Goal: Task Accomplishment & Management: Complete application form

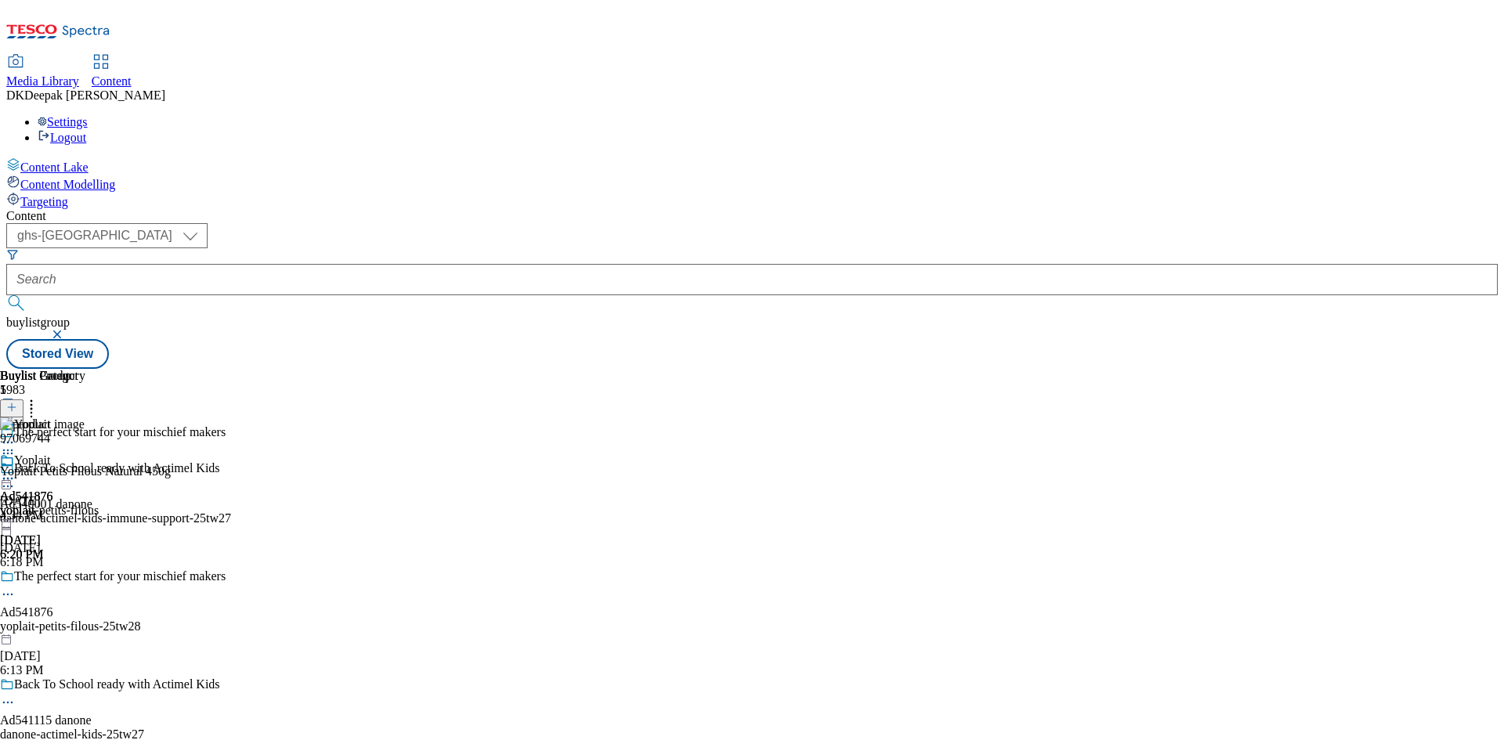
select select "ghs-[GEOGRAPHIC_DATA]"
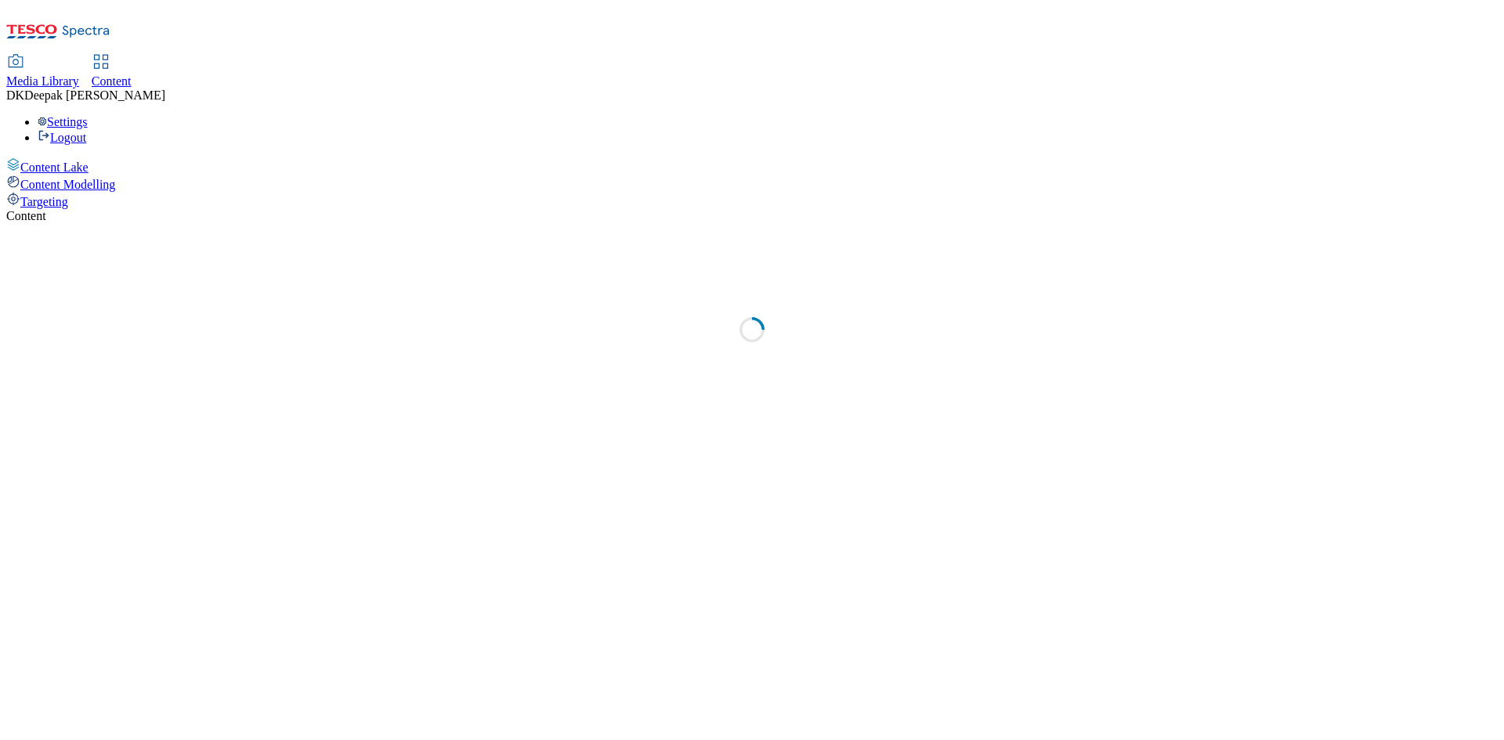
select select "ghs-[GEOGRAPHIC_DATA]"
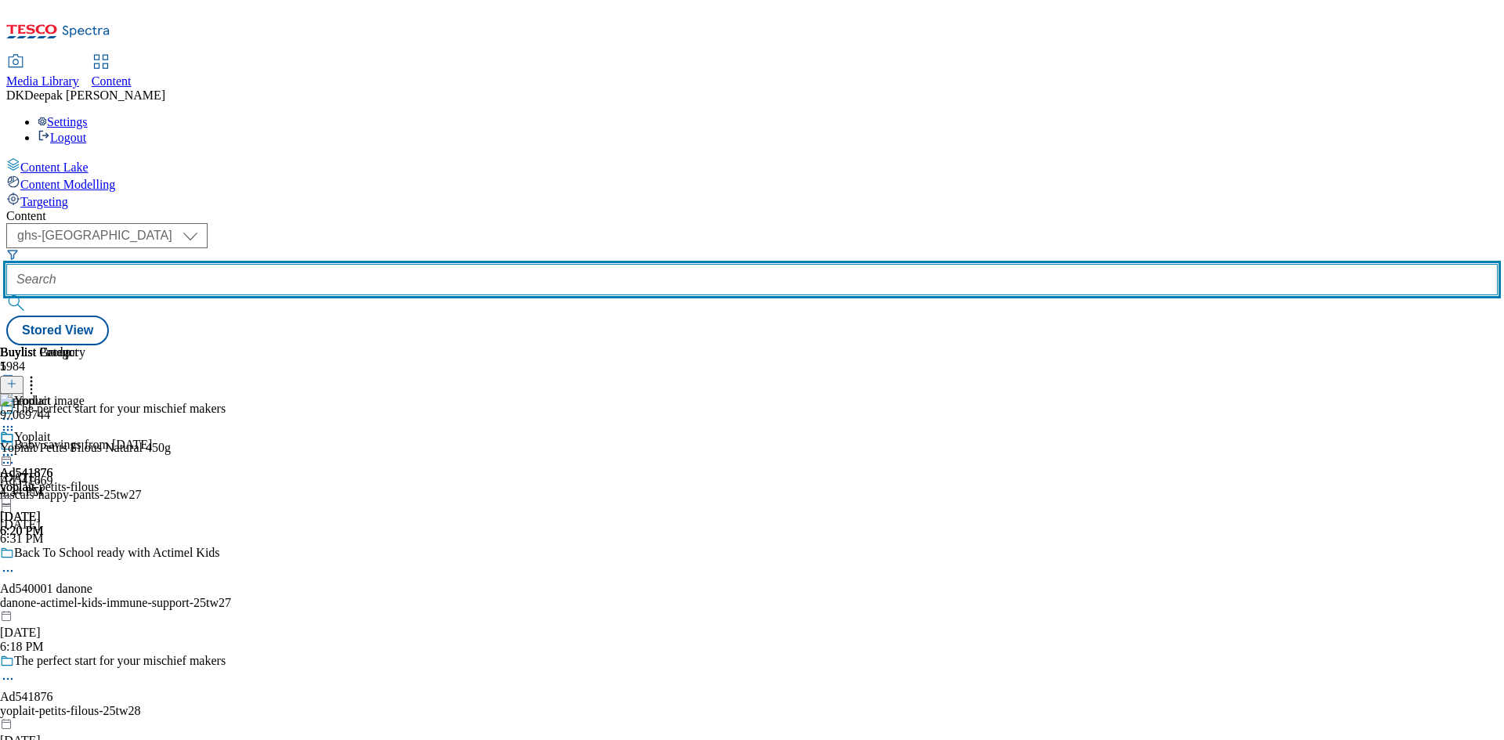
click at [363, 264] on input "text" at bounding box center [752, 279] width 1492 height 31
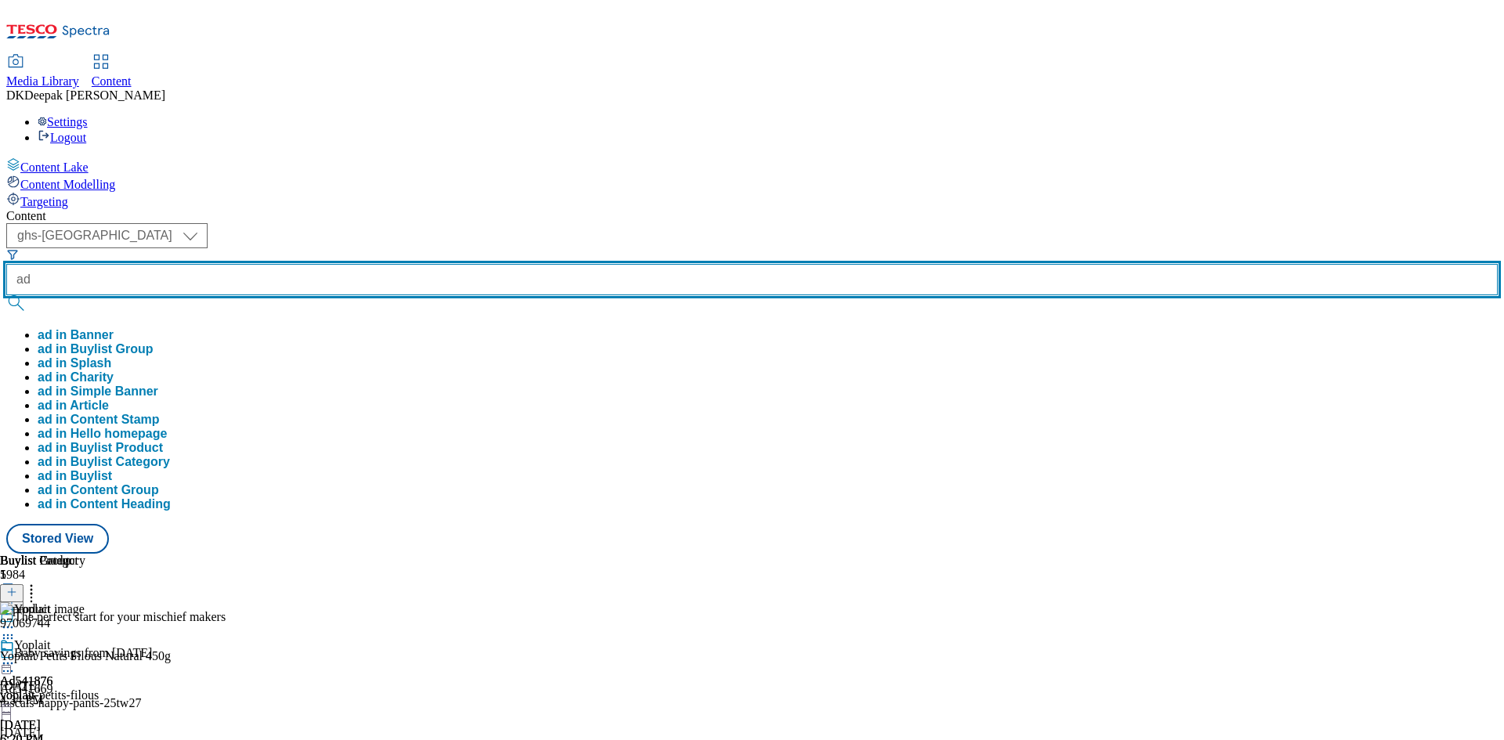
paste input "Ad541792"
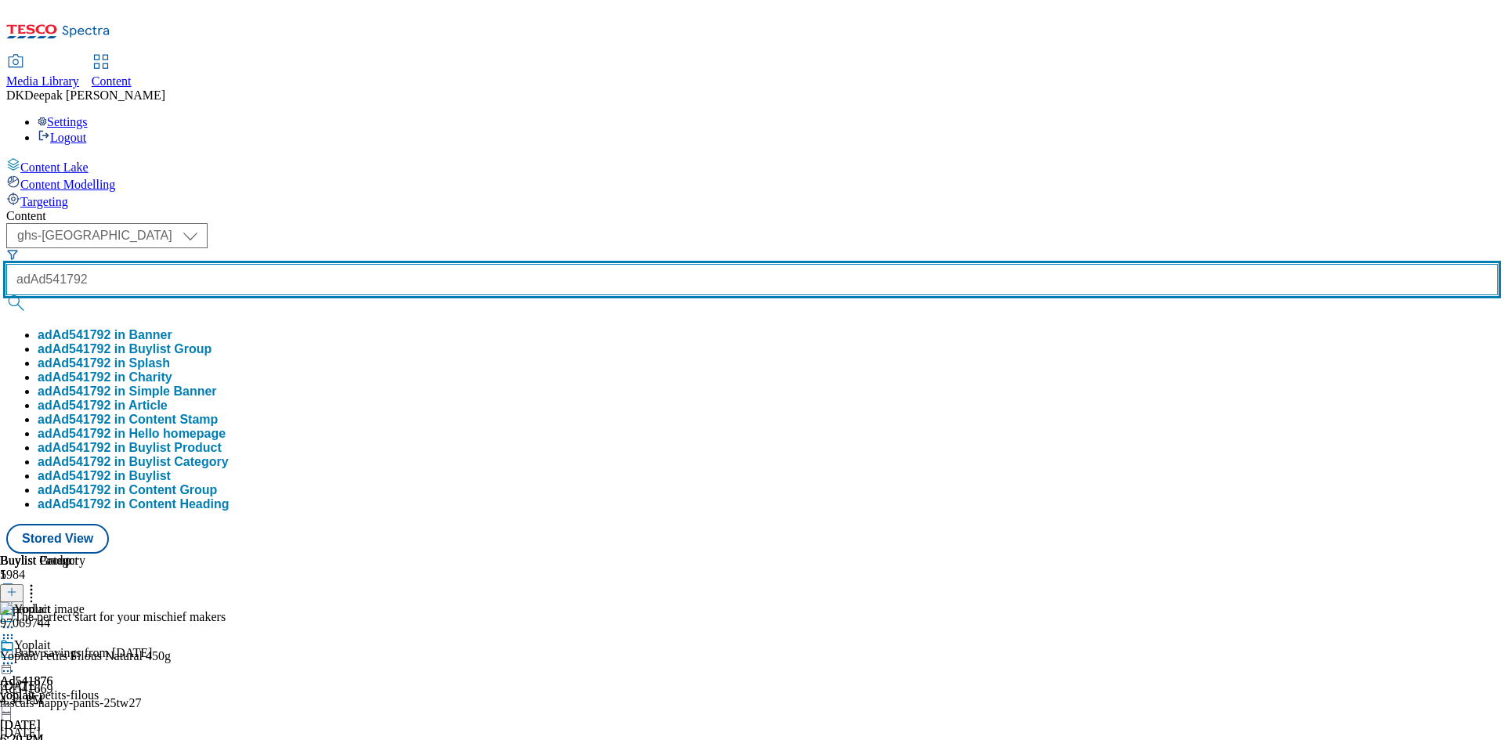
type input "adAd541792"
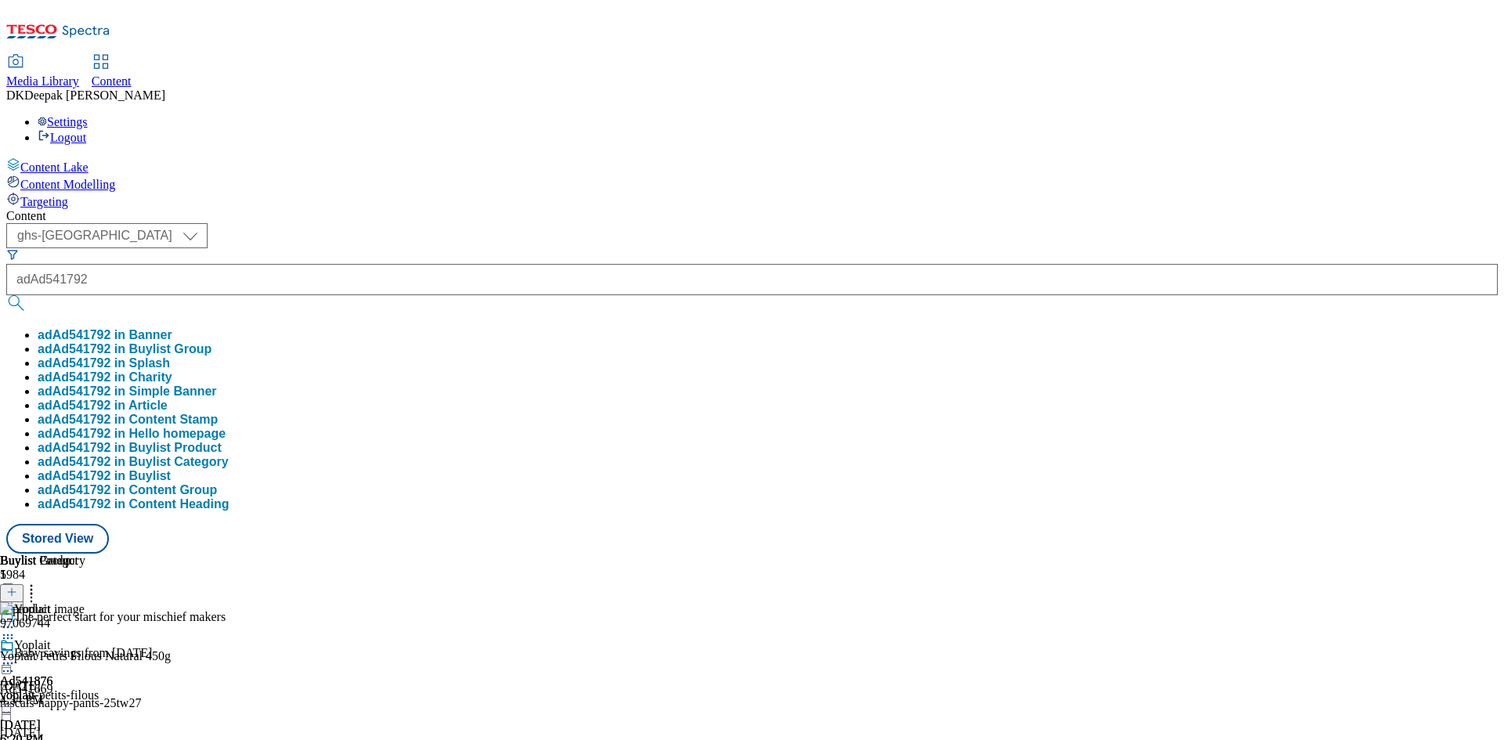
click at [53, 664] on div "Ad541876 yoplait Aug 18, 2025 6:20 PM" at bounding box center [26, 693] width 53 height 108
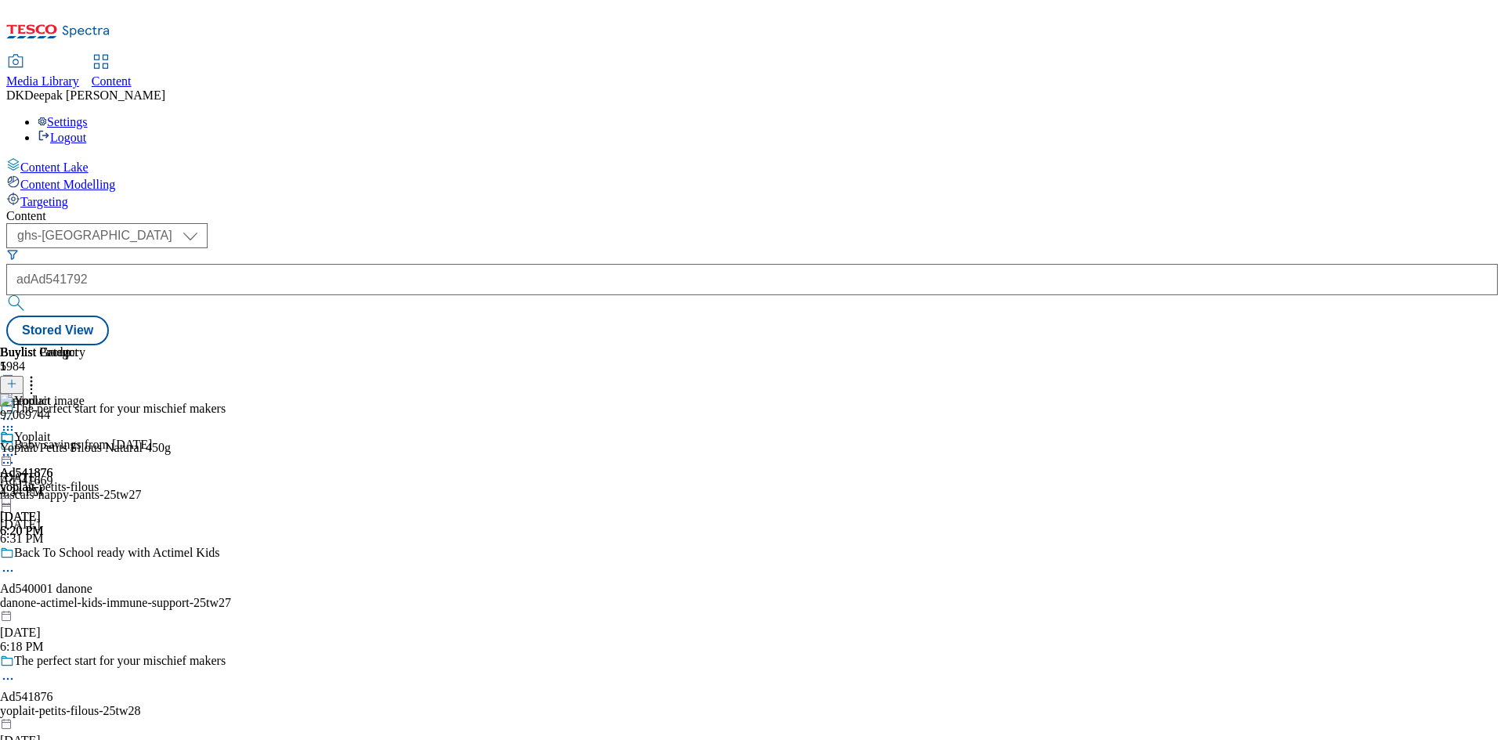
click at [231, 346] on header "Buylist Group 5984" at bounding box center [115, 374] width 231 height 56
click at [17, 386] on icon at bounding box center [11, 391] width 11 height 11
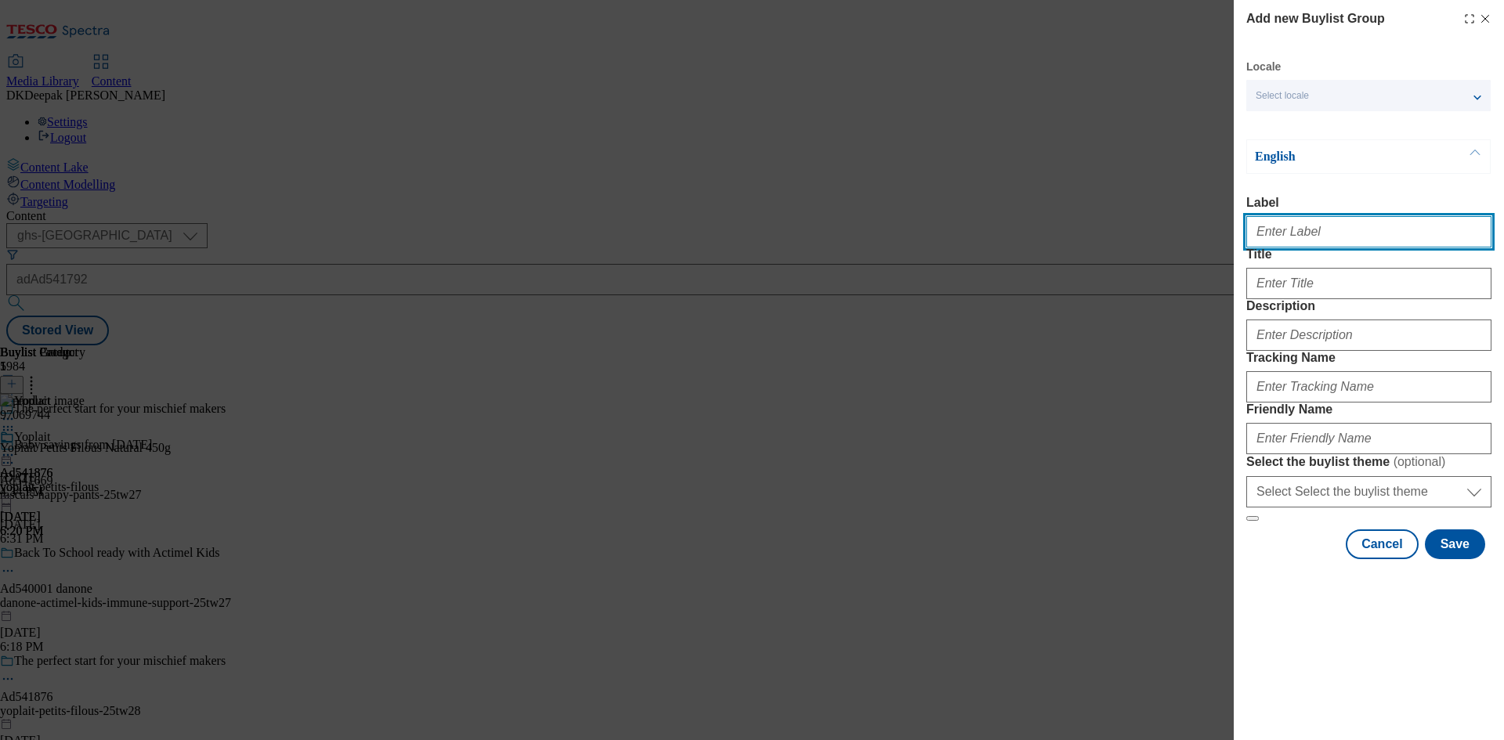
click at [1323, 234] on input "Label" at bounding box center [1369, 231] width 245 height 31
paste input "Ad541792"
type input "Ad541792"
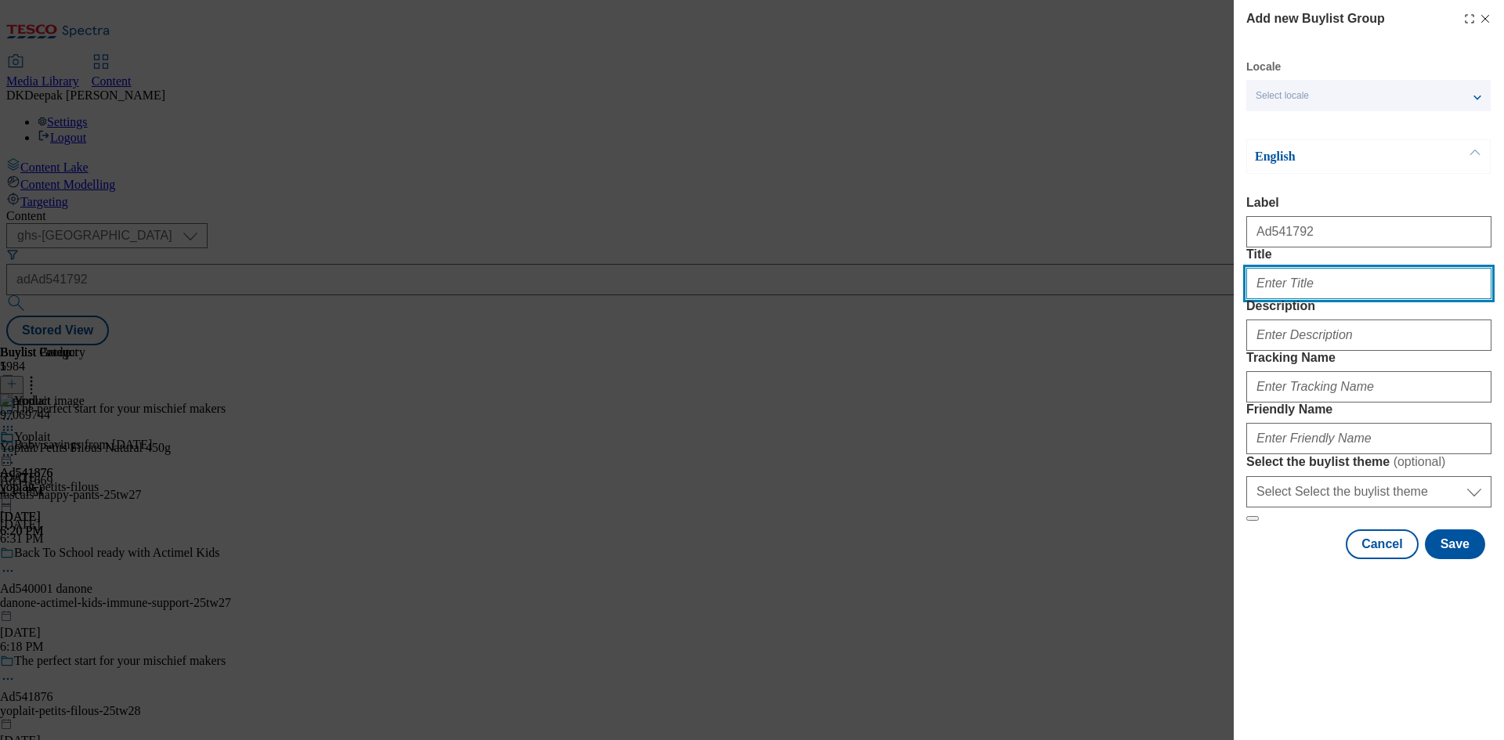
click at [1312, 299] on input "Title" at bounding box center [1369, 283] width 245 height 31
paste input "Get ready to cherish every summer moment"
type input "Get ready to cherish every summer moment"
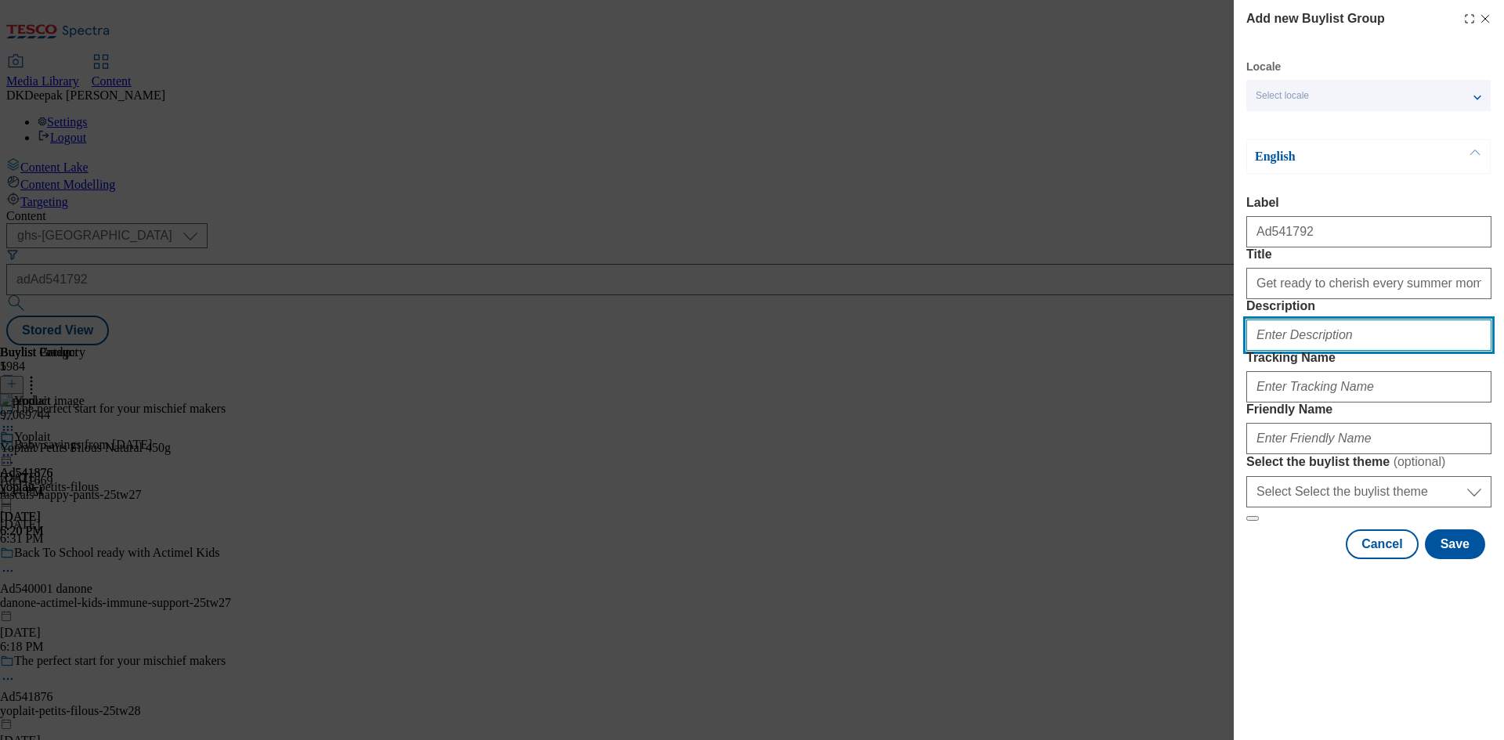
click at [1302, 351] on input "Description" at bounding box center [1369, 335] width 245 height 31
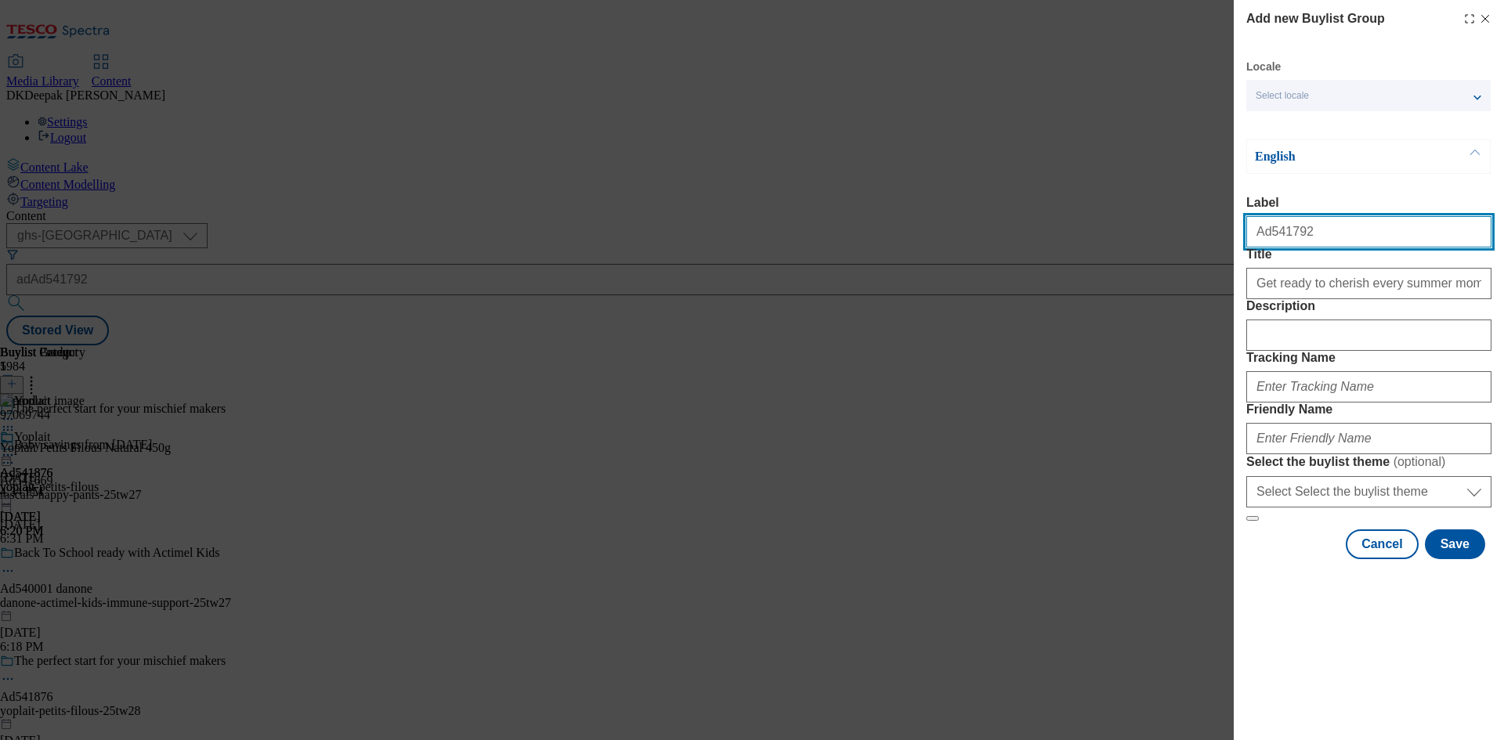
click at [1278, 230] on input "Ad541792" at bounding box center [1369, 231] width 245 height 31
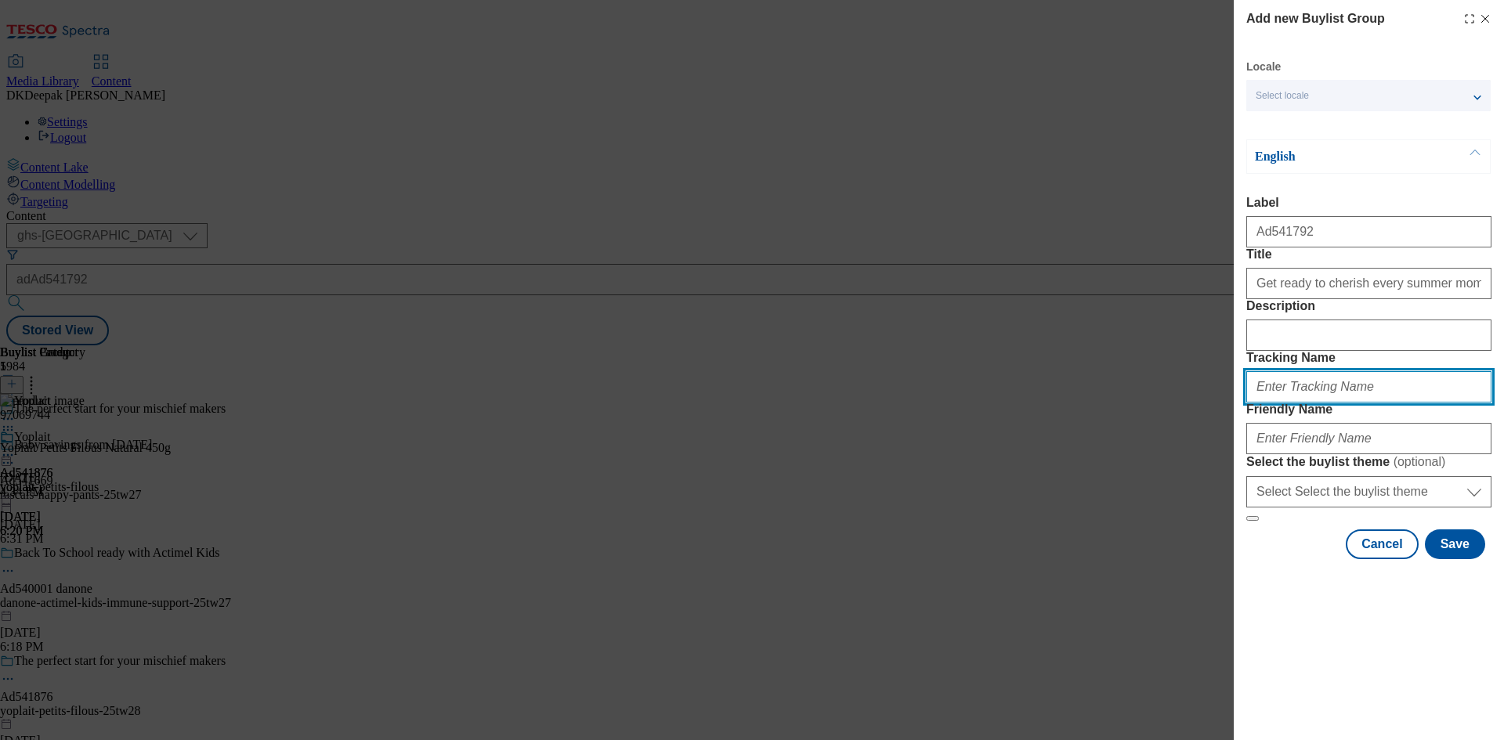
click at [1316, 403] on input "Tracking Name" at bounding box center [1369, 386] width 245 height 31
paste input "Ad541792"
type input "DH_AD541792"
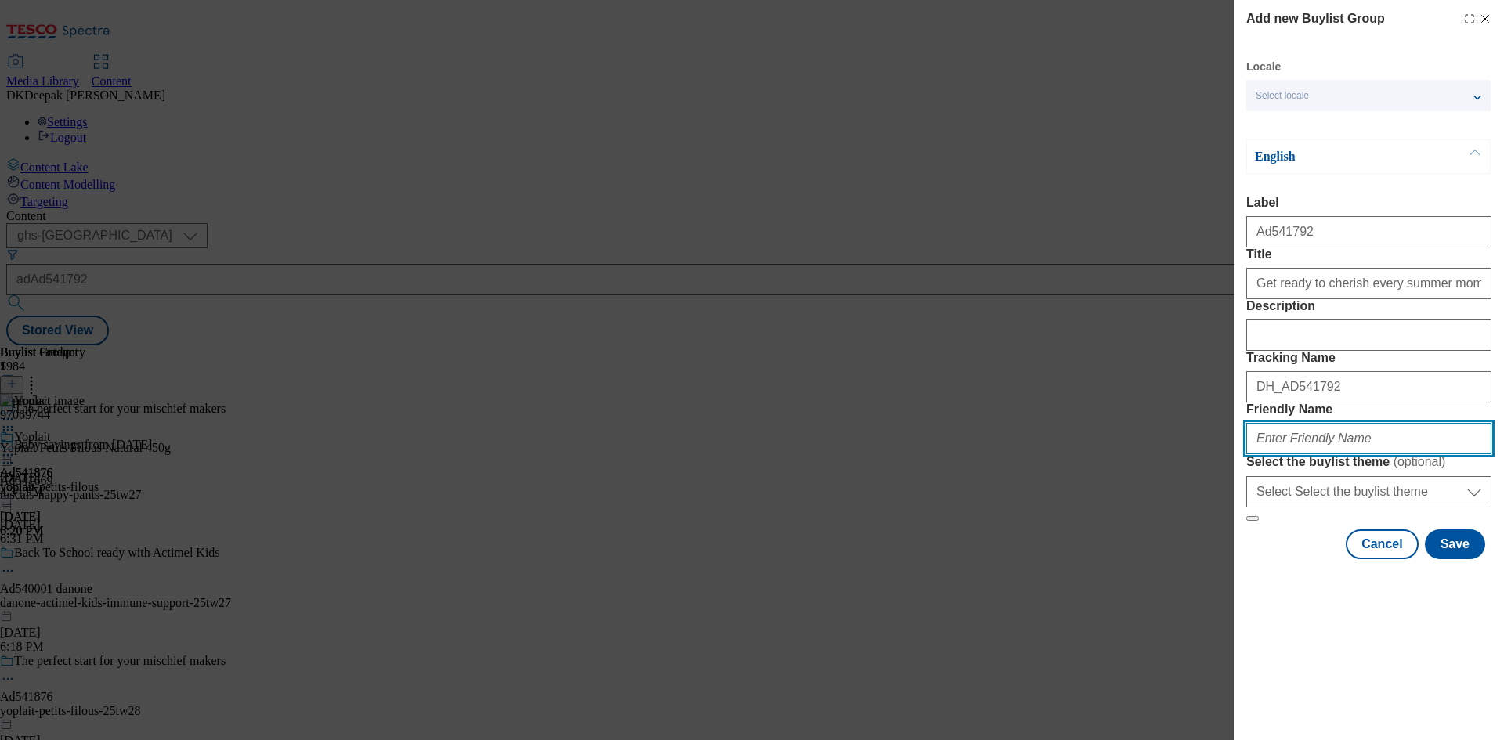
click at [1313, 454] on input "Friendly Name" at bounding box center [1369, 438] width 245 height 31
drag, startPoint x: 1327, startPoint y: 546, endPoint x: 1200, endPoint y: 548, distance: 126.9
click at [1200, 548] on div "Add new Buylist Group Locale Select locale English Welsh English Label Ad541792…" at bounding box center [752, 370] width 1504 height 740
type input "danone-aptamil-25tw27"
click at [885, 577] on div "Add new Buylist Group Locale Select locale English Welsh English Label Ad541792…" at bounding box center [752, 370] width 1504 height 740
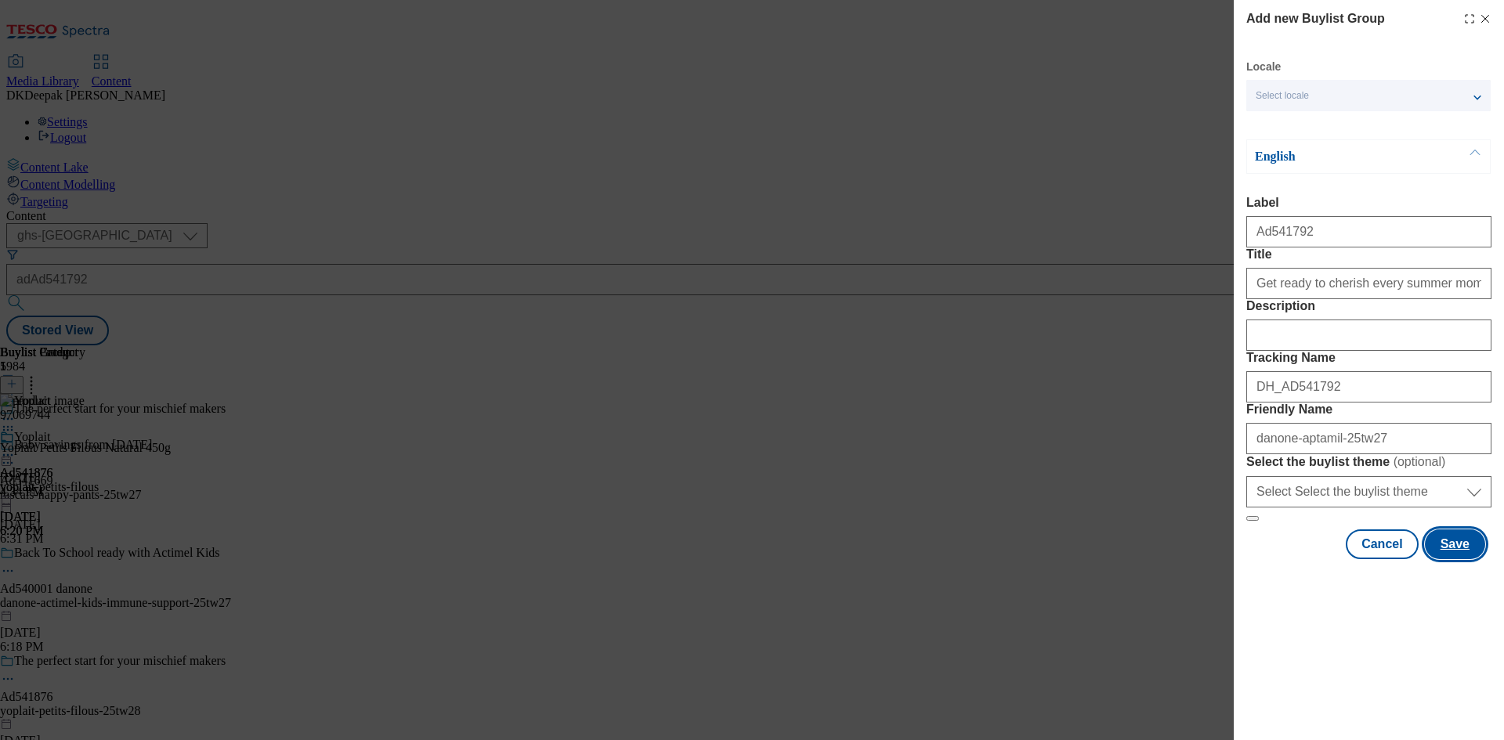
click at [1453, 559] on button "Save" at bounding box center [1455, 545] width 60 height 30
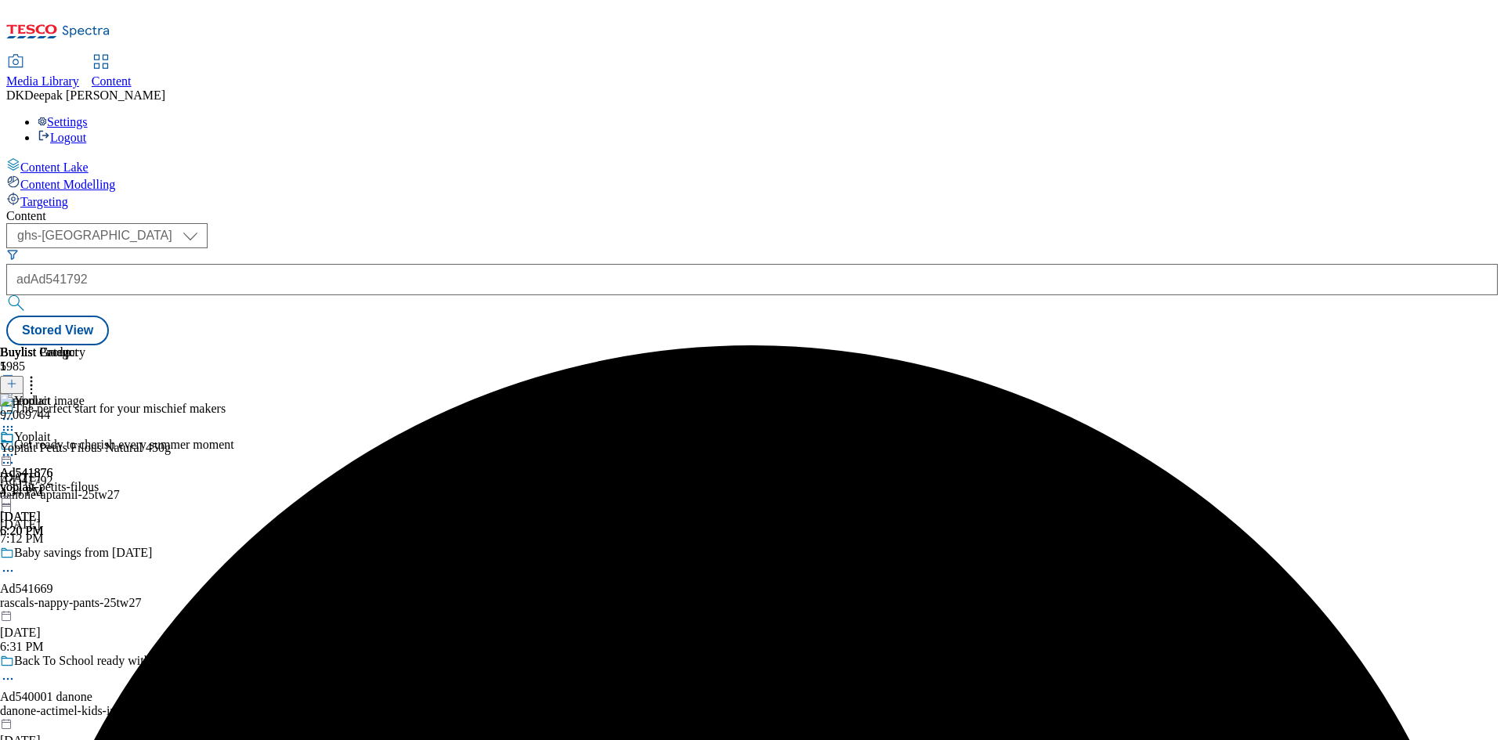
click at [234, 438] on div "Get ready to cherish every summer moment Ad541792 danone-aptamil-25tw27 Aug 18,…" at bounding box center [117, 492] width 234 height 108
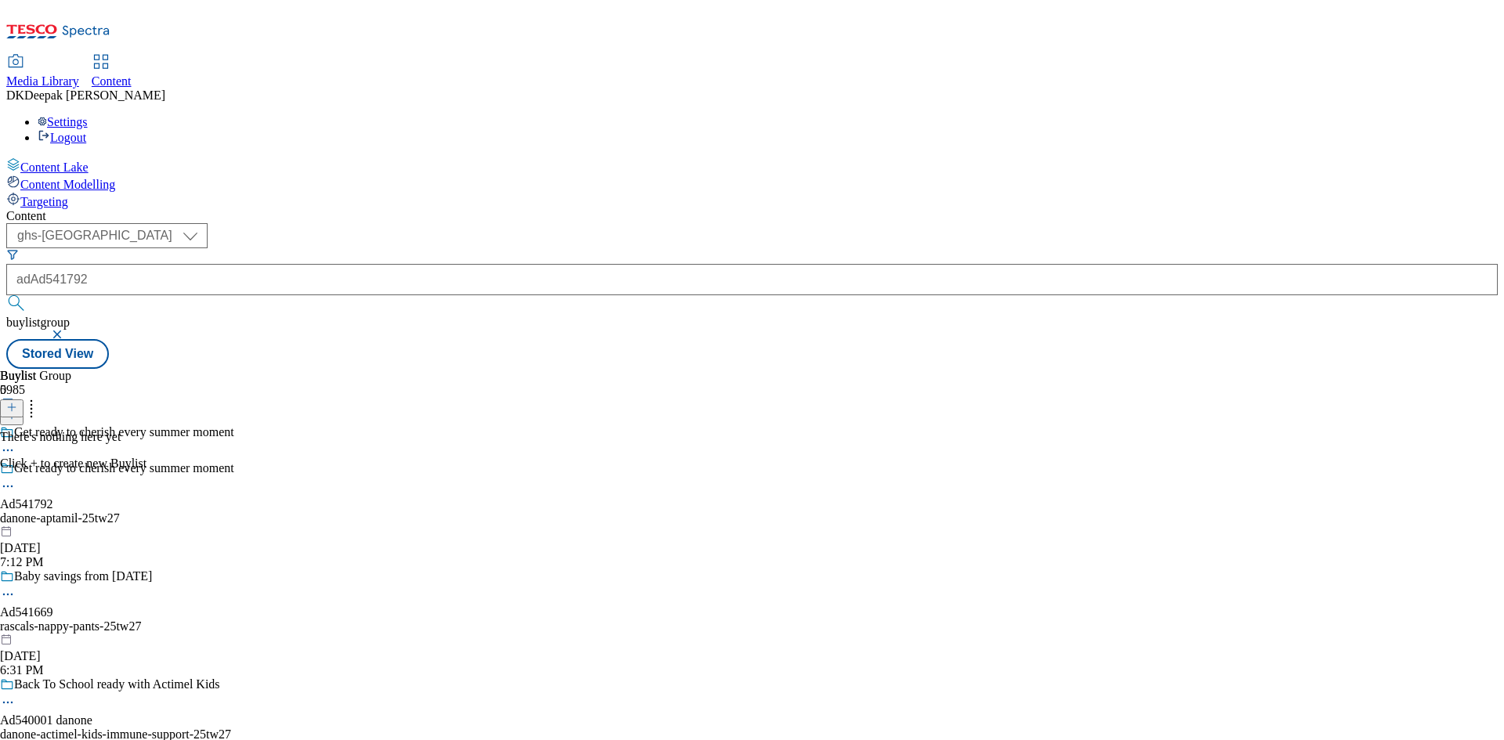
click at [12, 404] on line at bounding box center [12, 408] width 0 height 8
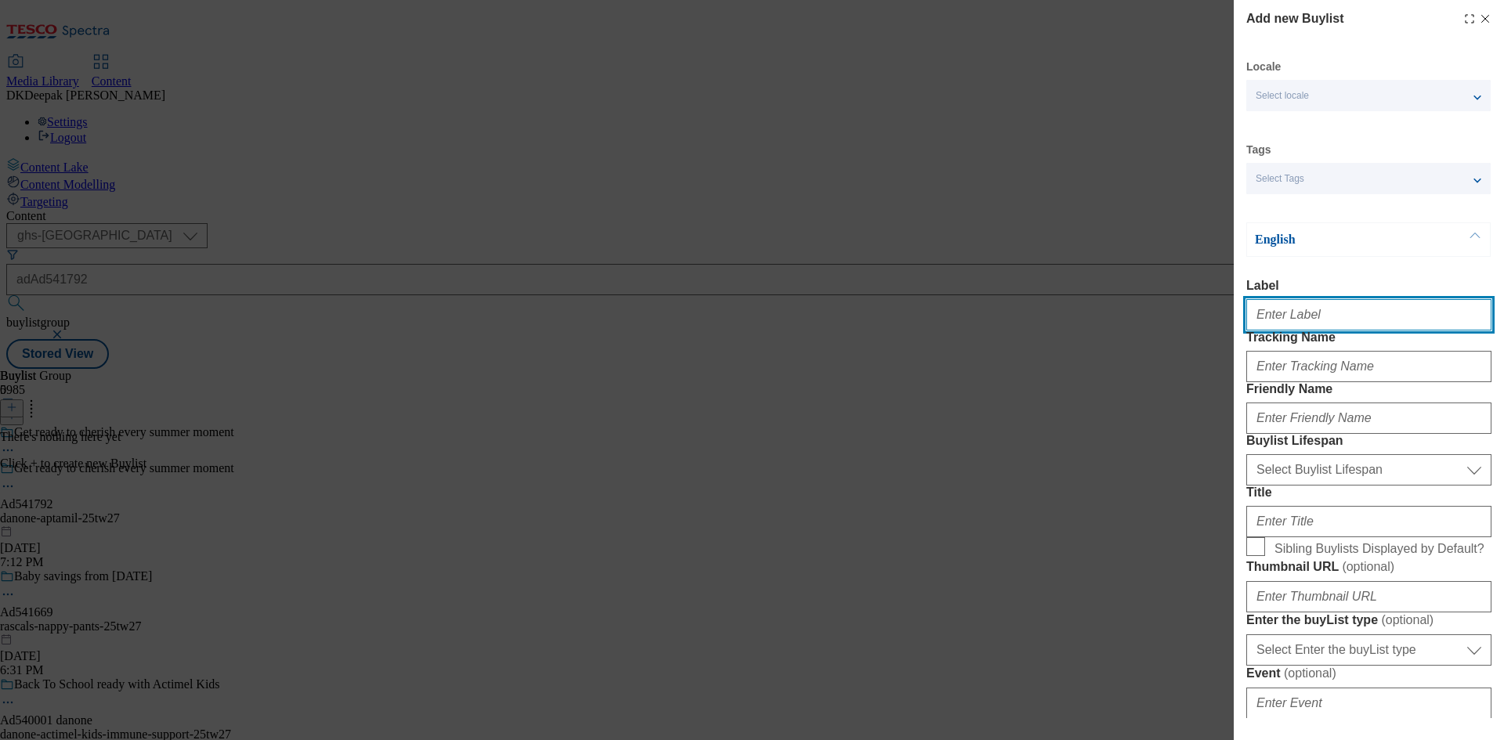
click at [1302, 306] on input "Label" at bounding box center [1369, 314] width 245 height 31
paste input "danone-aptamil-"
drag, startPoint x: 1343, startPoint y: 319, endPoint x: 957, endPoint y: 320, distance: 386.3
click at [957, 320] on div "Add new Buylist Locale Select locale English Welsh Tags Select Tags fnf marketp…" at bounding box center [752, 370] width 1504 height 740
paste input "Ad541792"
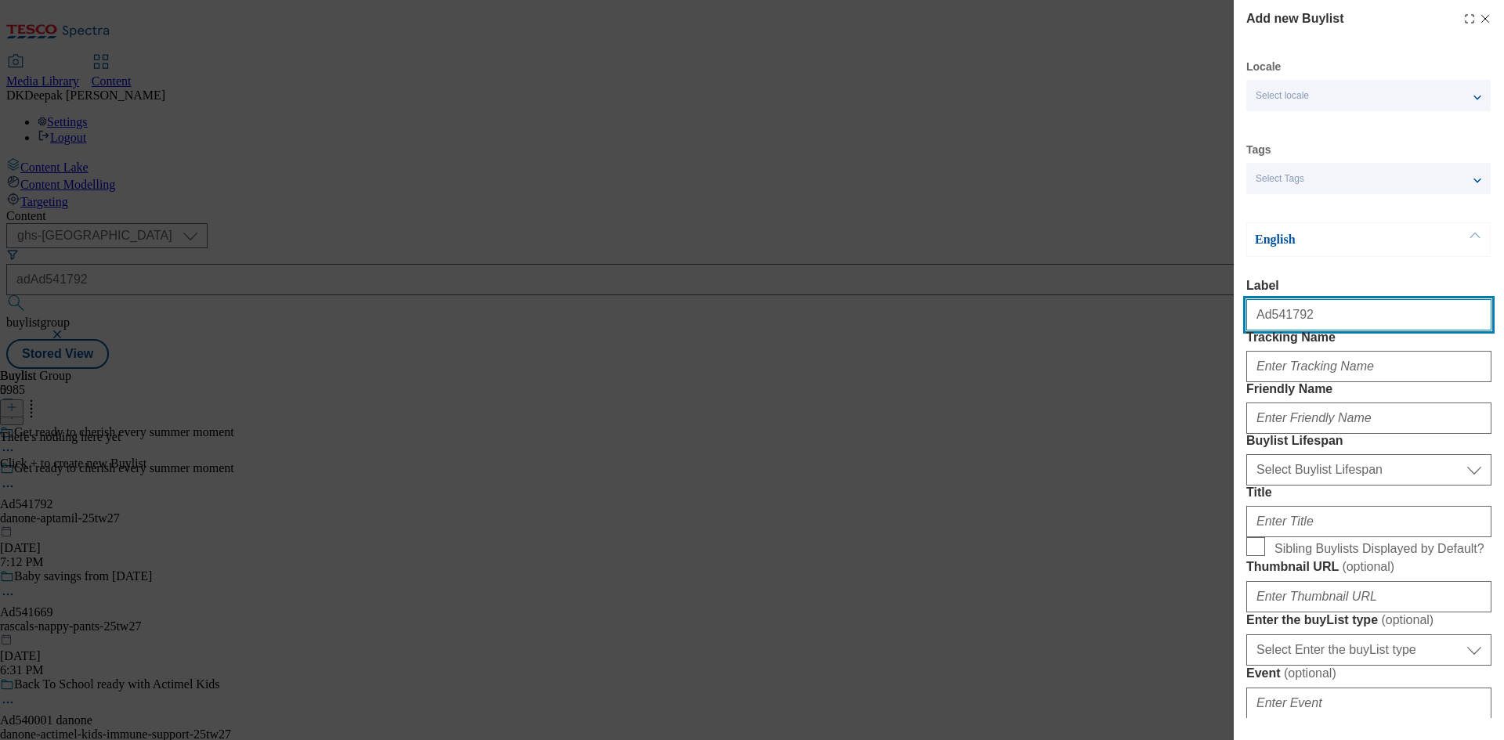
type input "Ad541792"
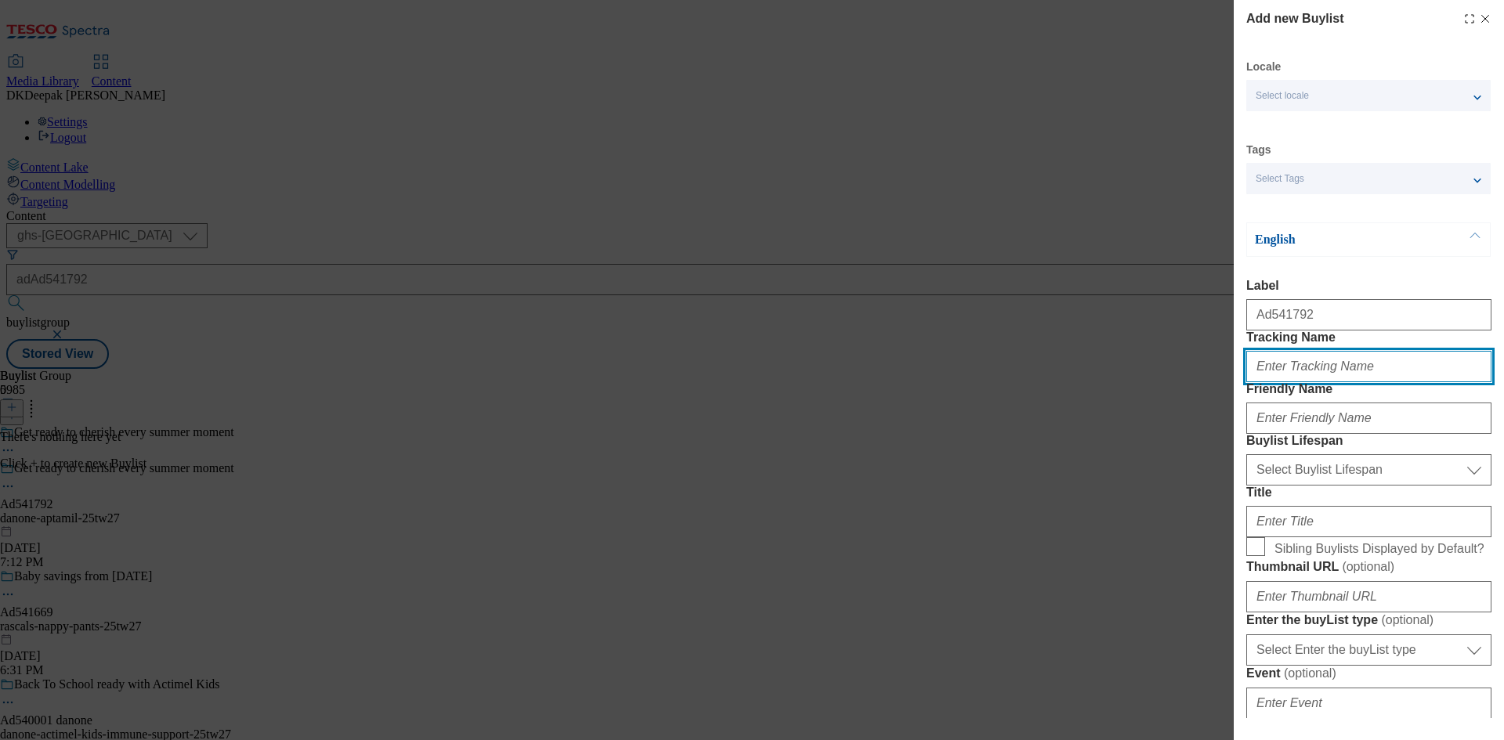
click at [1294, 382] on input "Tracking Name" at bounding box center [1369, 366] width 245 height 31
paste input "Ad541792"
type input "DH_AD541792"
click at [923, 458] on div "Add new Buylist Locale Select locale English Welsh Tags Select Tags fnf marketp…" at bounding box center [752, 370] width 1504 height 740
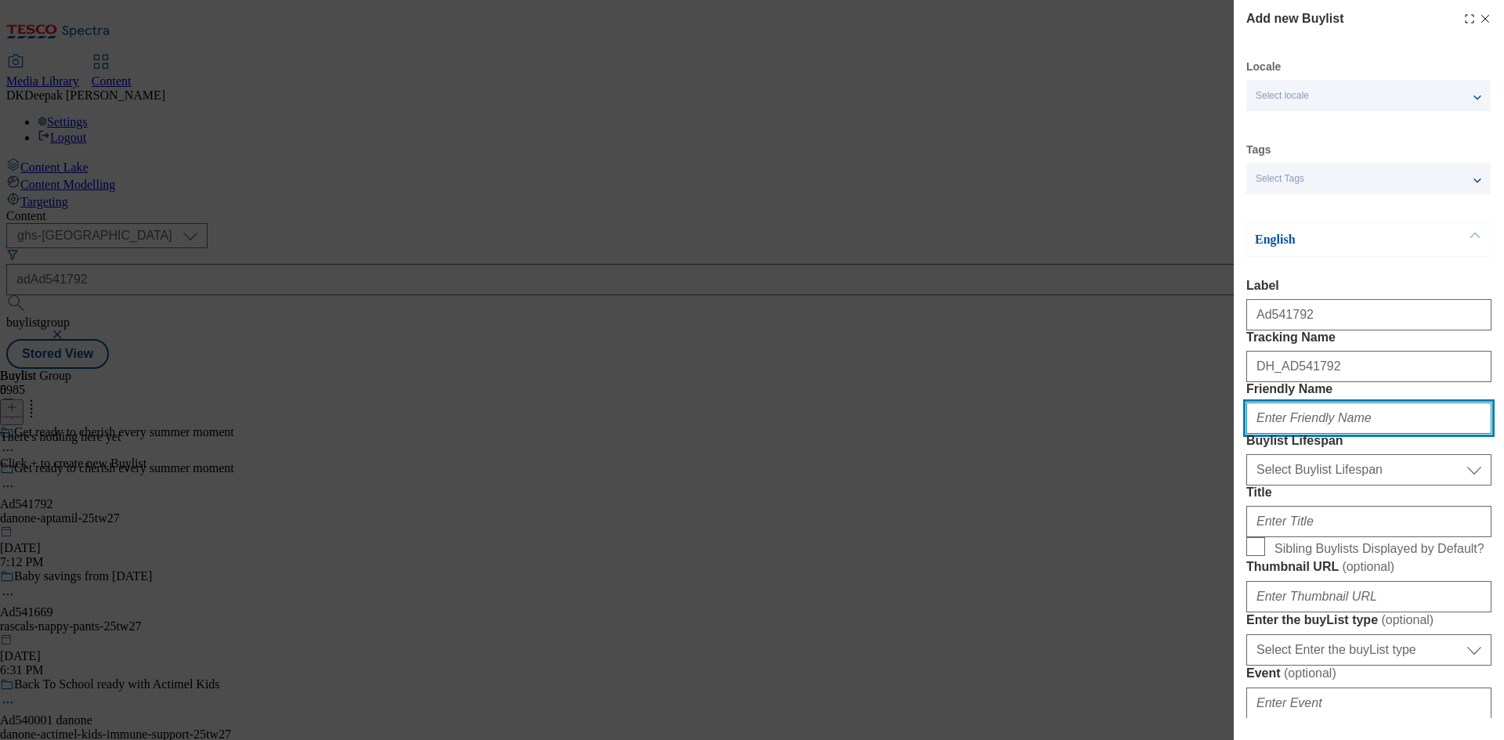
click at [1335, 434] on input "Friendly Name" at bounding box center [1369, 418] width 245 height 31
paste input "danone-aptamil"
type input "danone-aptamil"
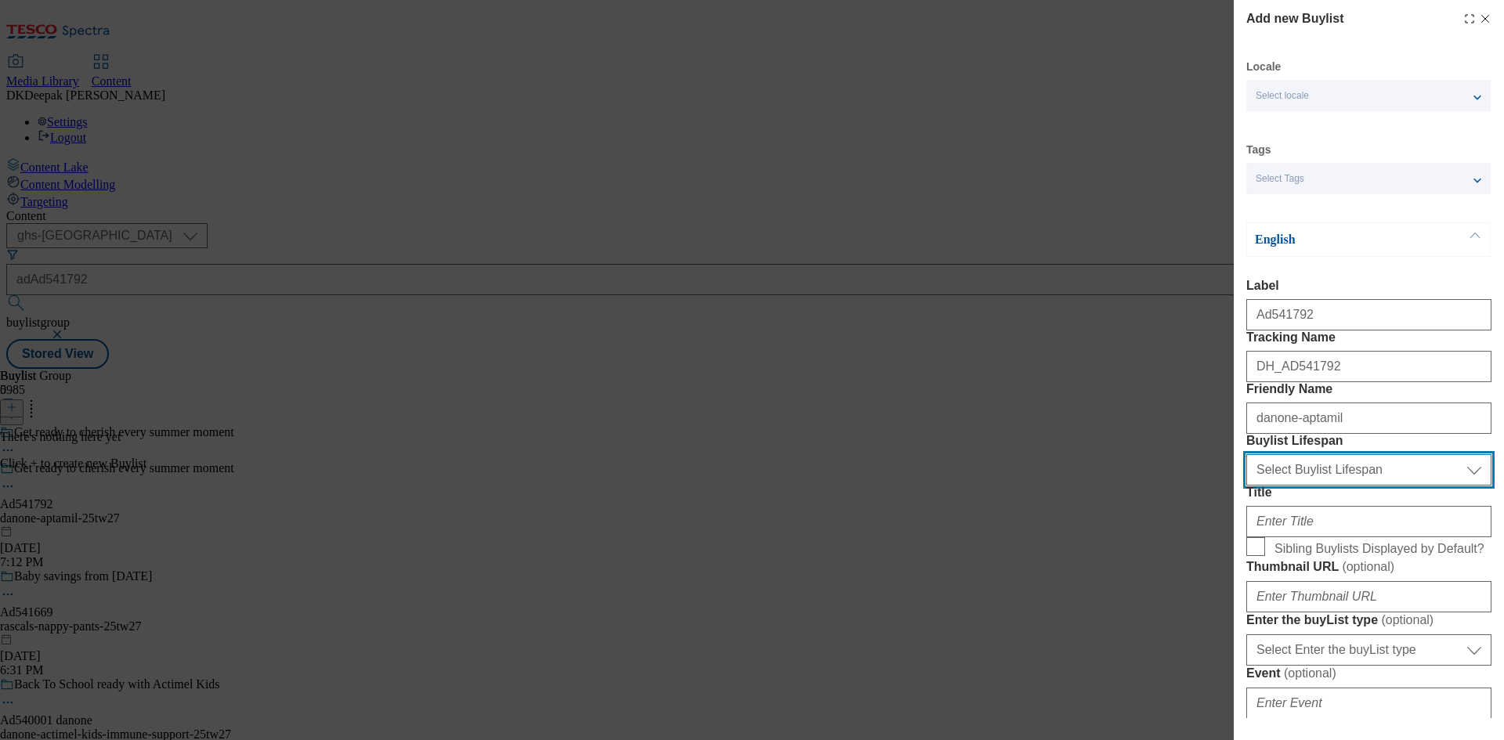
click at [1320, 486] on select "Select Buylist Lifespan evergreen seasonal tactical" at bounding box center [1369, 469] width 245 height 31
select select "tactical"
click at [1247, 486] on select "Select Buylist Lifespan evergreen seasonal tactical" at bounding box center [1369, 469] width 245 height 31
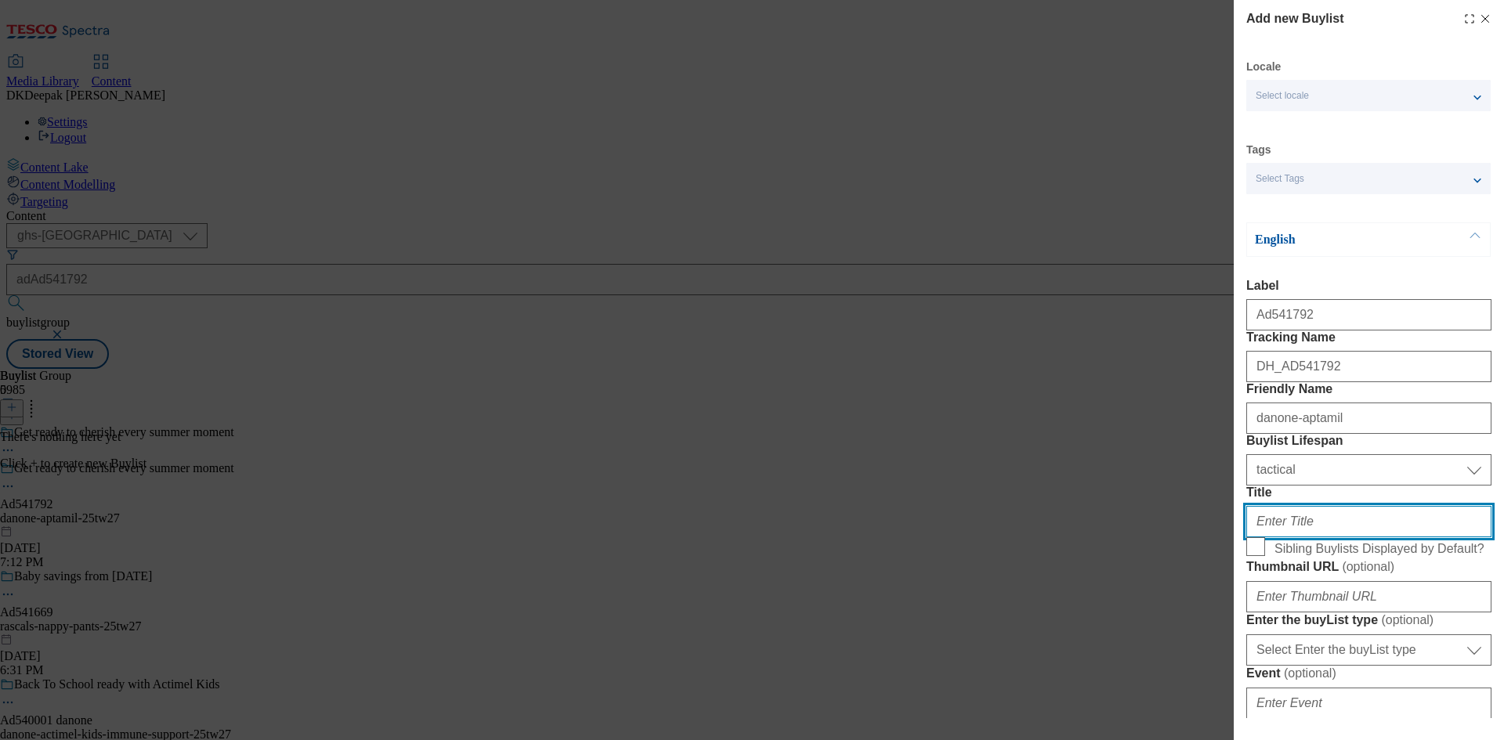
click at [1298, 538] on input "Title" at bounding box center [1369, 521] width 245 height 31
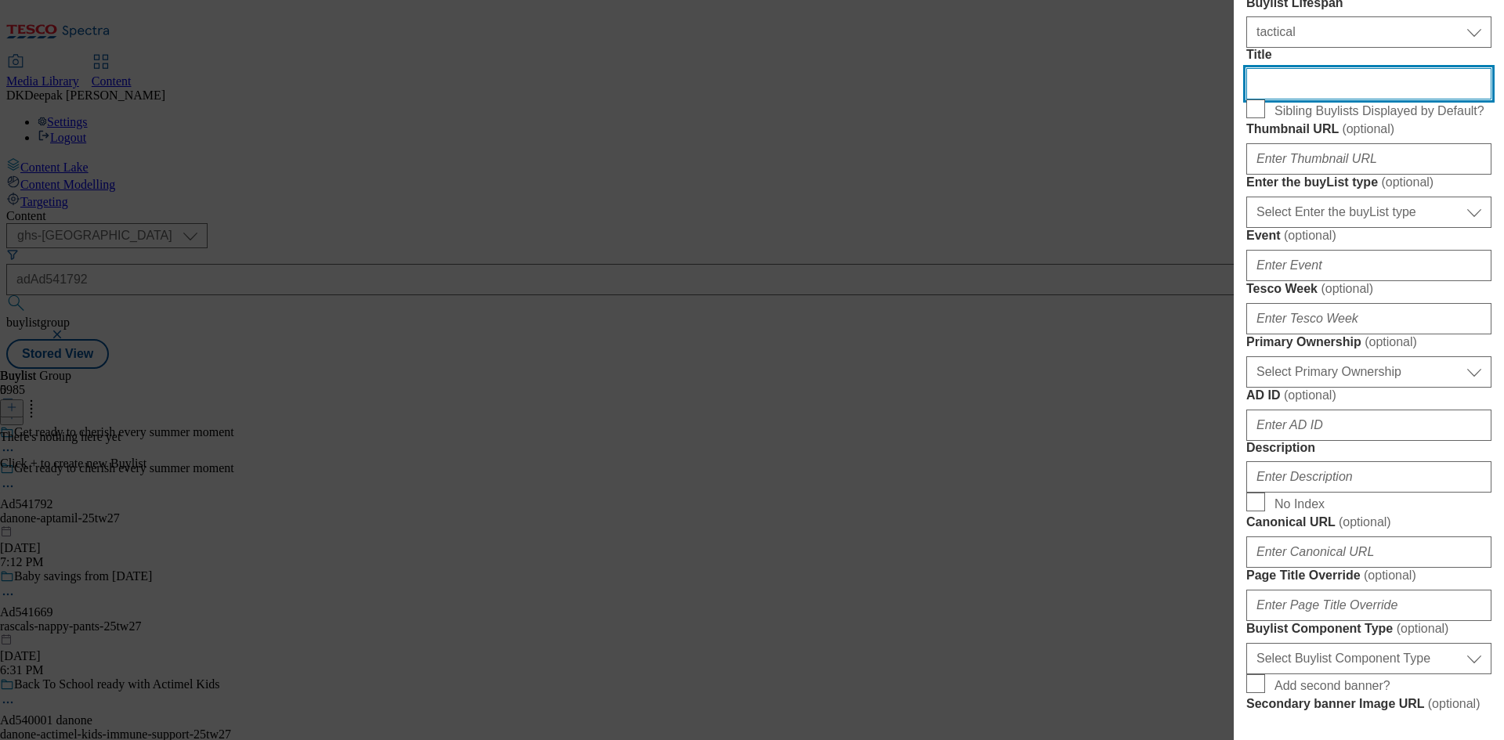
scroll to position [470, 0]
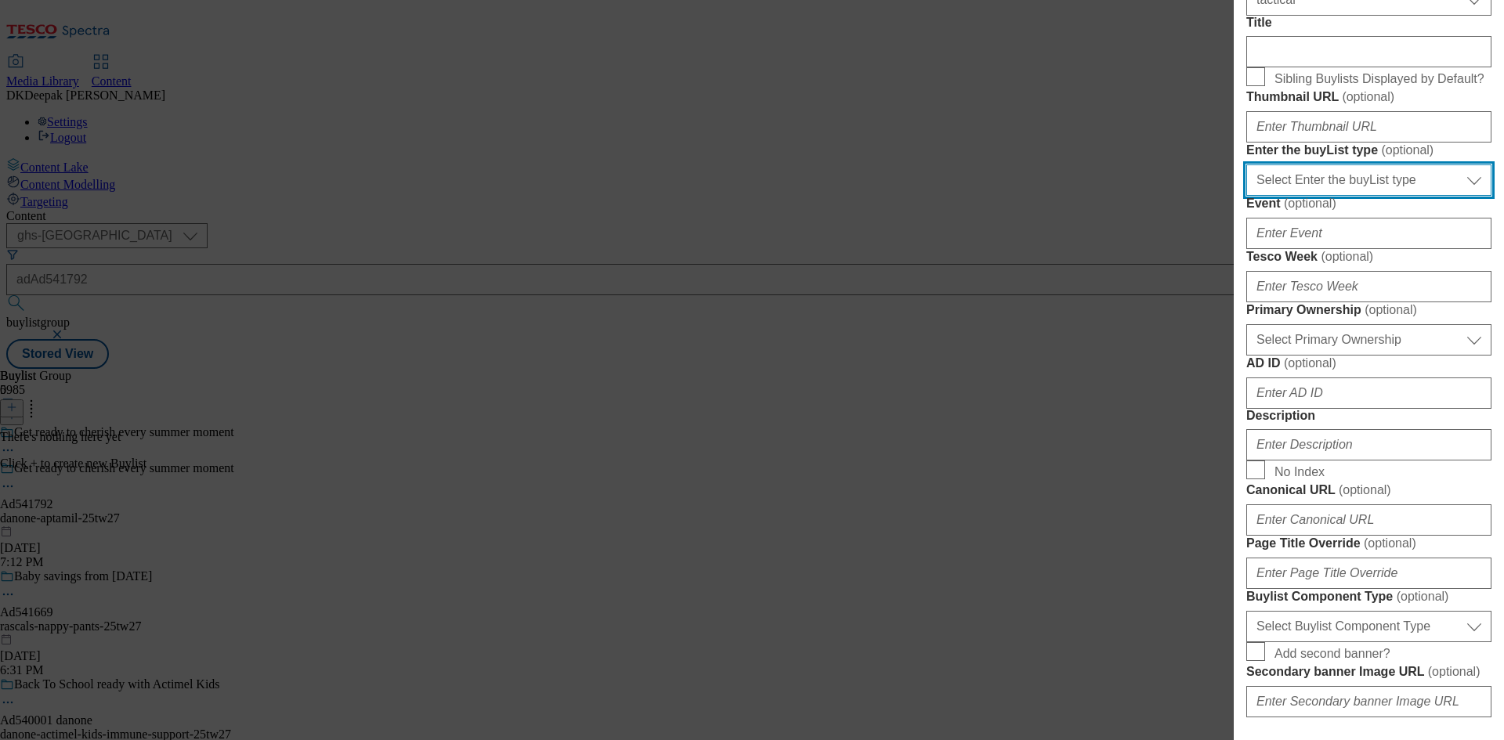
click at [1352, 196] on select "Select Enter the buyList type event supplier funded long term >4 weeks supplier…" at bounding box center [1369, 180] width 245 height 31
select select "supplier funded short term 1-3 weeks"
click at [1247, 196] on select "Select Enter the buyList type event supplier funded long term >4 weeks supplier…" at bounding box center [1369, 180] width 245 height 31
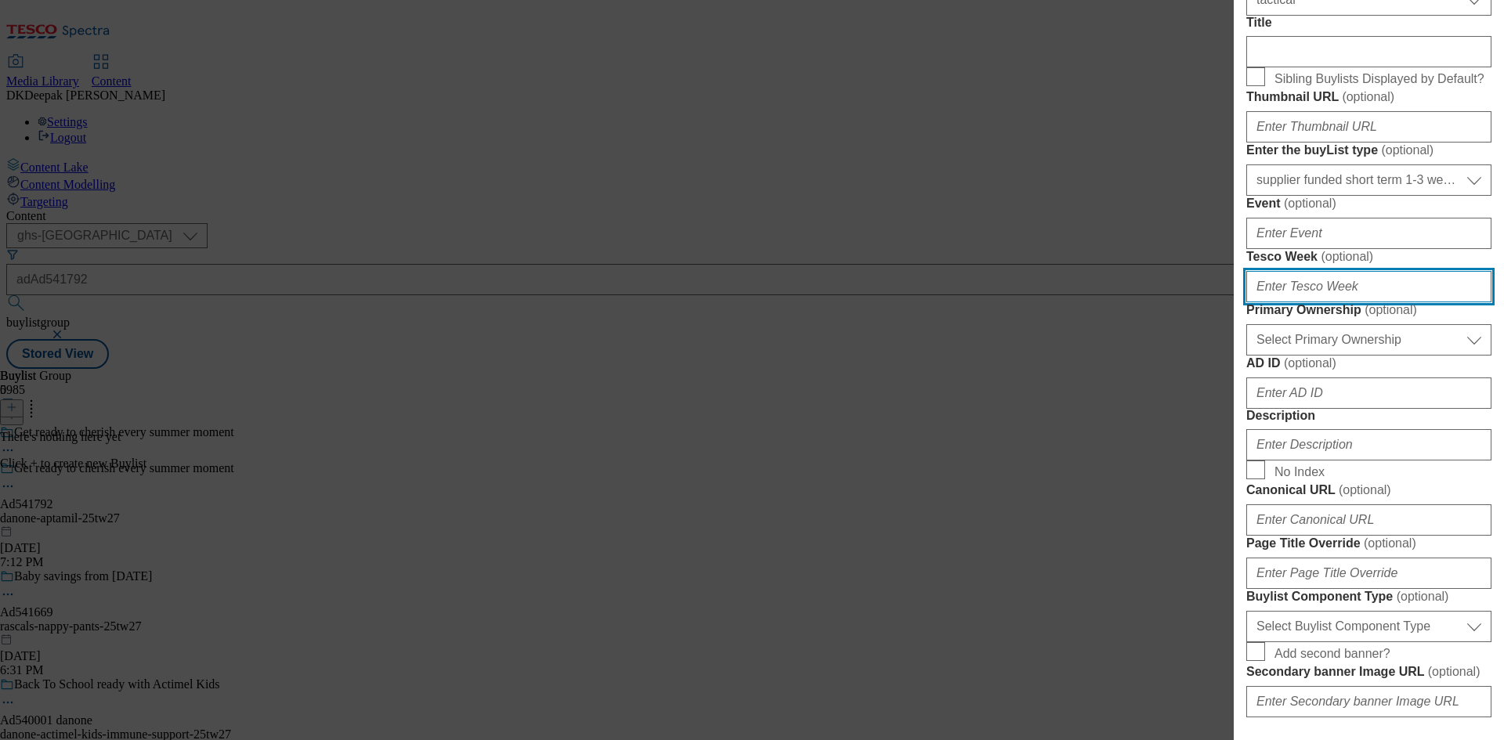
click at [1316, 302] on input "Tesco Week ( optional )" at bounding box center [1369, 286] width 245 height 31
type input "27"
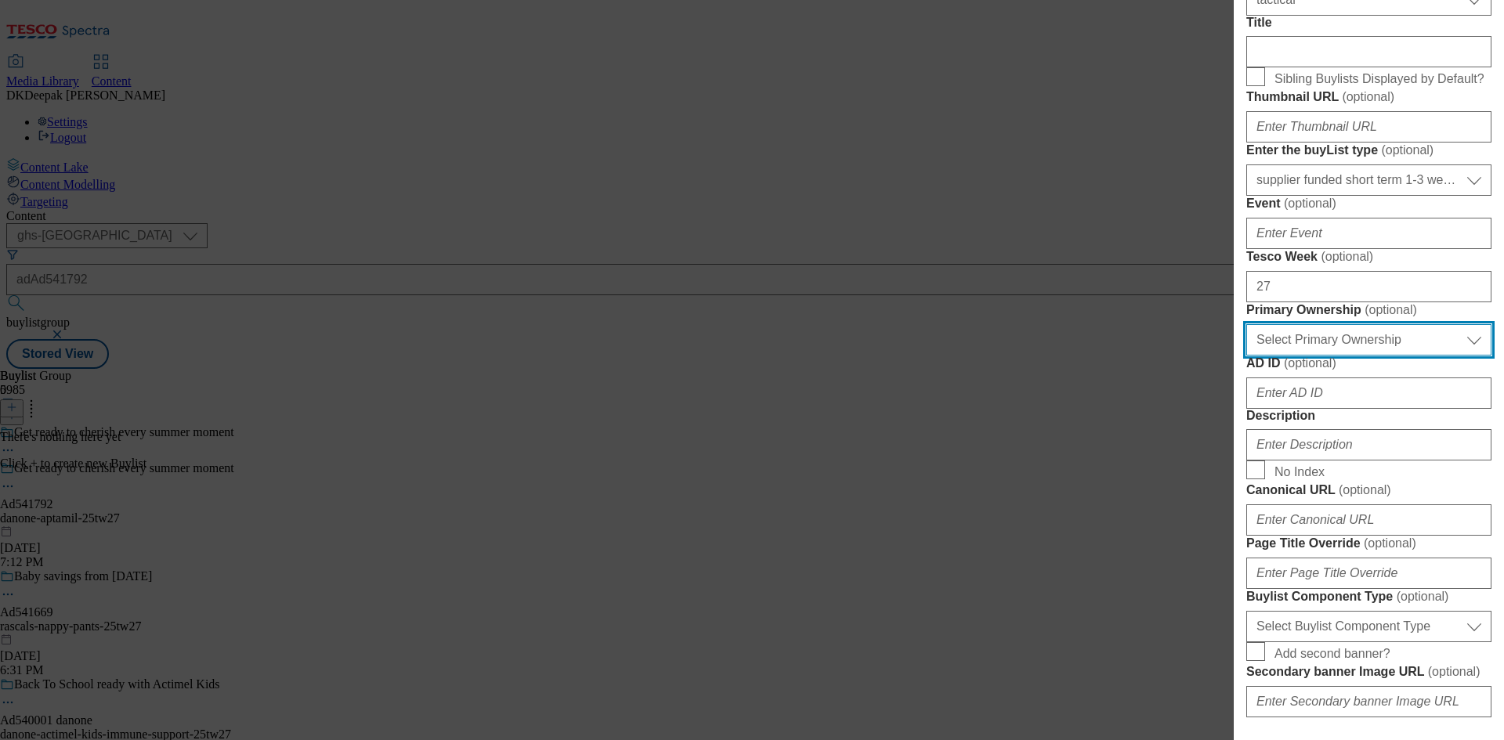
click at [1303, 356] on select "Select Primary Ownership tesco dunnhumby" at bounding box center [1369, 339] width 245 height 31
select select "dunnhumby"
click at [1247, 356] on select "Select Primary Ownership tesco dunnhumby" at bounding box center [1369, 339] width 245 height 31
click at [885, 486] on div "Add new Buylist Locale Select locale English Welsh Tags Select Tags fnf marketp…" at bounding box center [752, 370] width 1504 height 740
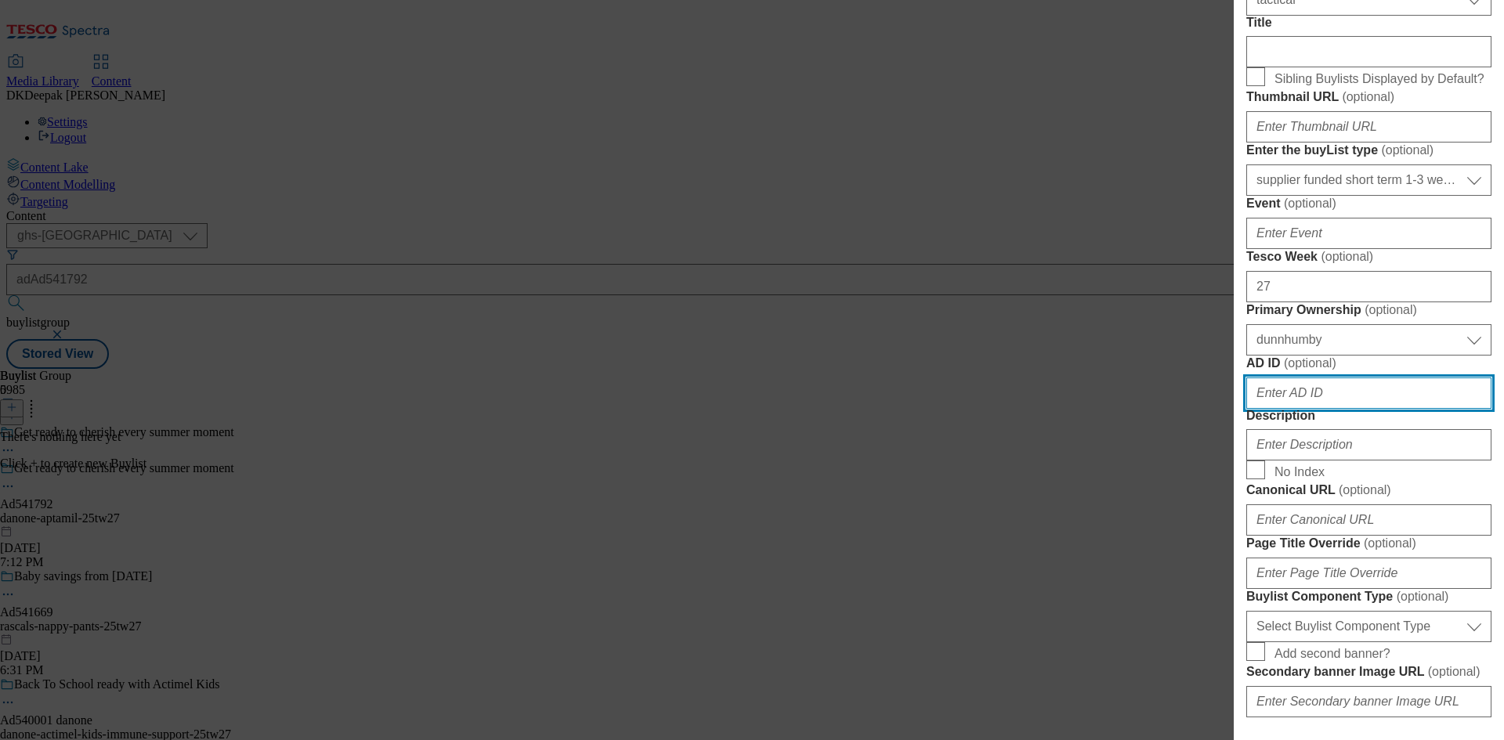
click at [1313, 409] on input "AD ID ( optional )" at bounding box center [1369, 393] width 245 height 31
paste input "Ad541792"
drag, startPoint x: 1268, startPoint y: 680, endPoint x: 1217, endPoint y: 679, distance: 50.9
click at [1217, 679] on div "Add new Buylist Locale Select locale English Welsh Tags Select Tags fnf marketp…" at bounding box center [752, 370] width 1504 height 740
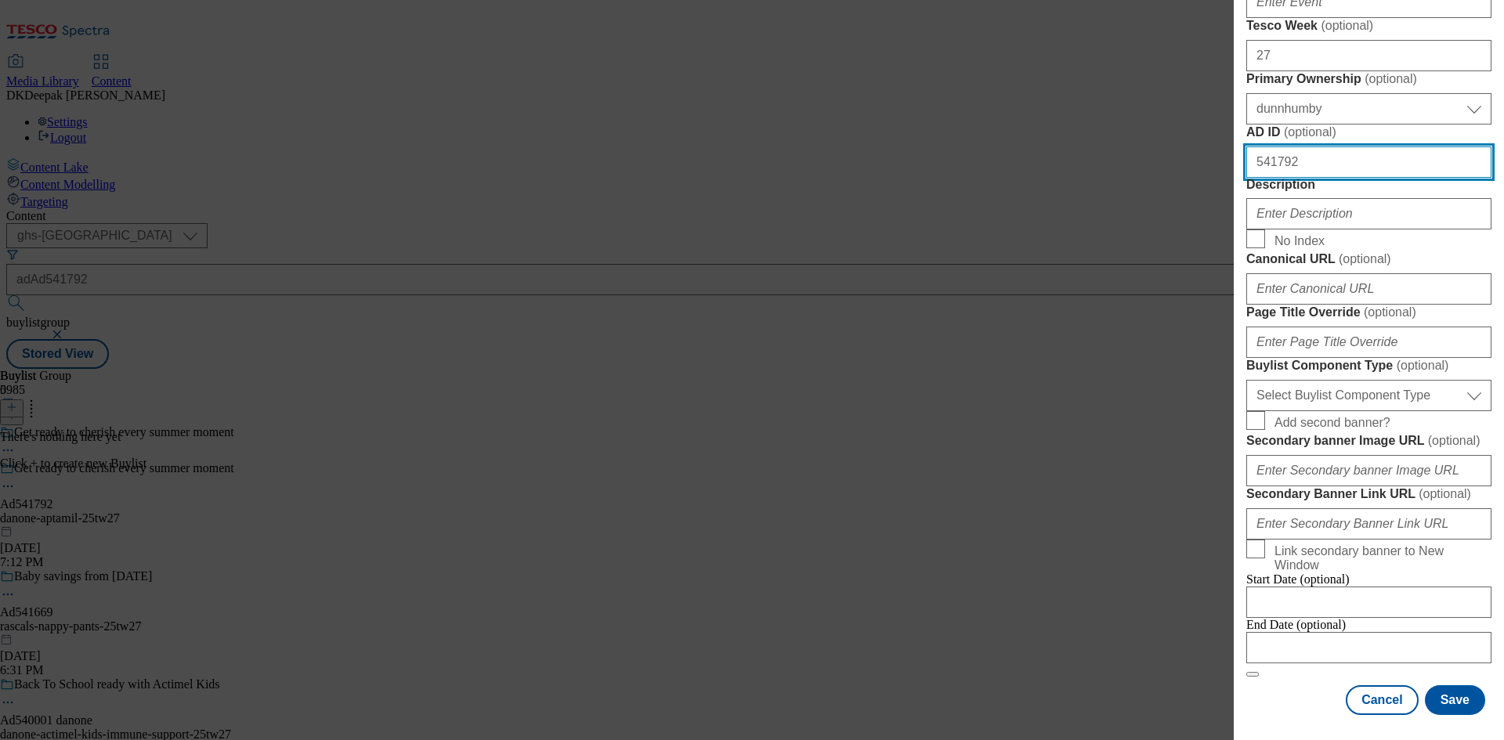
scroll to position [784, 0]
type input "541792"
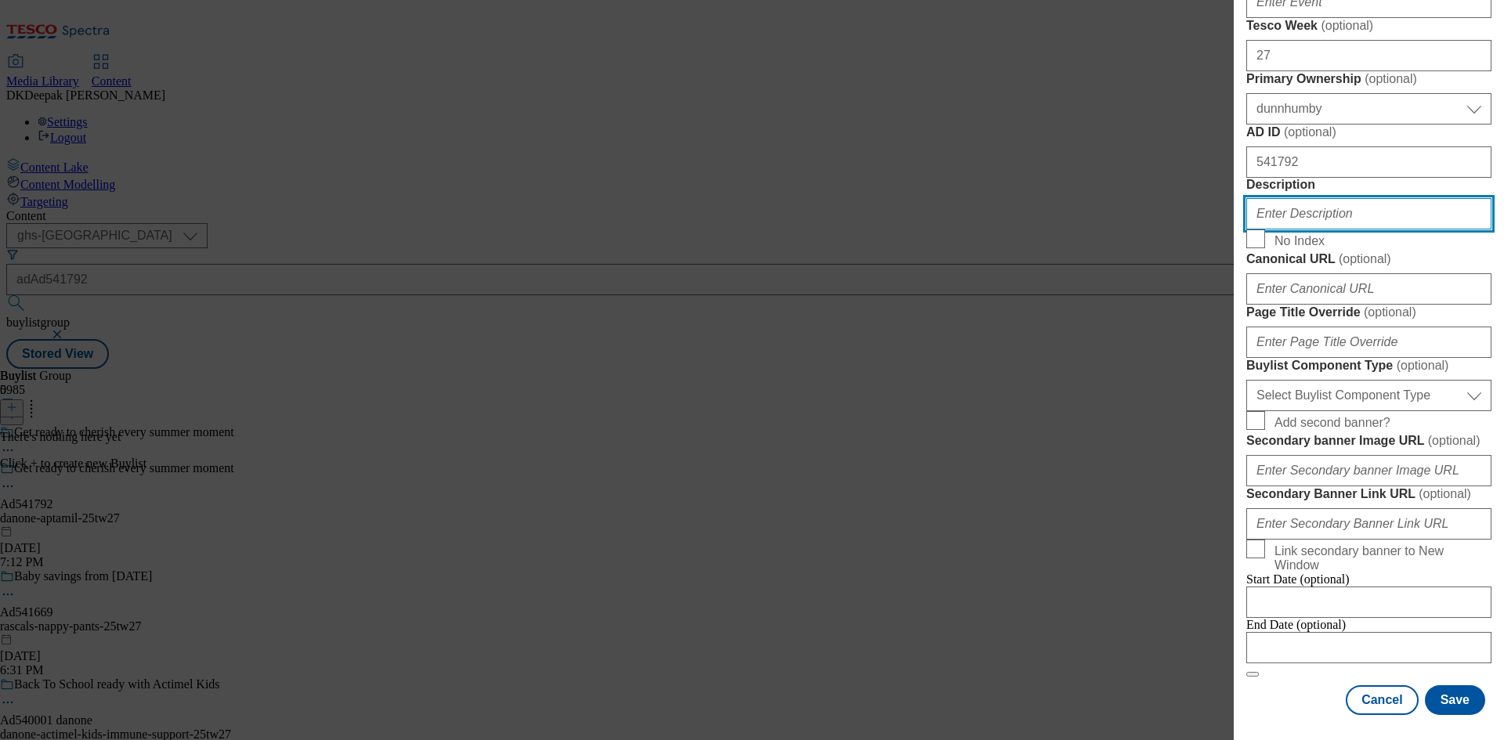
click at [1306, 230] on input "Description" at bounding box center [1369, 213] width 245 height 31
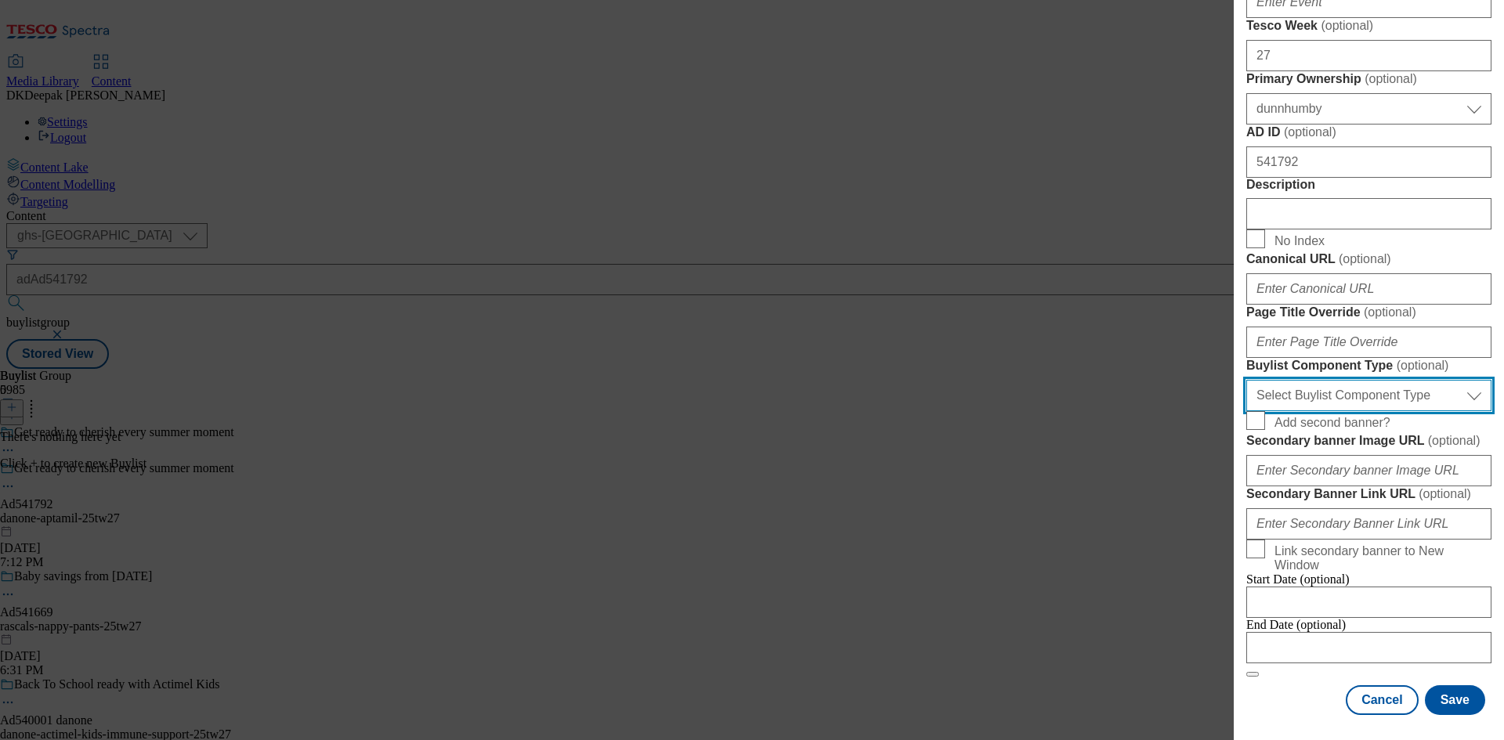
click at [1330, 411] on select "Select Buylist Component Type Banner Competition Header Meal" at bounding box center [1369, 395] width 245 height 31
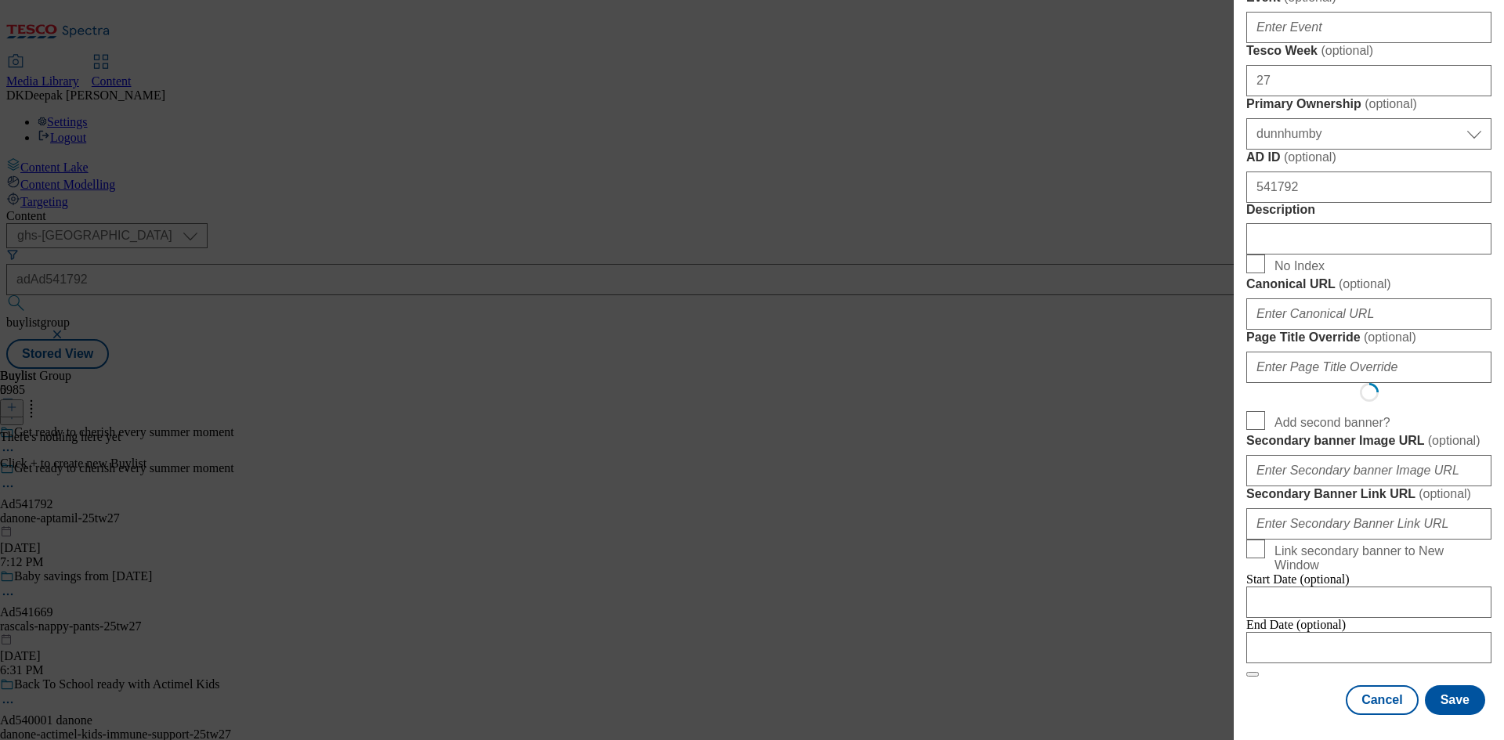
select select "Banner"
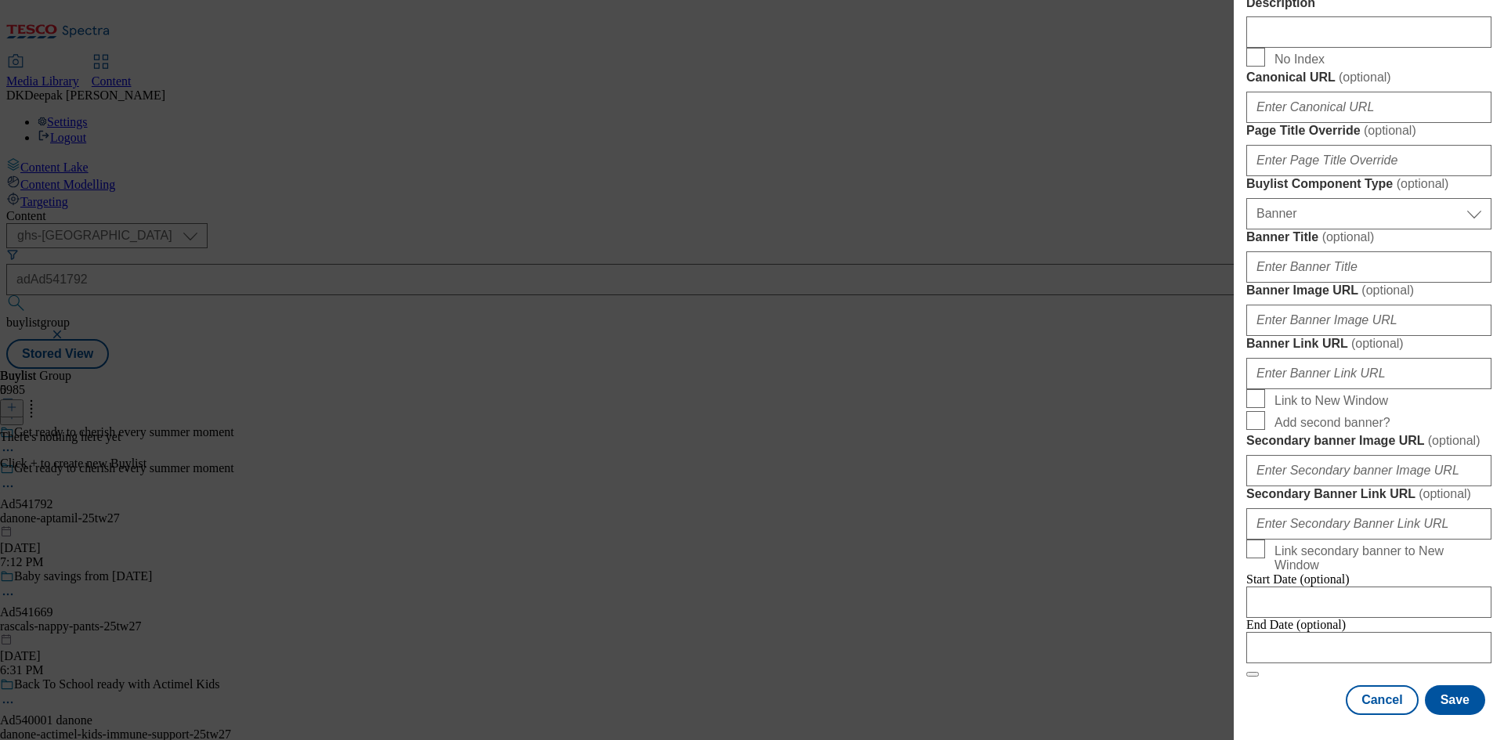
scroll to position [1553, 0]
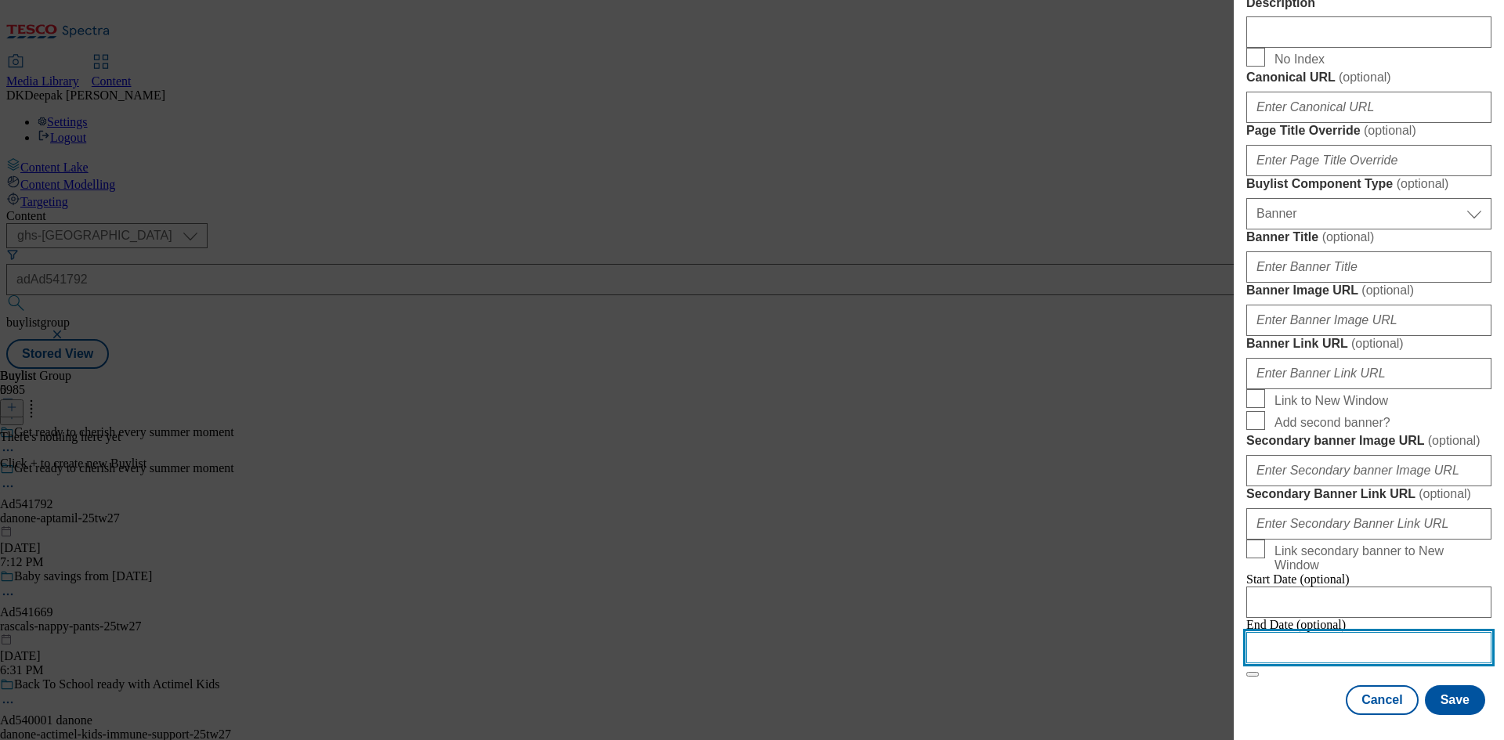
click at [1311, 637] on input "Modal" at bounding box center [1369, 647] width 245 height 31
select select "2025"
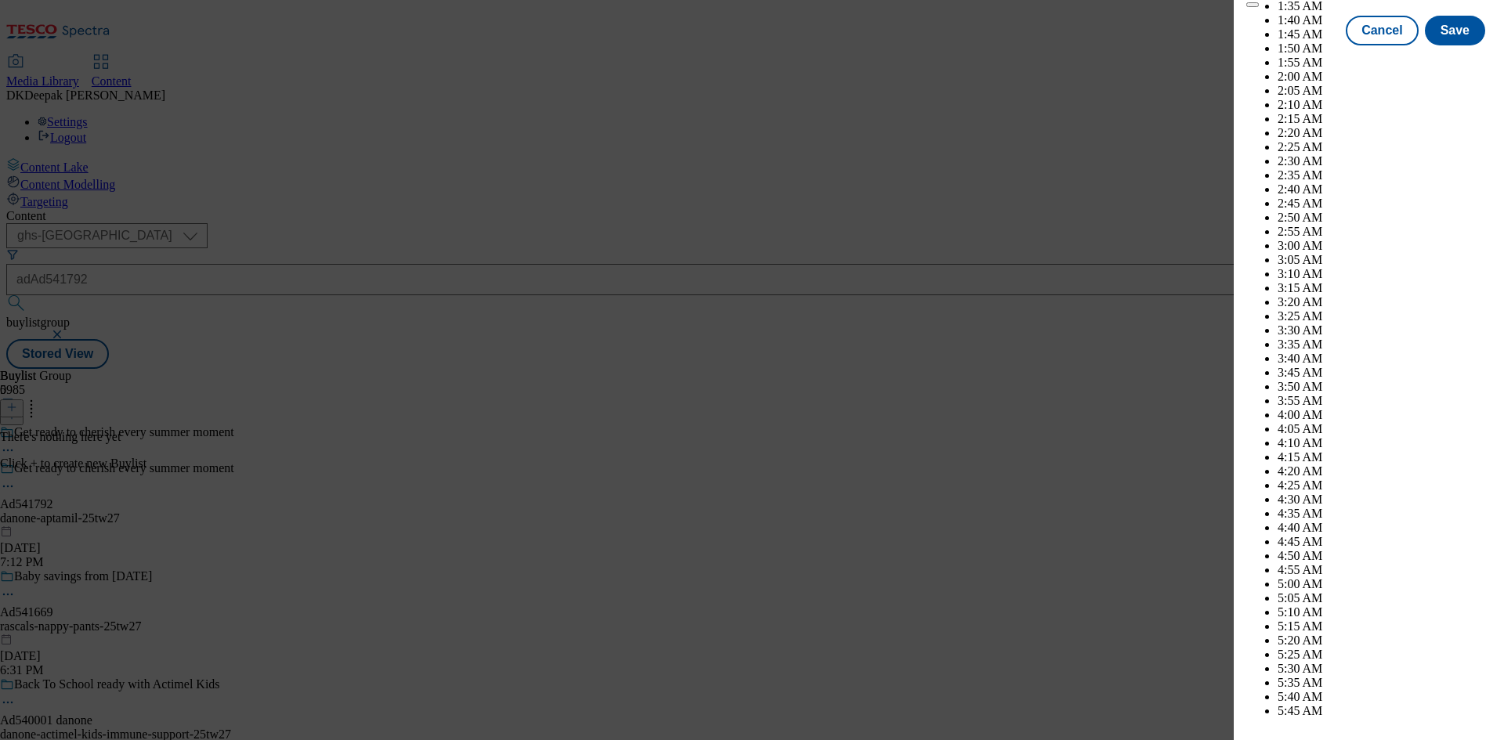
scroll to position [6660, 0]
select select "November"
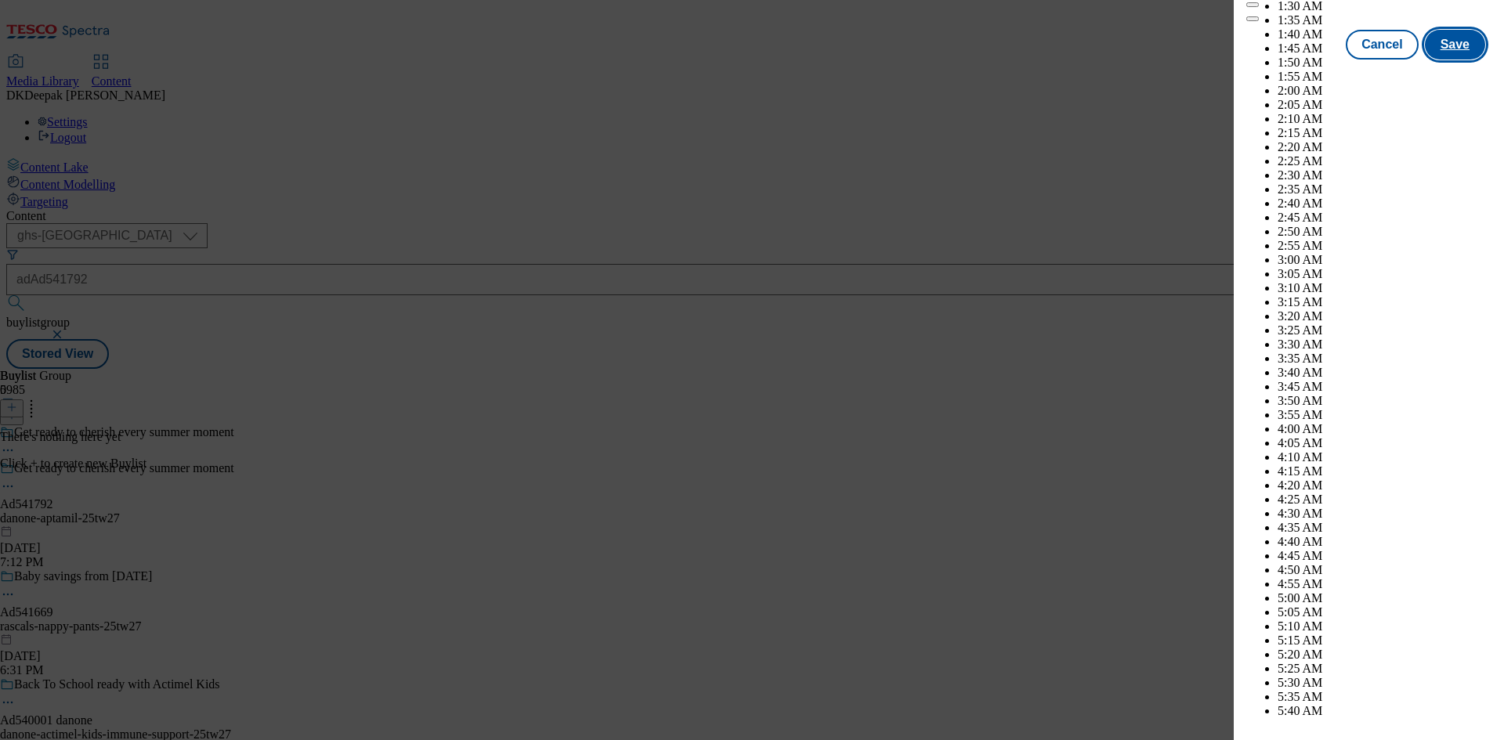
click at [1439, 60] on button "Save" at bounding box center [1455, 45] width 60 height 30
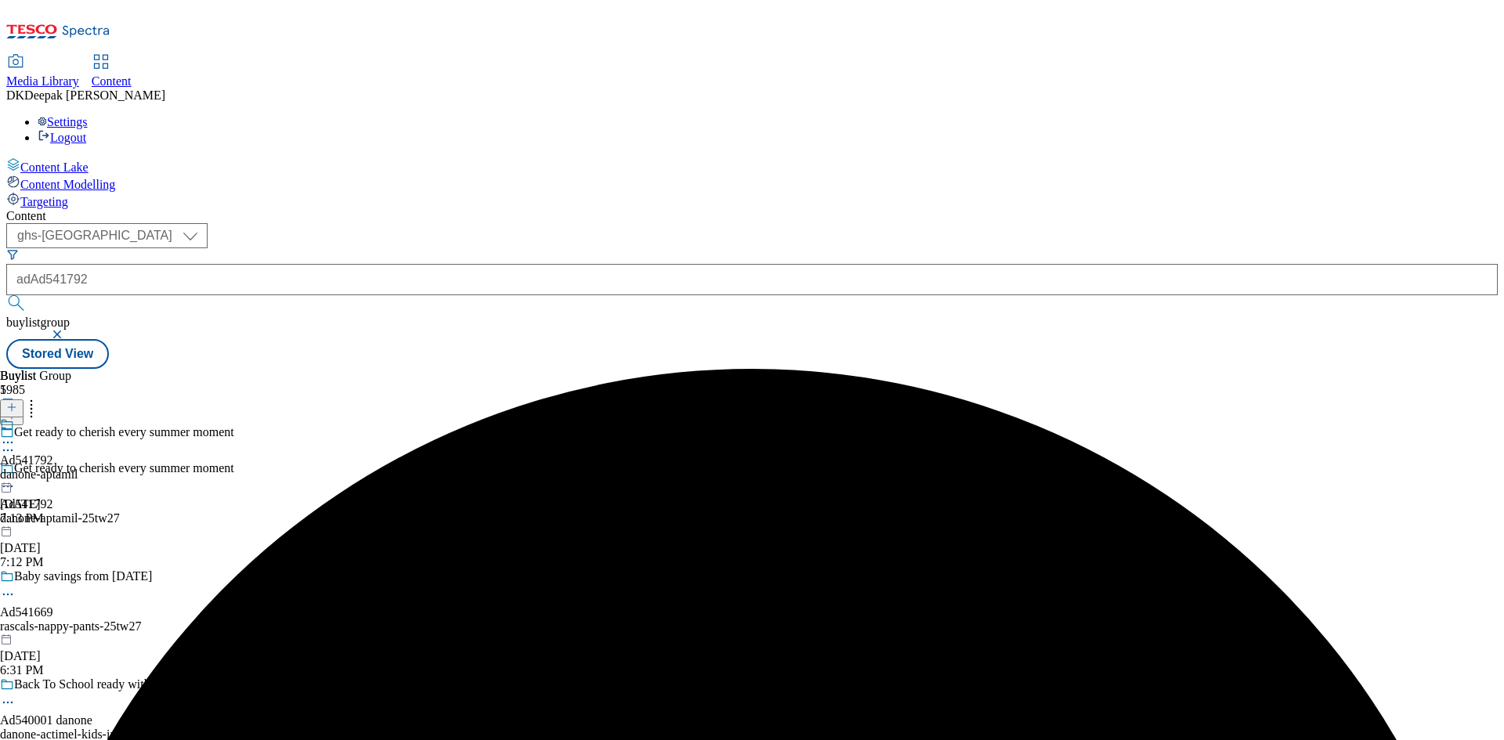
click at [78, 468] on div "danone-aptamil" at bounding box center [39, 475] width 78 height 14
click at [17, 402] on icon at bounding box center [11, 407] width 11 height 11
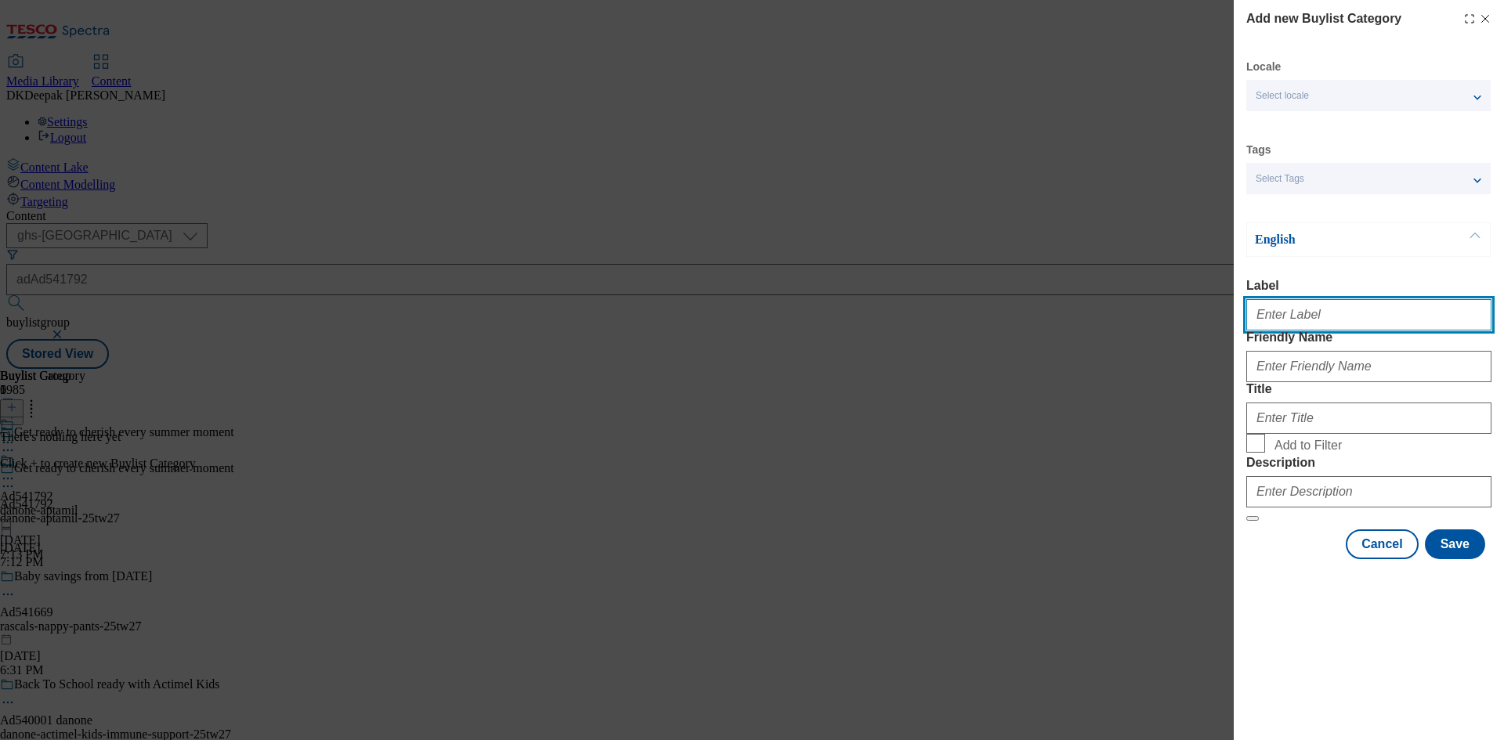
click at [1321, 321] on input "Label" at bounding box center [1369, 314] width 245 height 31
paste input "Ad541792"
type input "Ad541792"
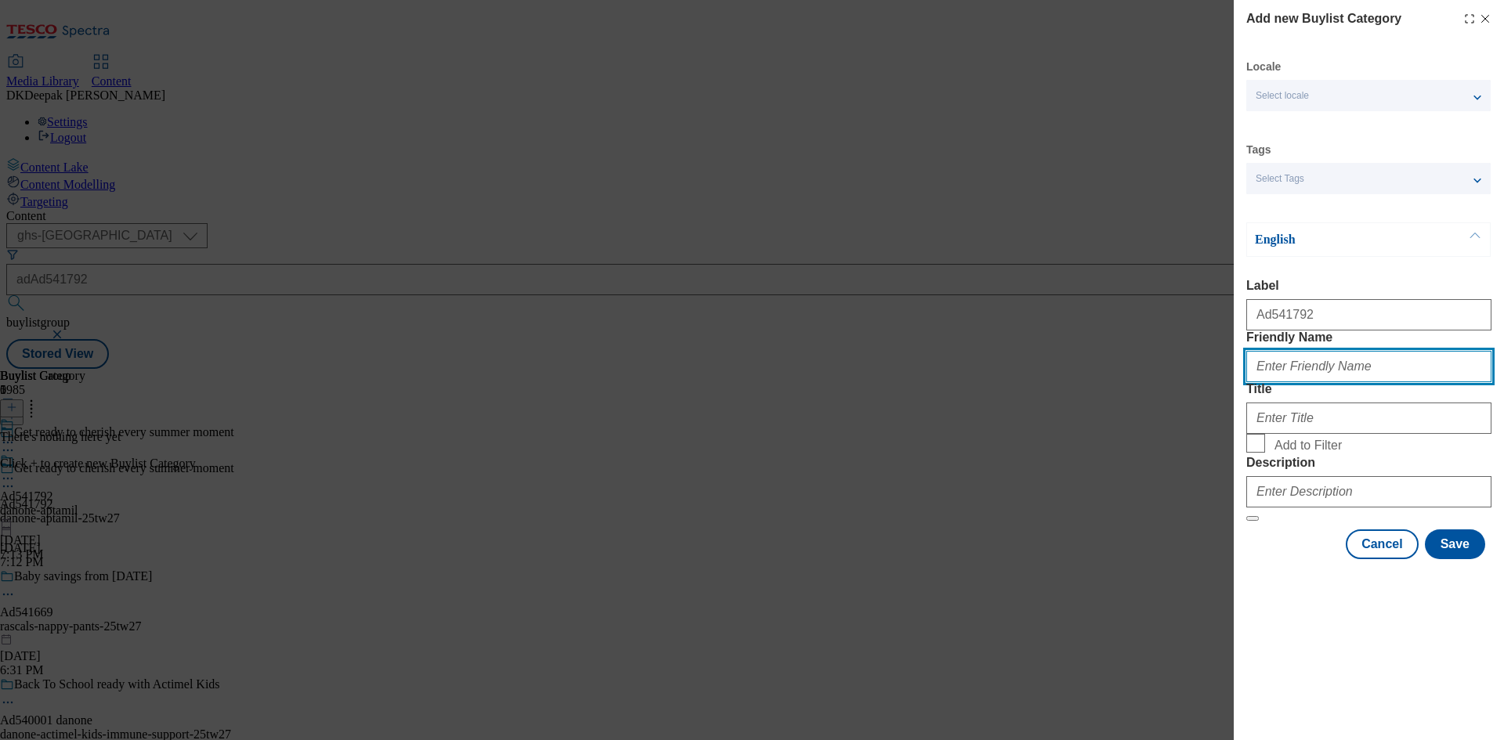
click at [1324, 382] on input "Friendly Name" at bounding box center [1369, 366] width 245 height 31
click at [910, 589] on div "Add new Buylist Category Locale Select locale English Welsh Tags Select Tags fn…" at bounding box center [752, 370] width 1504 height 740
click at [1330, 382] on input "Friendly Name" at bounding box center [1369, 366] width 245 height 31
paste input "danone-aptamil"
type input "danone-aptamil"
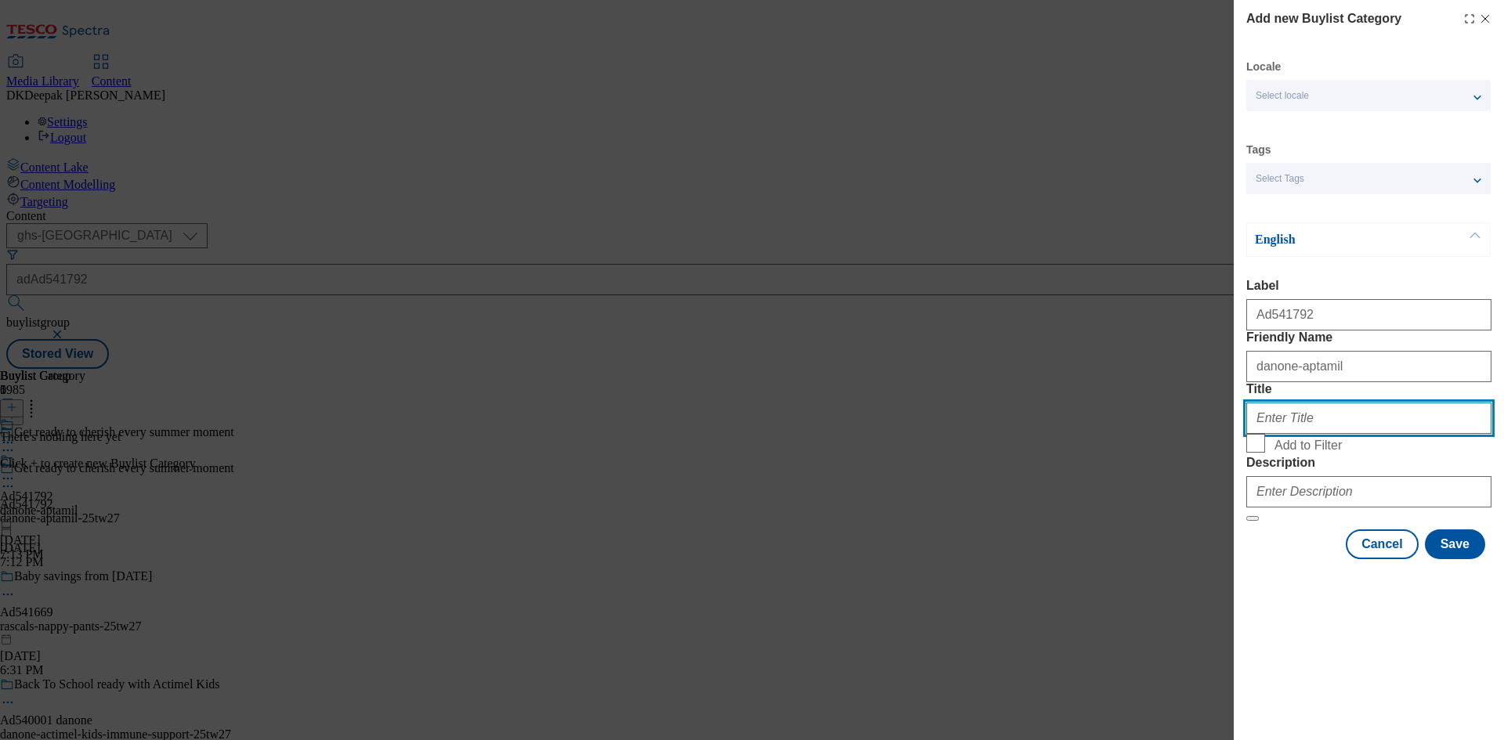
click at [1293, 434] on input "Title" at bounding box center [1369, 418] width 245 height 31
type input "Danone"
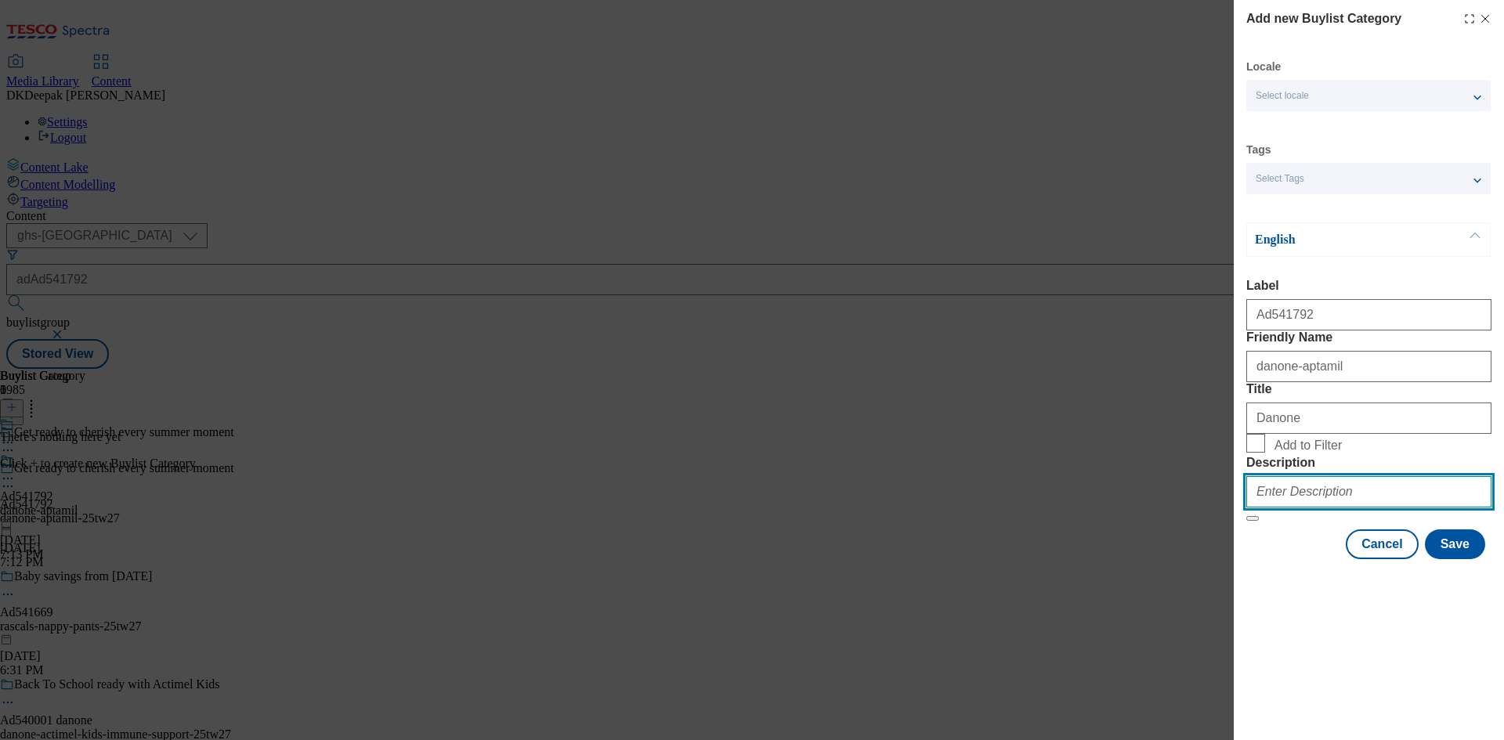
click at [1325, 508] on input "Description" at bounding box center [1369, 491] width 245 height 31
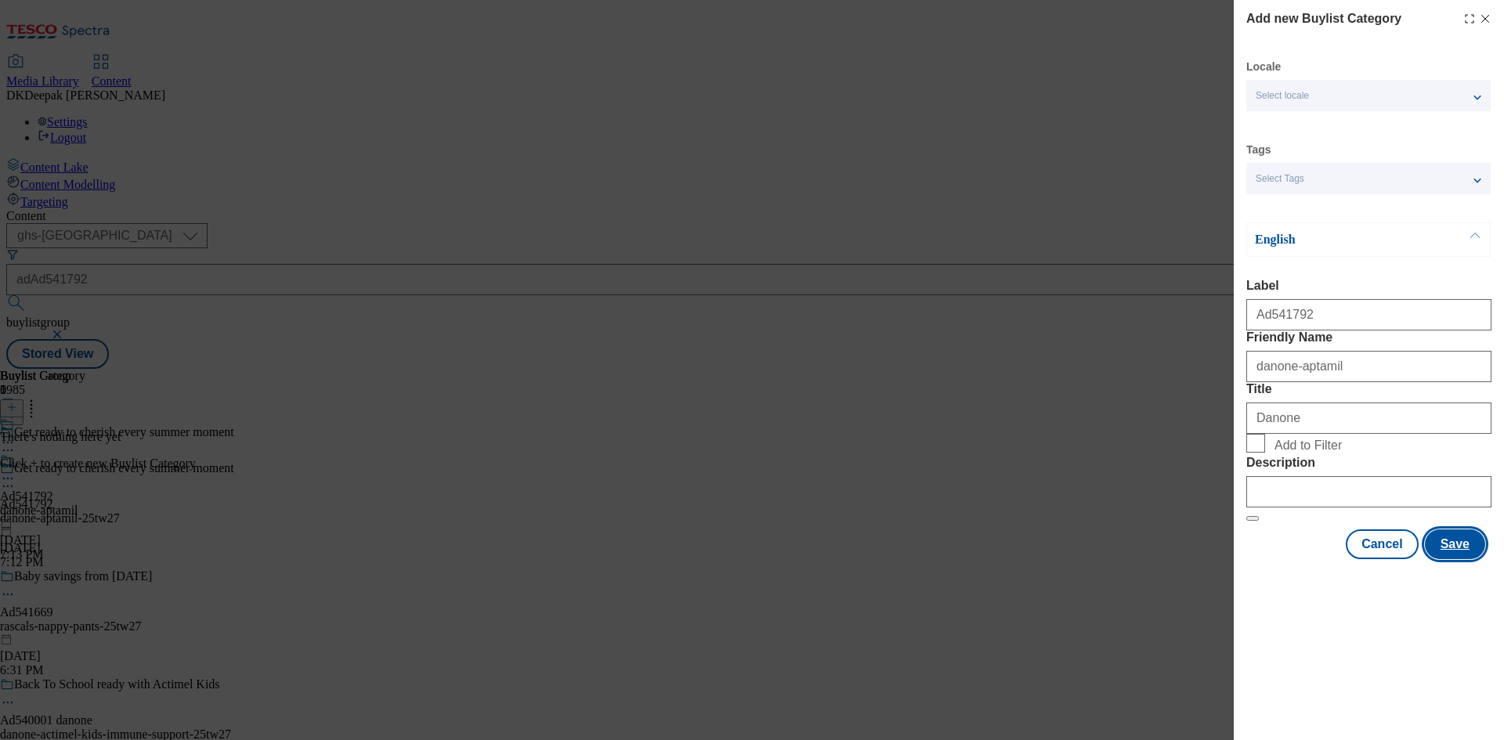
click at [1444, 559] on button "Save" at bounding box center [1455, 545] width 60 height 30
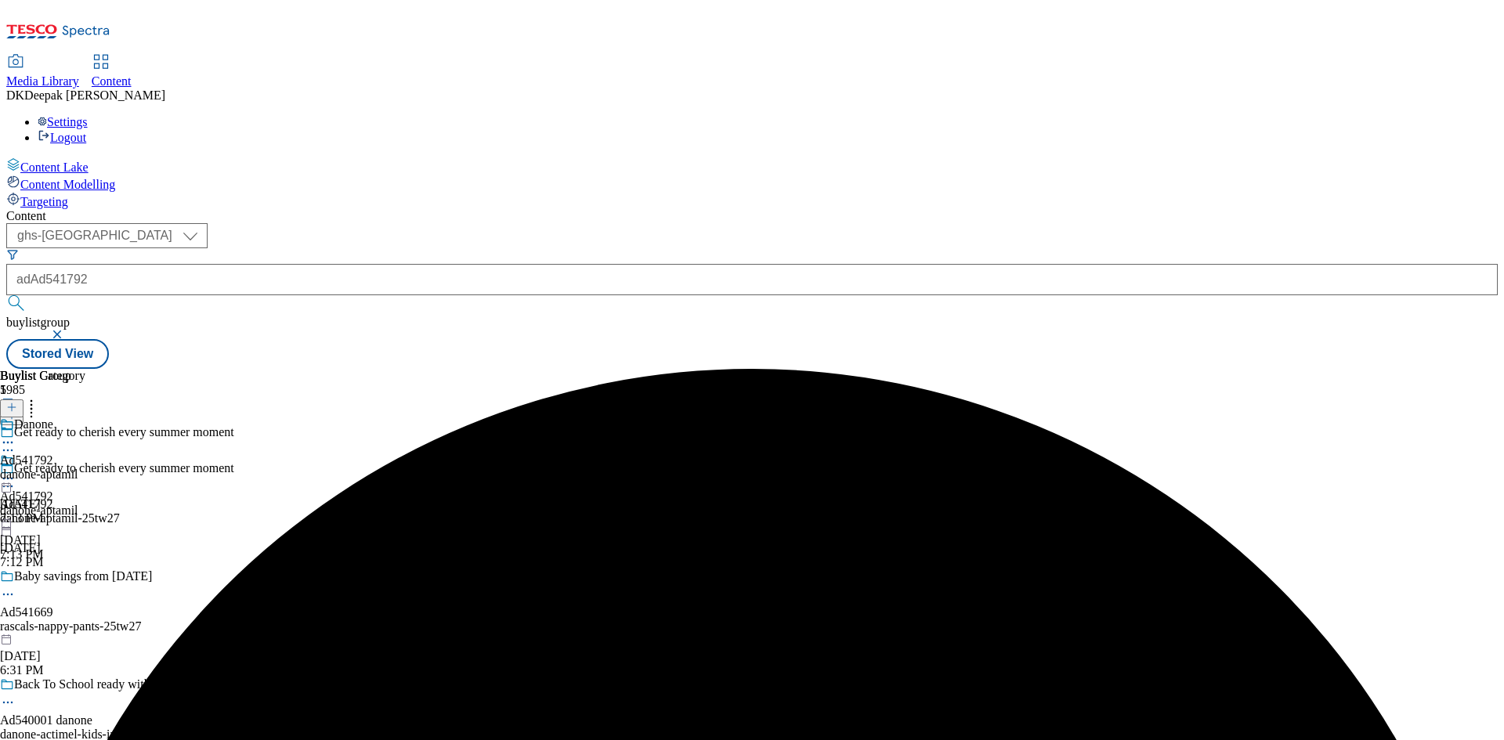
click at [16, 471] on icon at bounding box center [8, 479] width 16 height 16
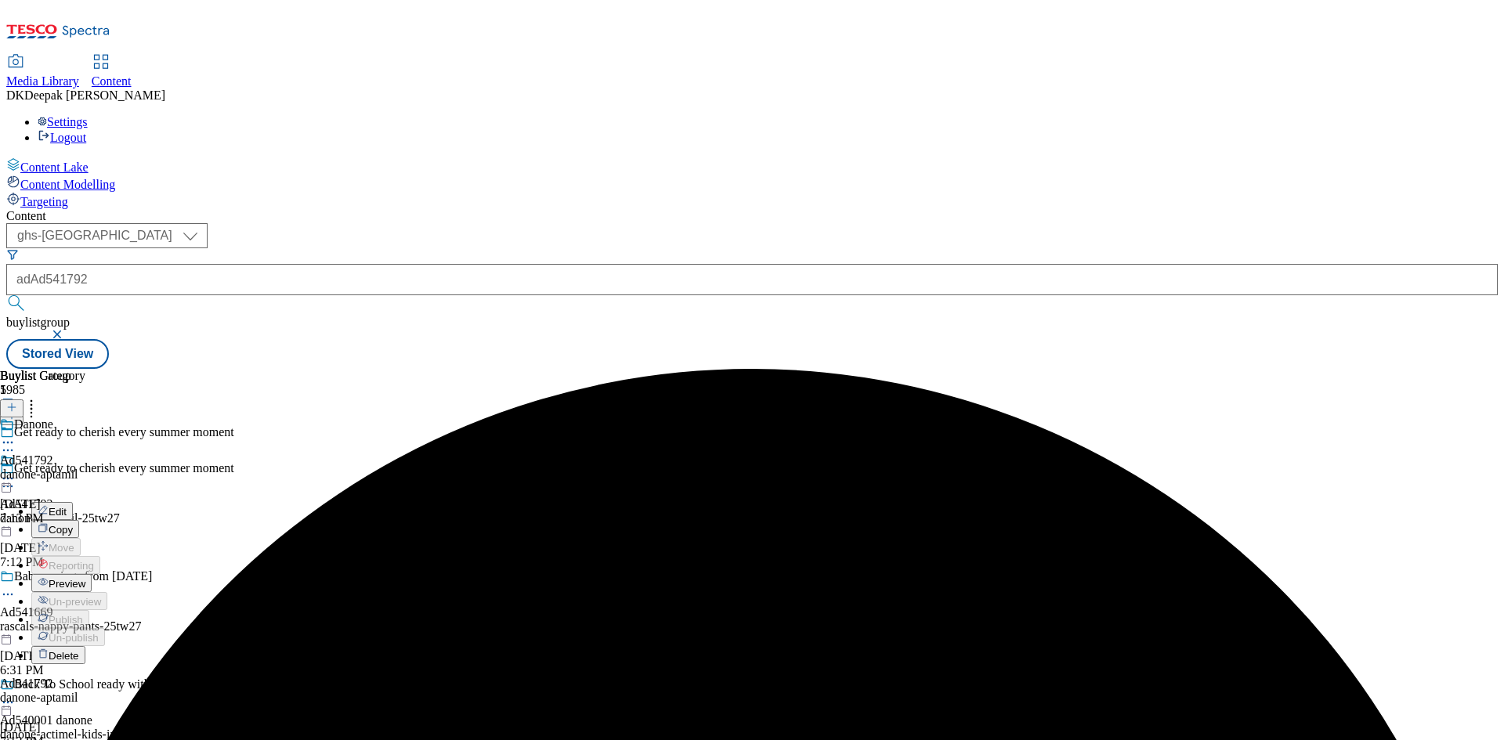
click at [73, 502] on button "Edit" at bounding box center [52, 511] width 42 height 18
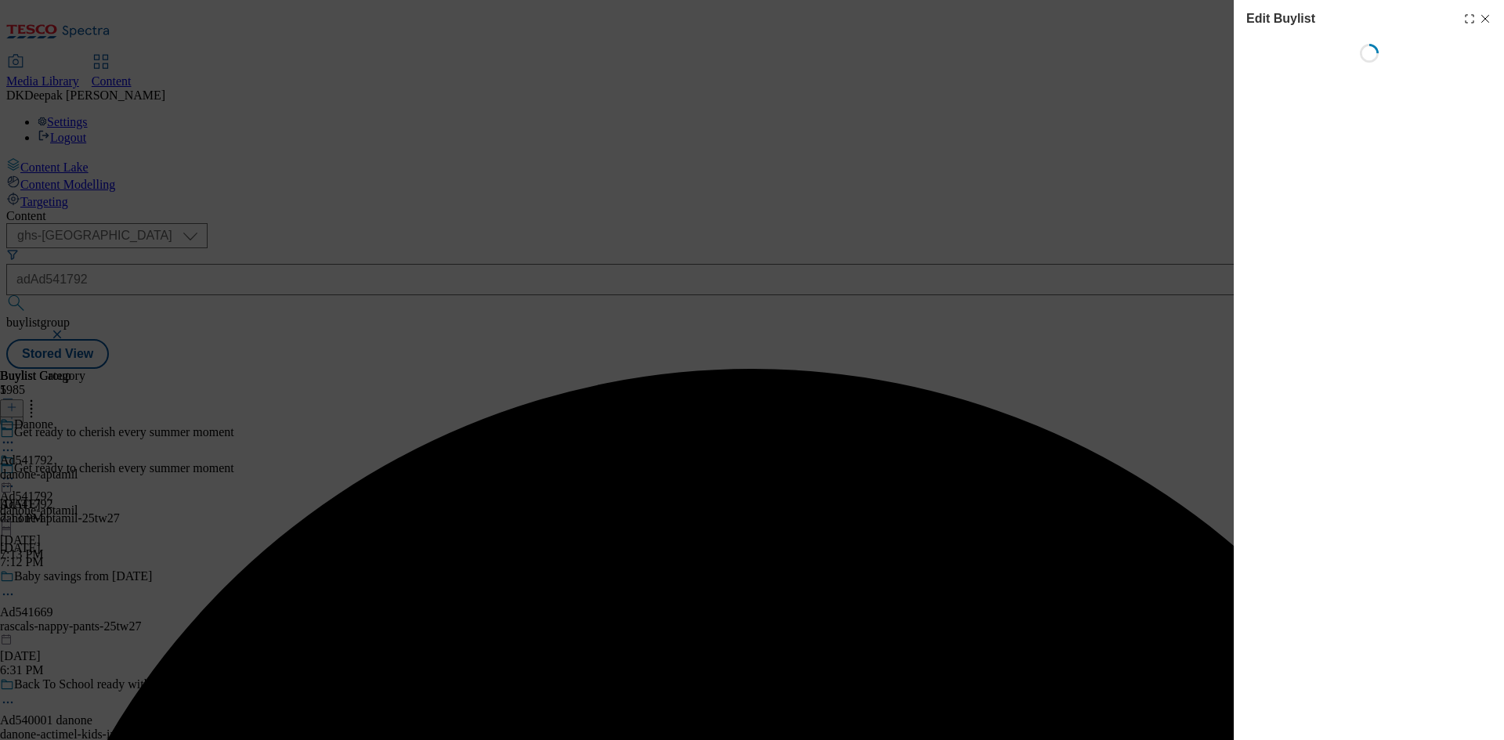
select select "tactical"
select select "supplier funded short term 1-3 weeks"
select select "dunnhumby"
select select "Banner"
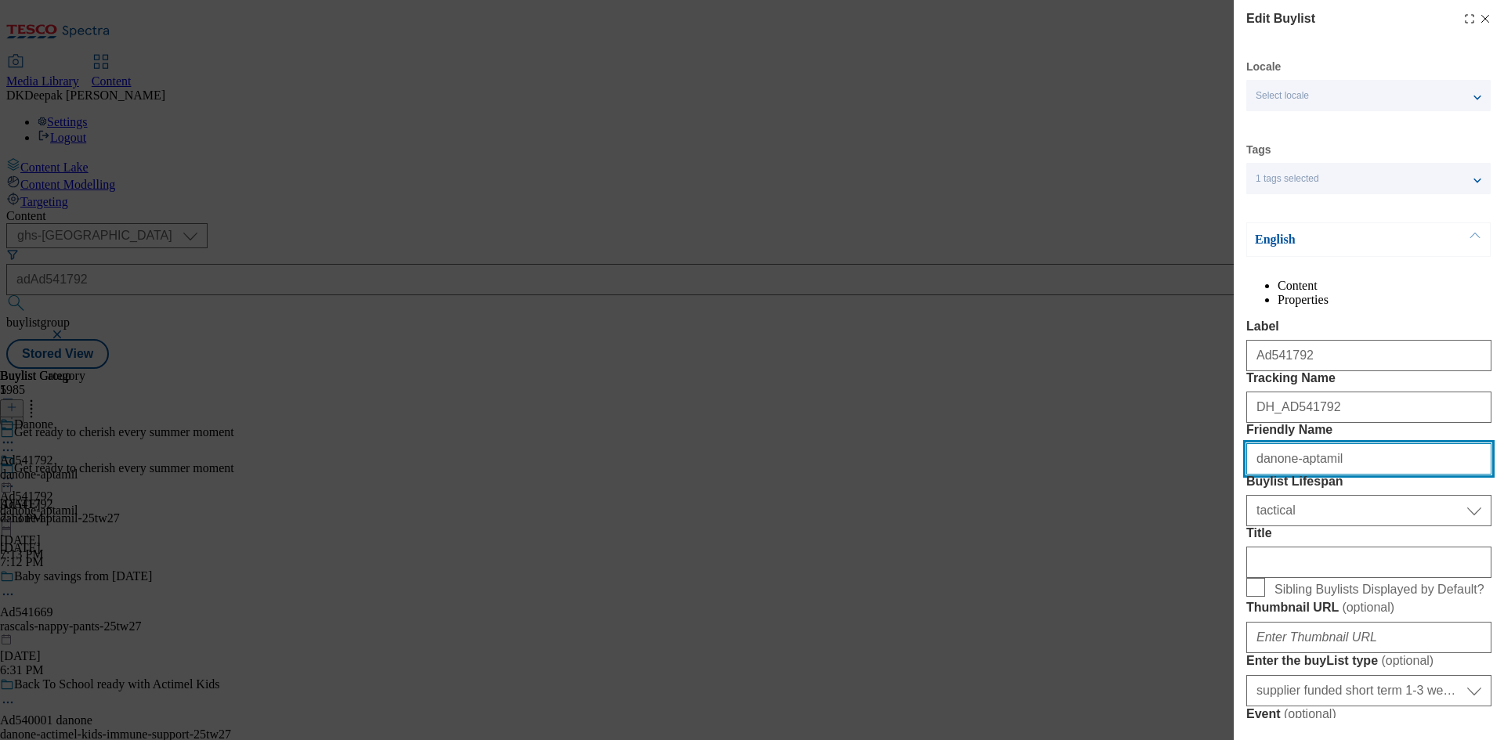
drag, startPoint x: 1328, startPoint y: 545, endPoint x: 1289, endPoint y: 546, distance: 39.2
click at [1289, 475] on input "danone-aptamil" at bounding box center [1369, 458] width 245 height 31
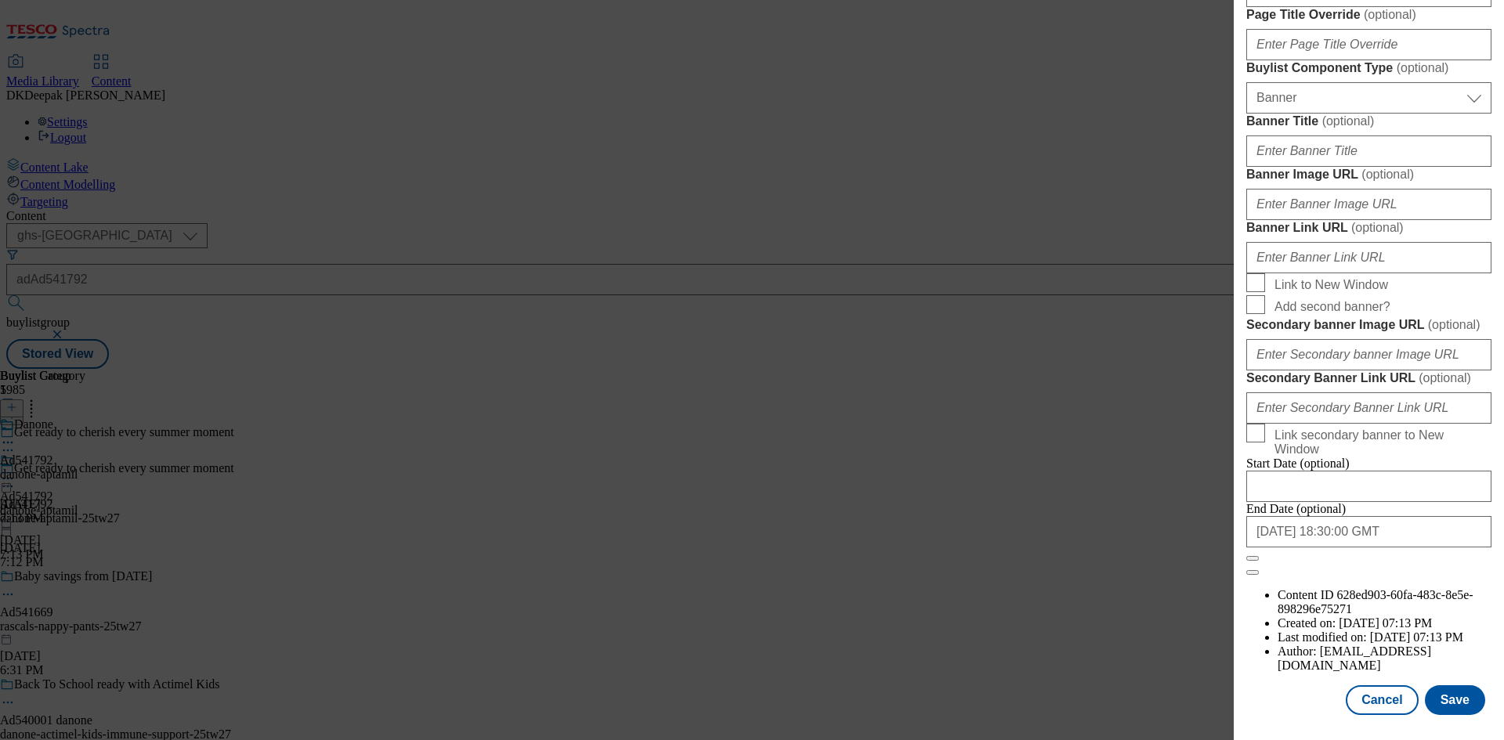
scroll to position [1622, 0]
type input "danone"
click at [1450, 691] on button "Save" at bounding box center [1455, 701] width 60 height 30
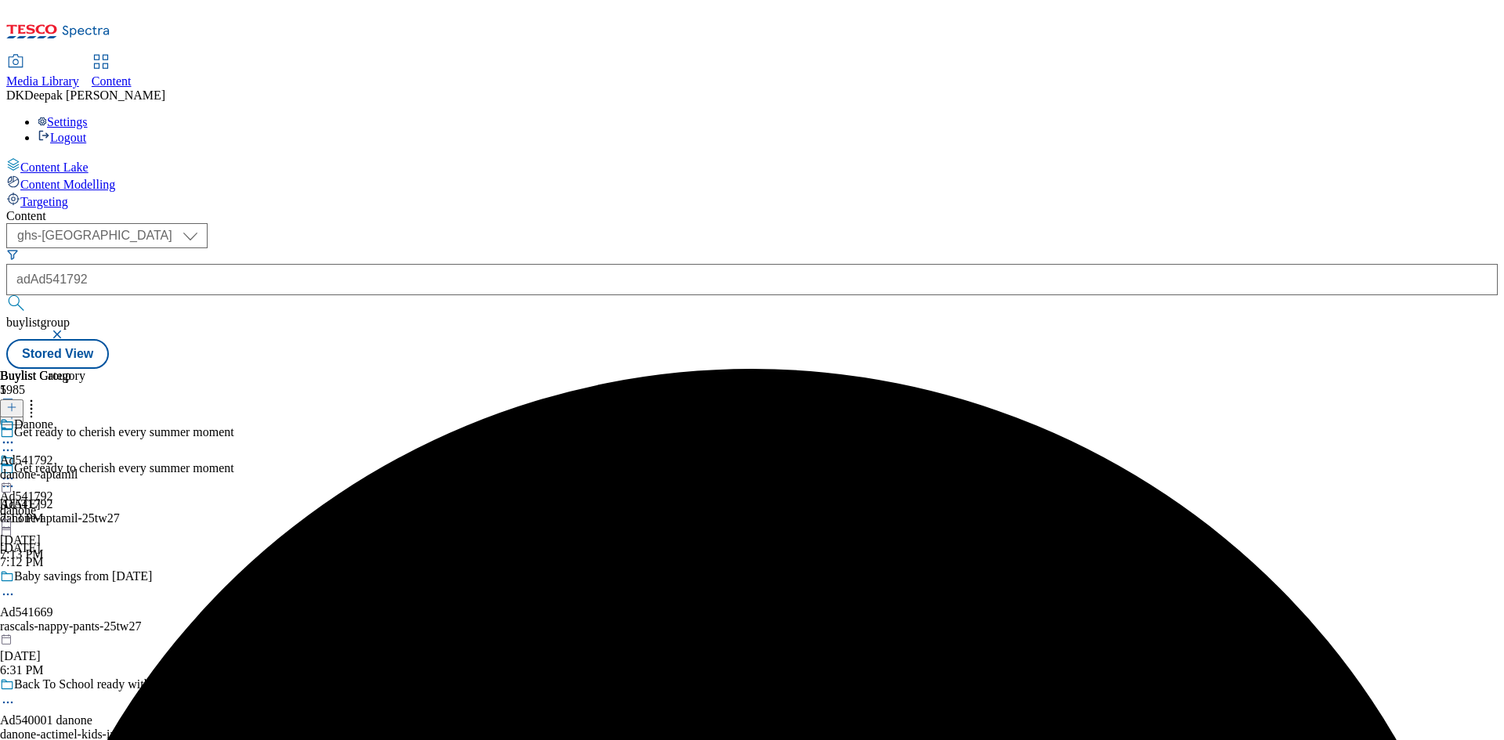
click at [85, 468] on div "danone-aptamil" at bounding box center [42, 475] width 85 height 14
click at [16, 471] on icon at bounding box center [8, 479] width 16 height 16
drag, startPoint x: 961, startPoint y: 567, endPoint x: 1311, endPoint y: 155, distance: 540.4
click at [85, 562] on div "Danone Ad541792 danone-aptamil Aug 18, 2025 7:13 PM" at bounding box center [42, 508] width 85 height 108
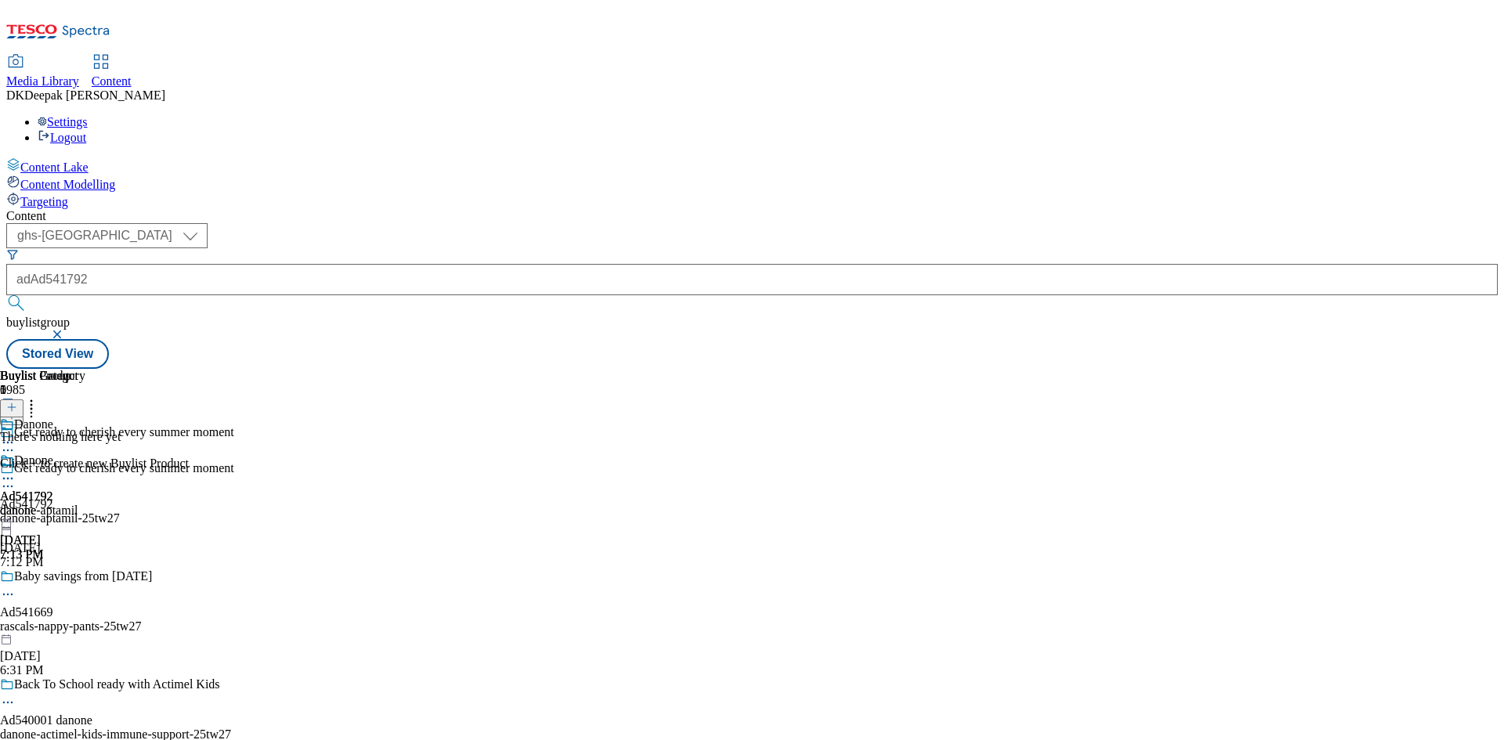
click at [17, 402] on icon at bounding box center [11, 407] width 11 height 11
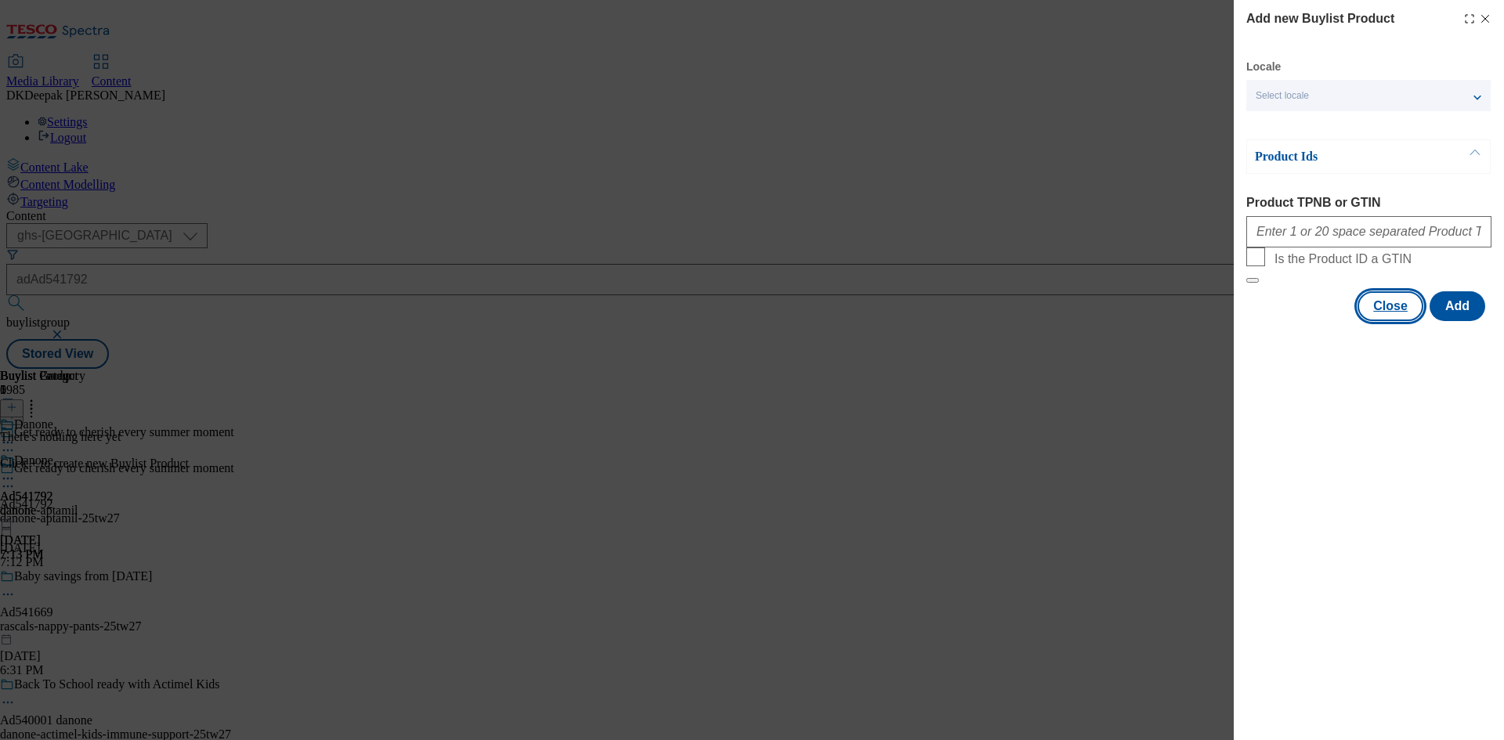
click at [1382, 321] on button "Close" at bounding box center [1391, 306] width 66 height 30
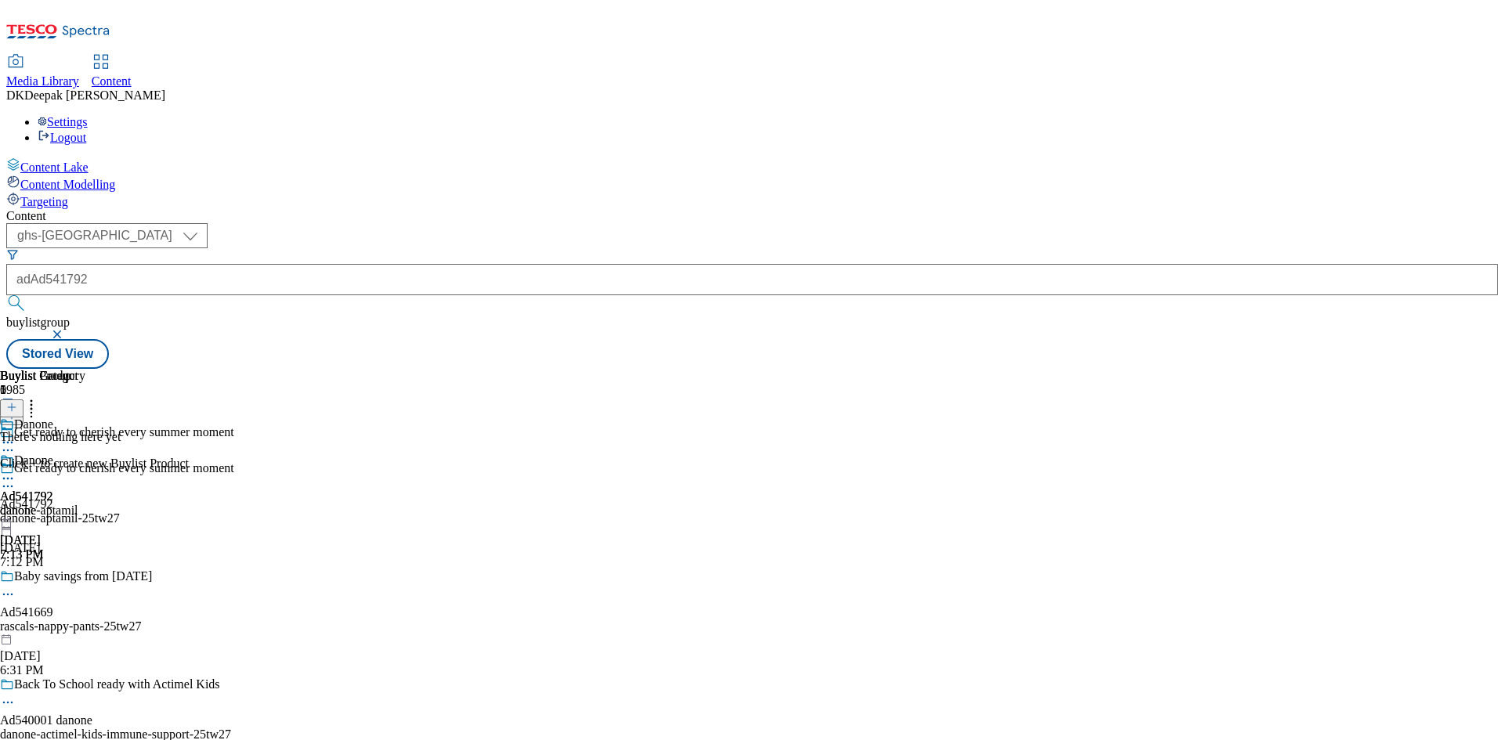
click at [85, 454] on div "Danone" at bounding box center [42, 472] width 85 height 36
click at [5, 478] on circle at bounding box center [4, 479] width 2 height 2
click at [85, 578] on span "Preview" at bounding box center [67, 584] width 37 height 12
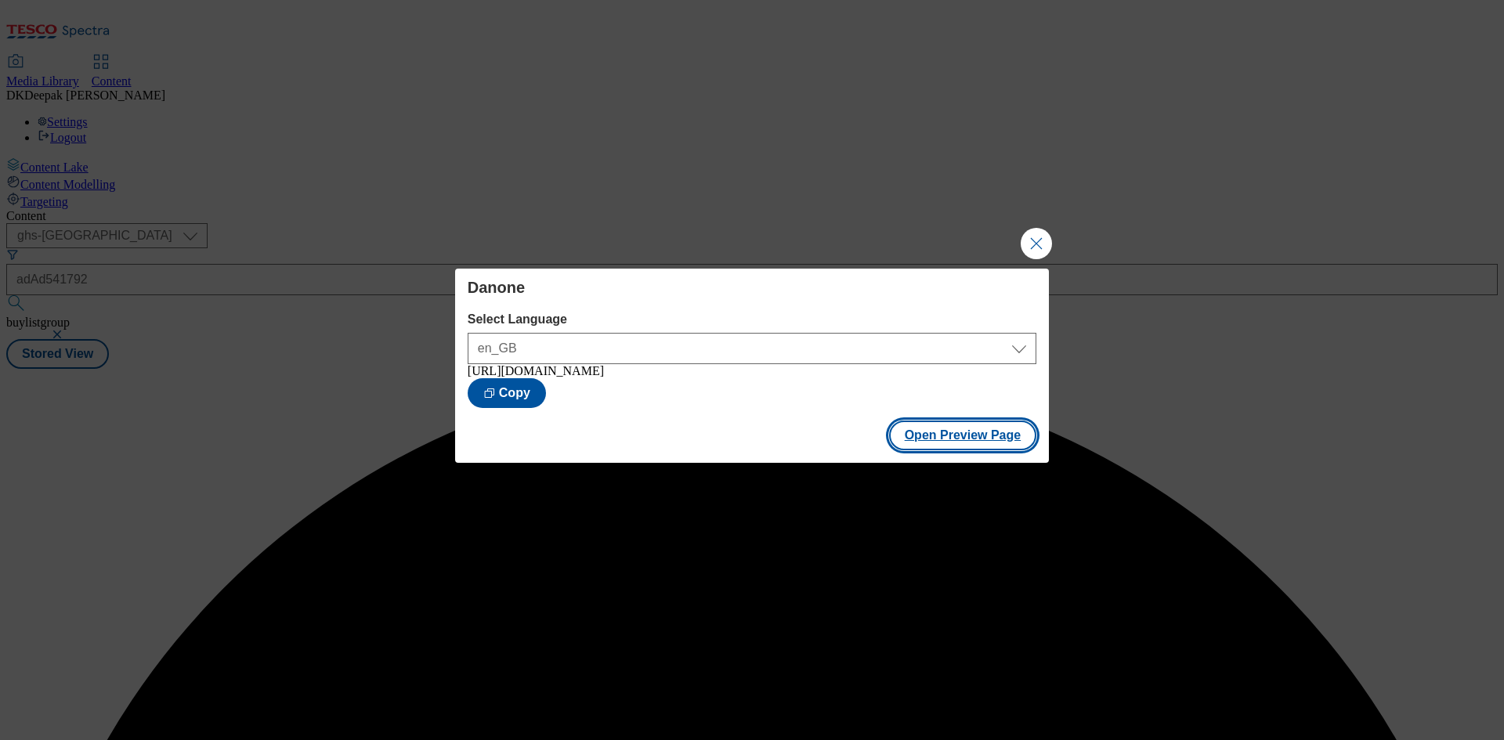
click at [944, 445] on button "Open Preview Page" at bounding box center [963, 436] width 148 height 30
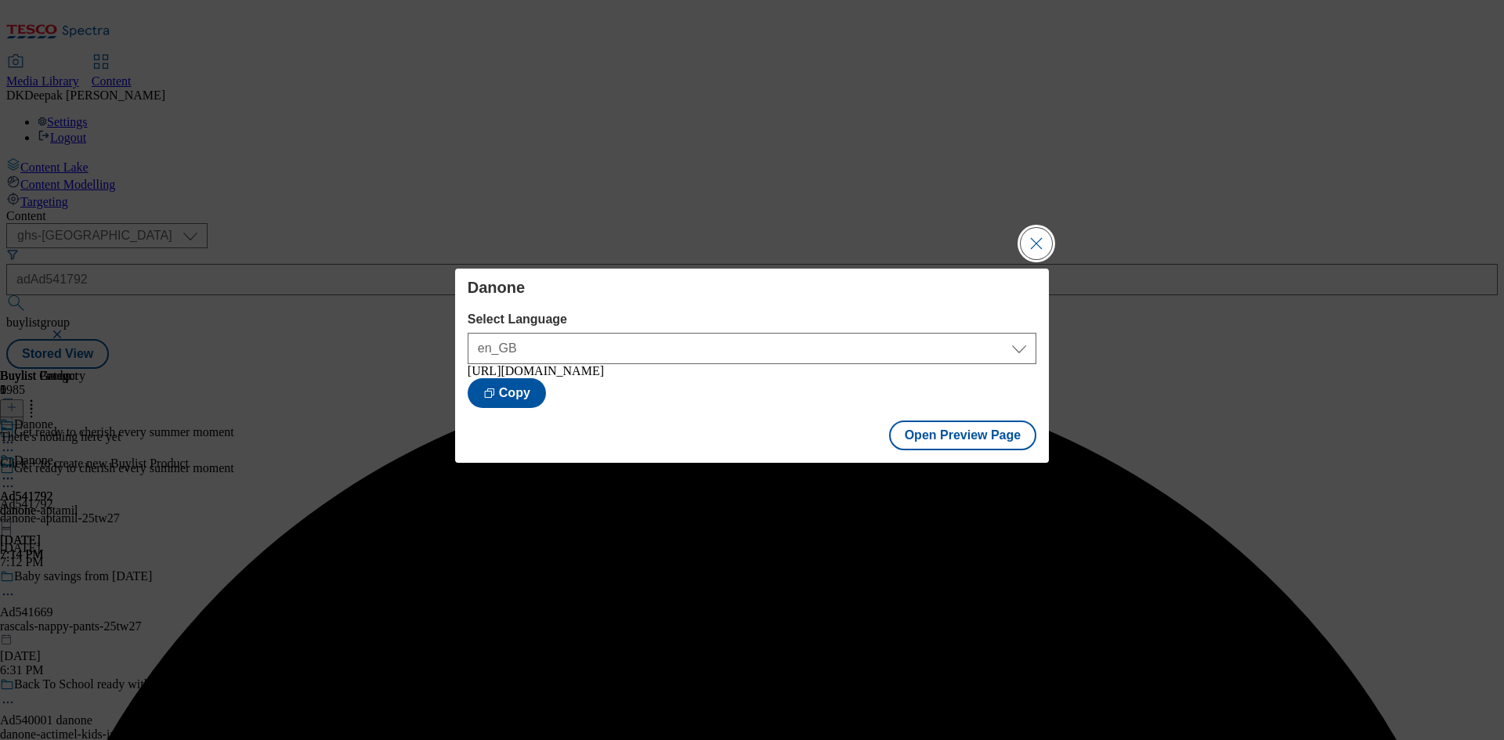
click at [1033, 245] on button "Close Modal" at bounding box center [1036, 243] width 31 height 31
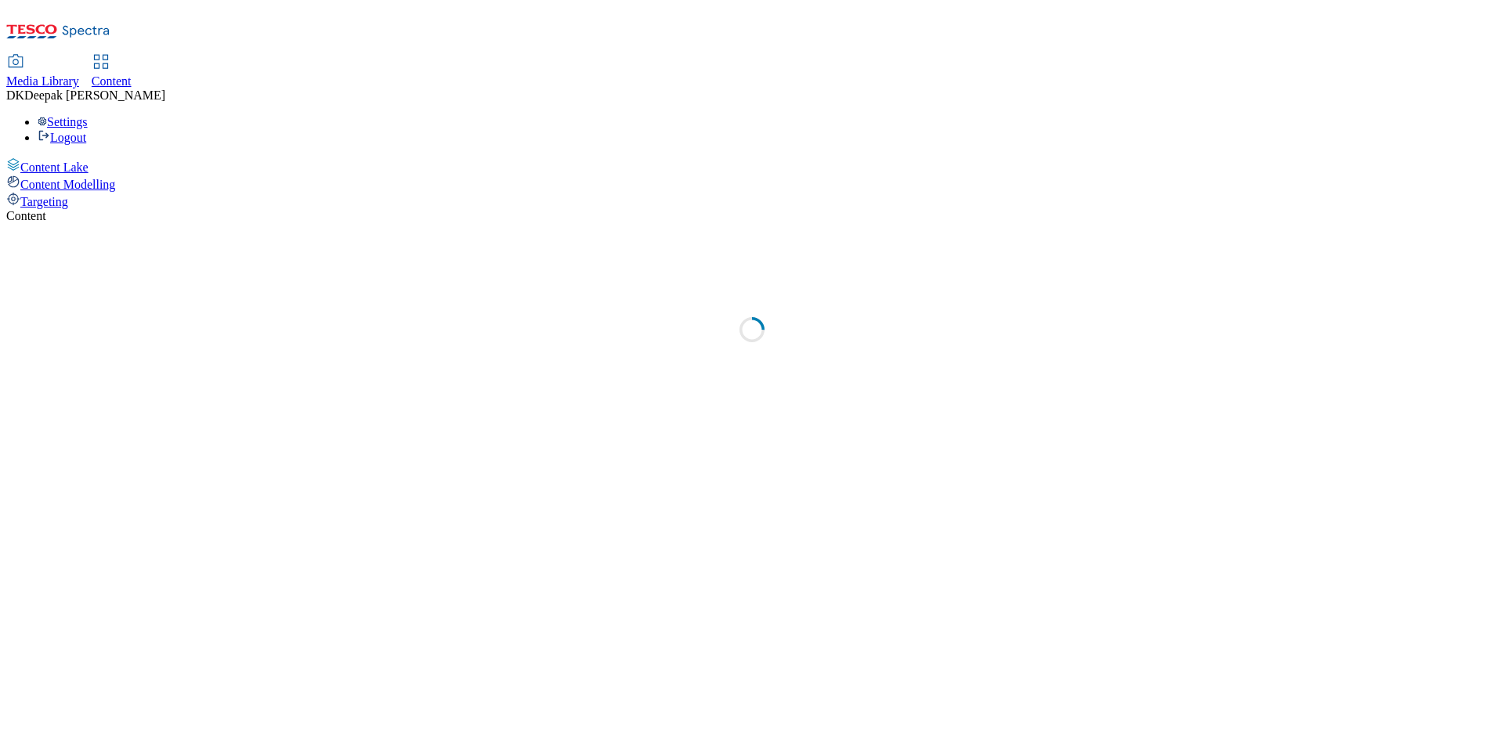
select select "ghs-uk"
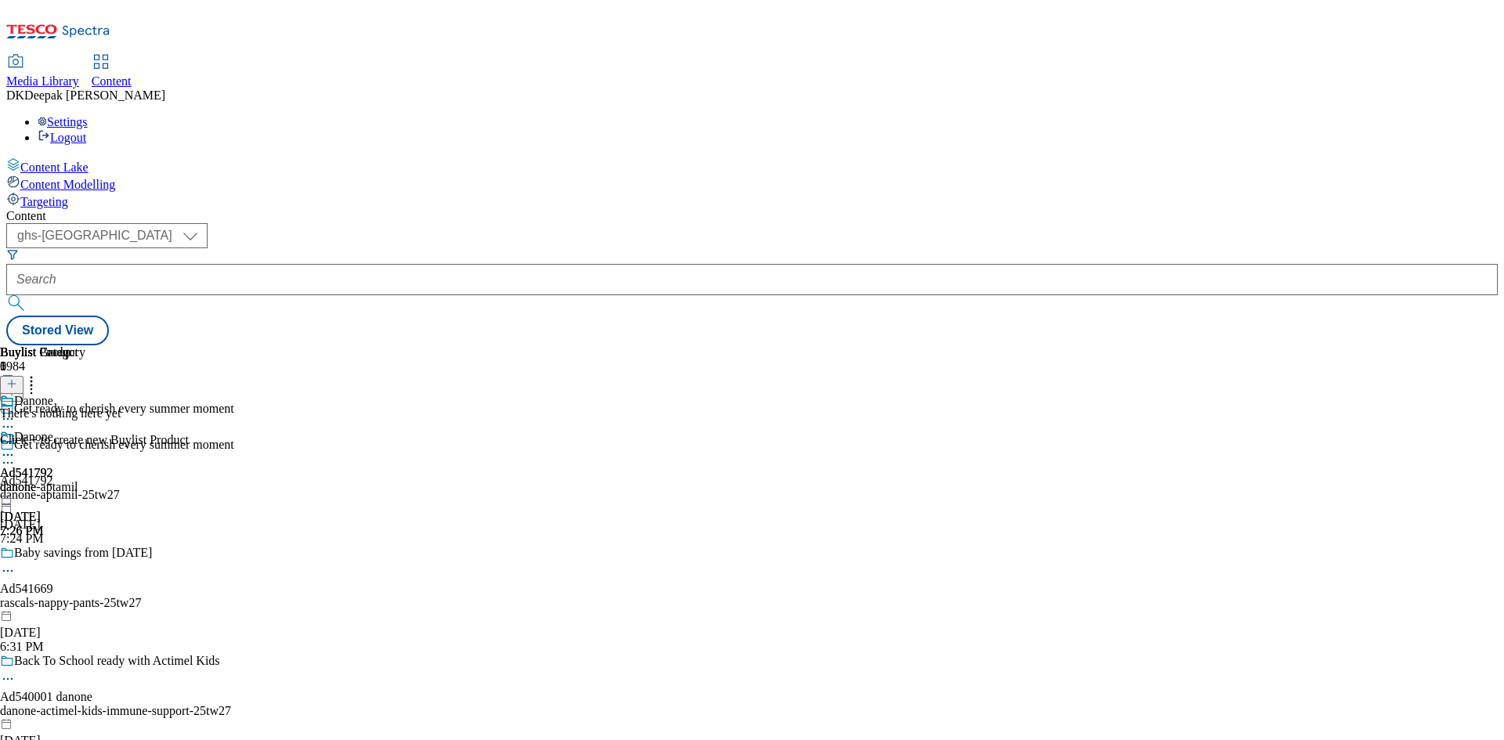
click at [234, 374] on div at bounding box center [117, 388] width 234 height 28
click at [17, 386] on icon at bounding box center [11, 391] width 11 height 11
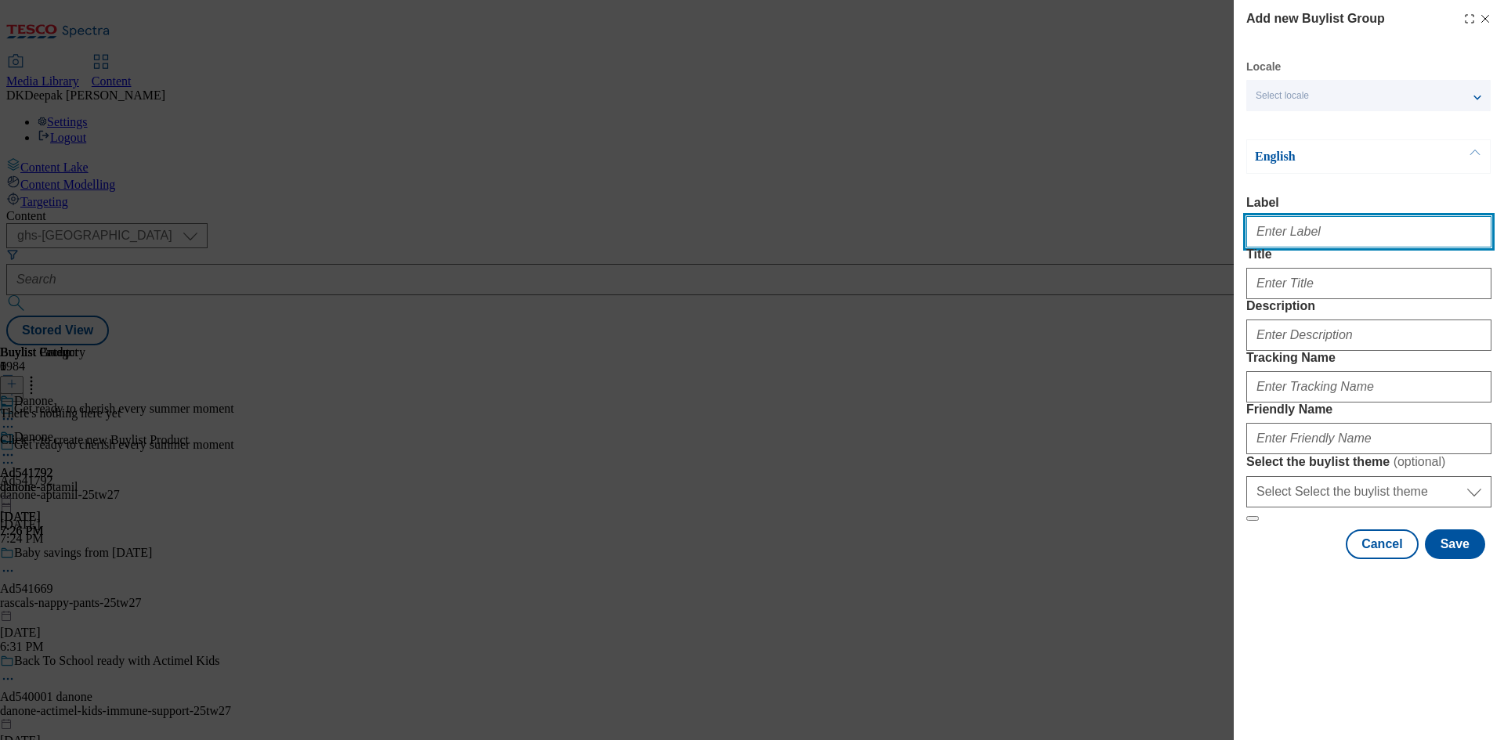
drag, startPoint x: 1265, startPoint y: 242, endPoint x: 1276, endPoint y: 255, distance: 17.2
click at [1265, 242] on input "Label" at bounding box center [1369, 231] width 245 height 31
paste input "Ad540108"
type input "Ad540108"
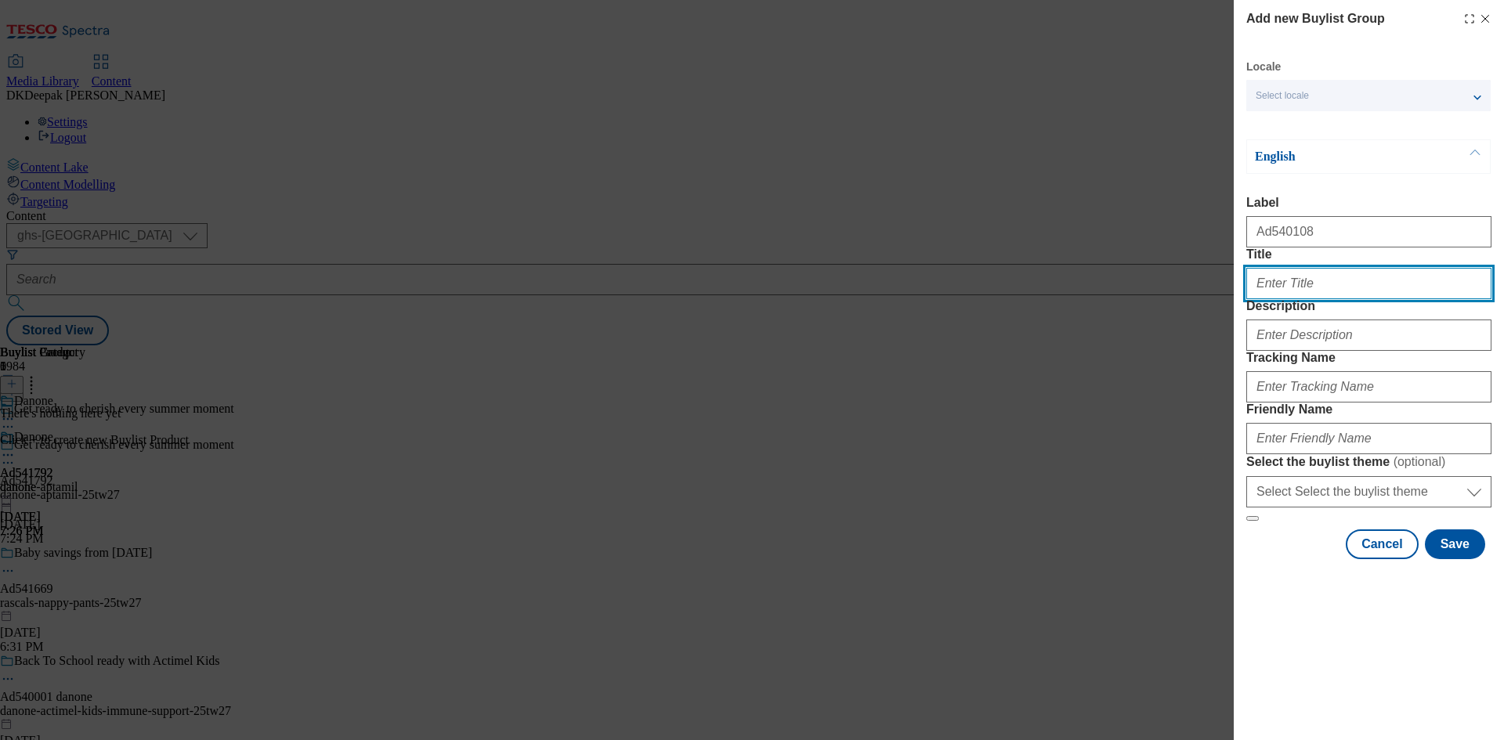
click at [1313, 299] on input "Title" at bounding box center [1369, 283] width 245 height 31
paste input "Fruity flavour now with fizz"
type input "Fruity flavour now with fizz"
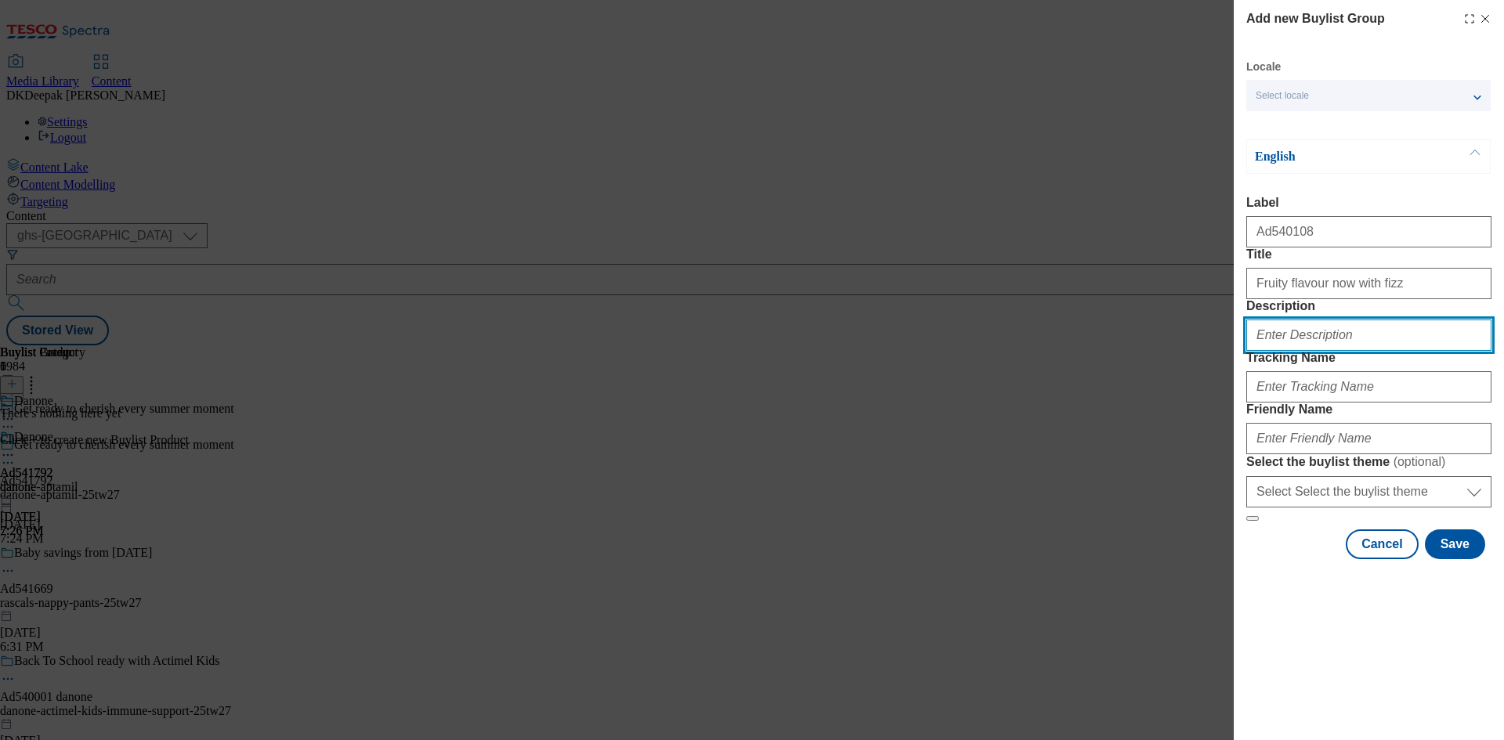
click at [1314, 351] on input "Description" at bounding box center [1369, 335] width 245 height 31
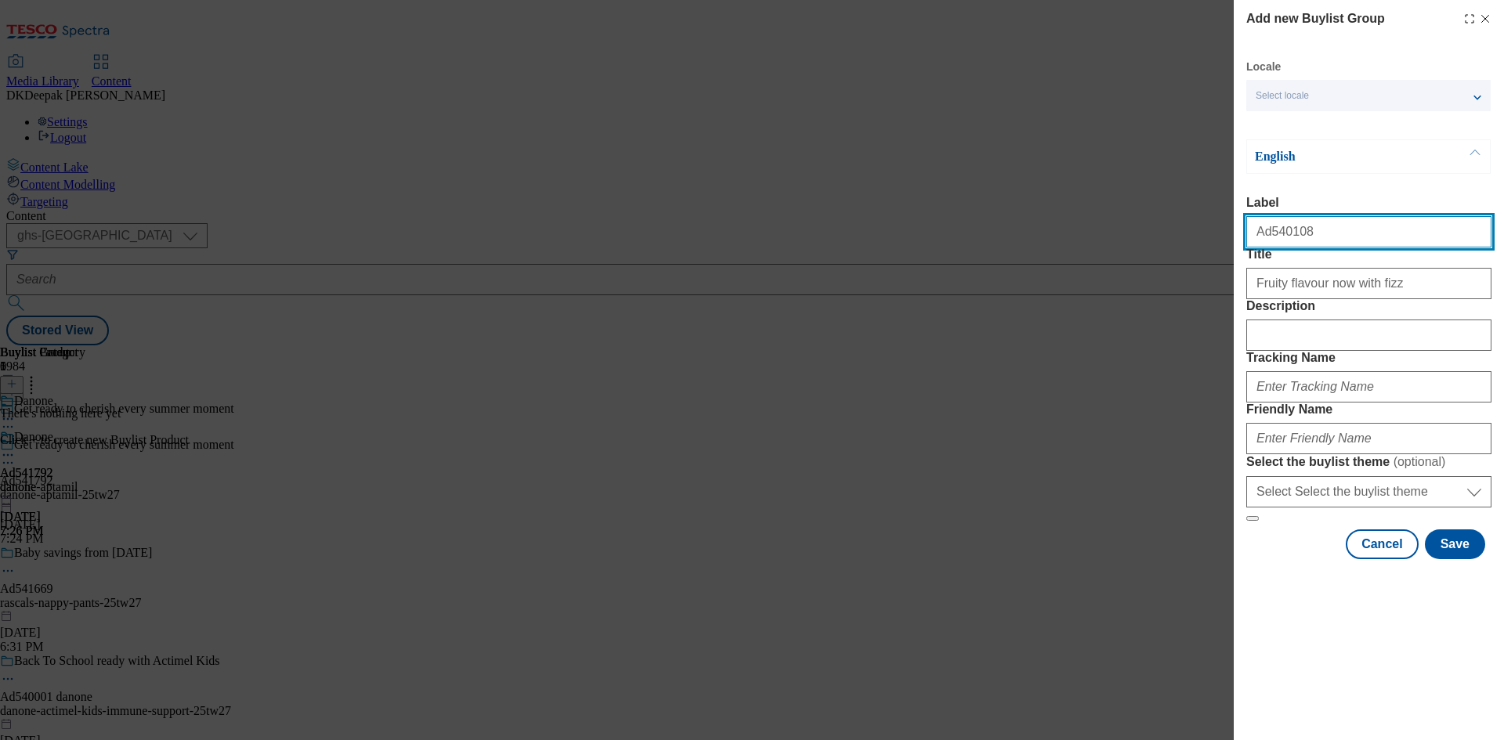
click at [1272, 232] on input "Ad540108" at bounding box center [1369, 231] width 245 height 31
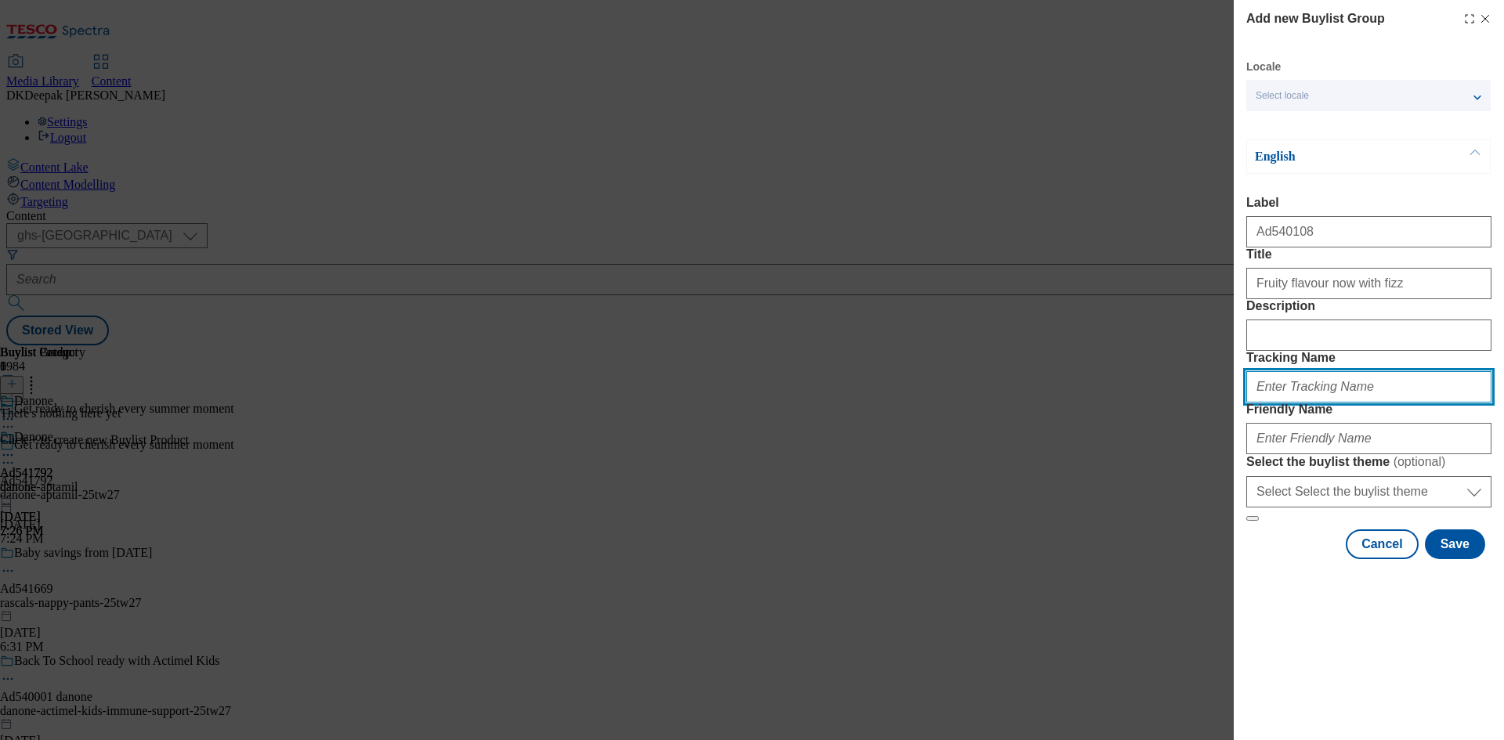
click at [1313, 403] on input "Tracking Name" at bounding box center [1369, 386] width 245 height 31
paste input "Ad540108"
type input "DH_AD540108"
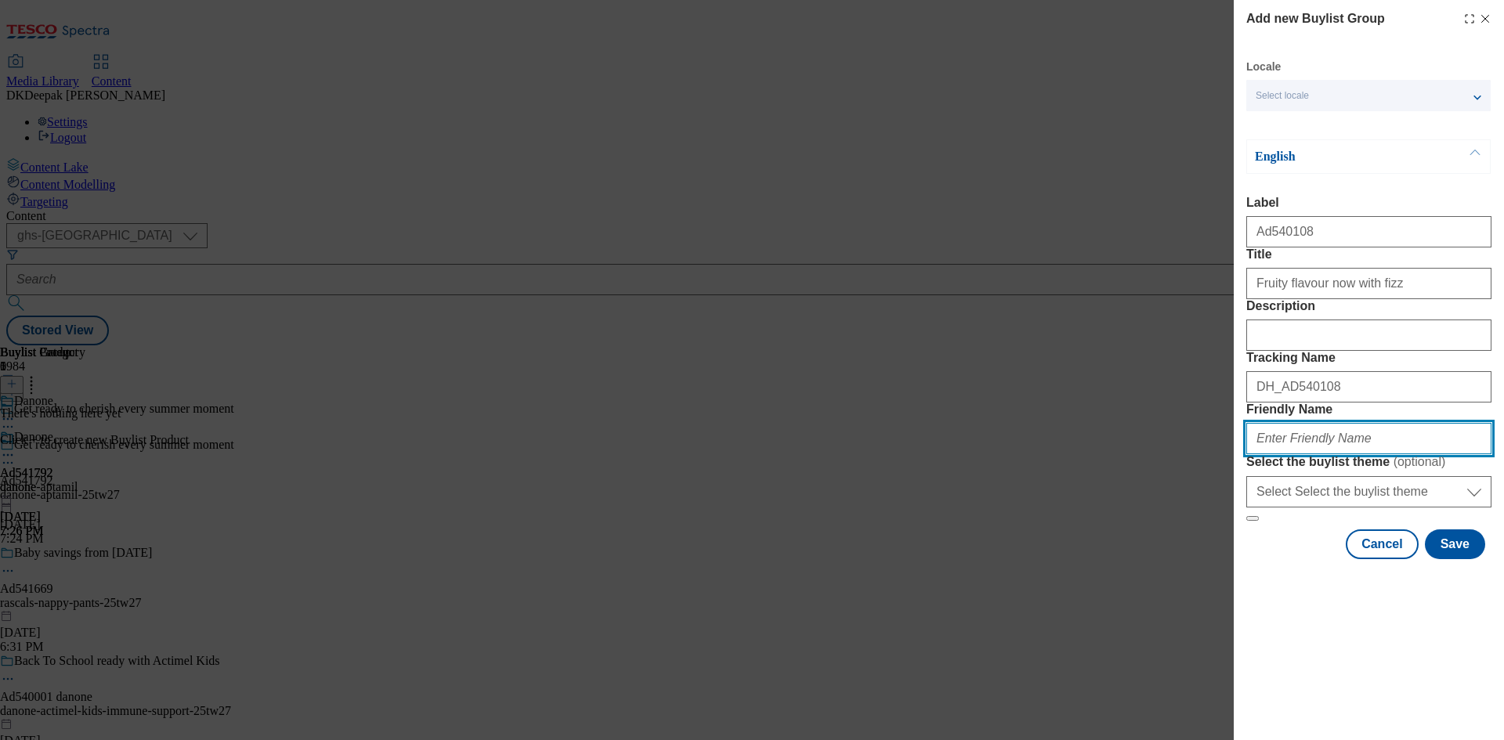
click at [1311, 454] on input "Friendly Name" at bounding box center [1369, 438] width 245 height 31
paste input "Nutricia"
click at [1271, 454] on input "Nutricia" at bounding box center [1369, 438] width 245 height 31
drag, startPoint x: 1319, startPoint y: 549, endPoint x: 1206, endPoint y: 550, distance: 113.6
click at [1206, 550] on div "Add new Buylist Group Locale Select locale English Welsh English Label Ad540108…" at bounding box center [752, 370] width 1504 height 740
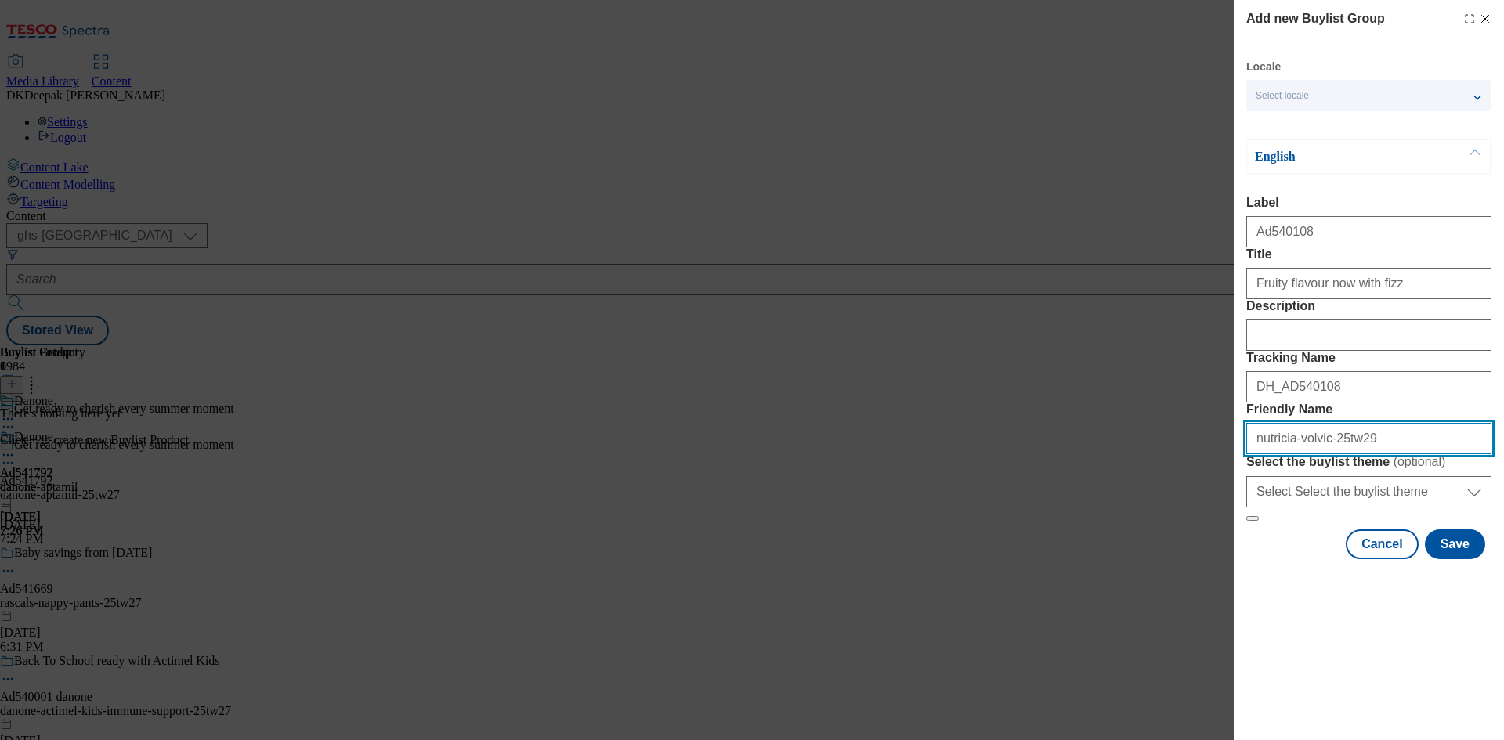
type input "nutricia-volvic-25tw29"
click at [848, 551] on div "Add new Buylist Group Locale Select locale English Welsh English Label Ad540108…" at bounding box center [752, 370] width 1504 height 740
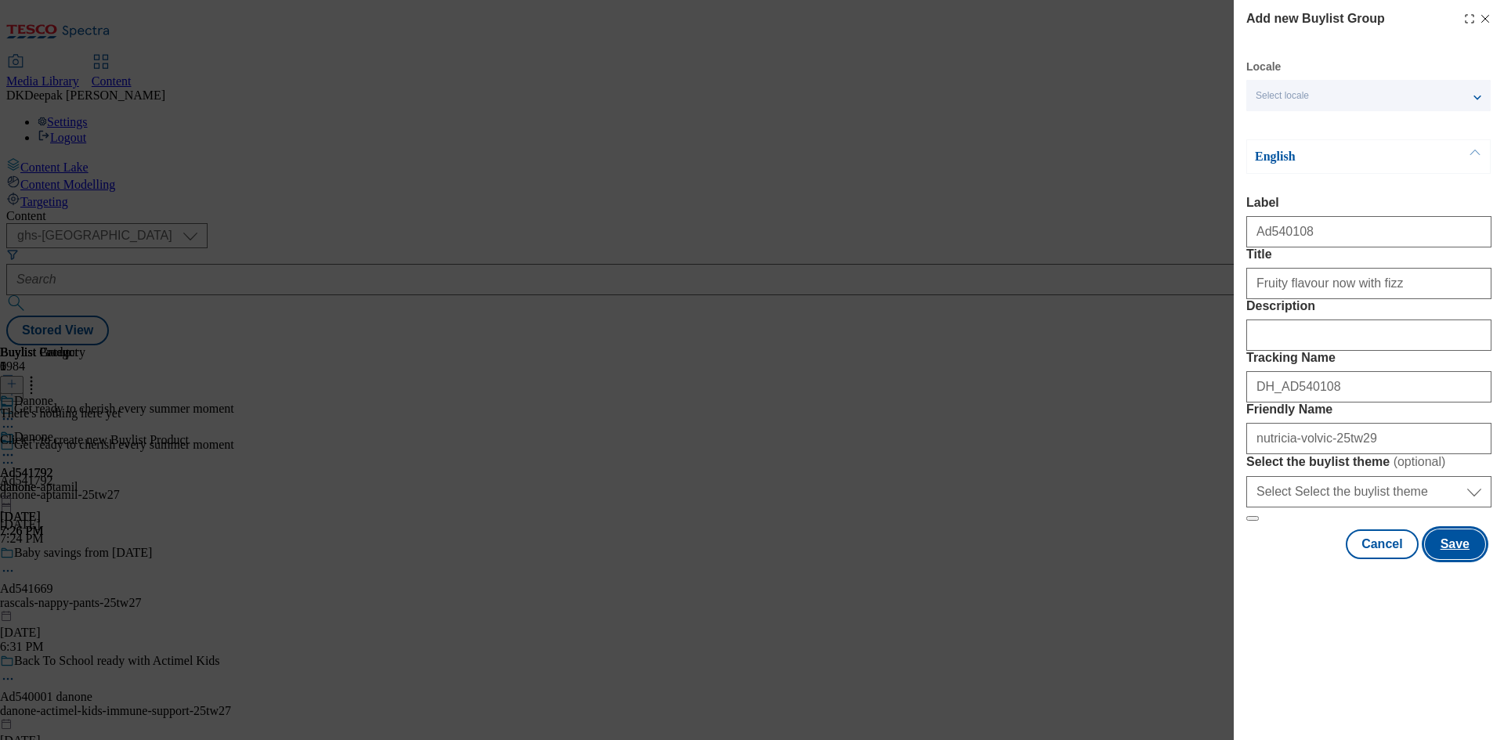
click at [1454, 559] on button "Save" at bounding box center [1455, 545] width 60 height 30
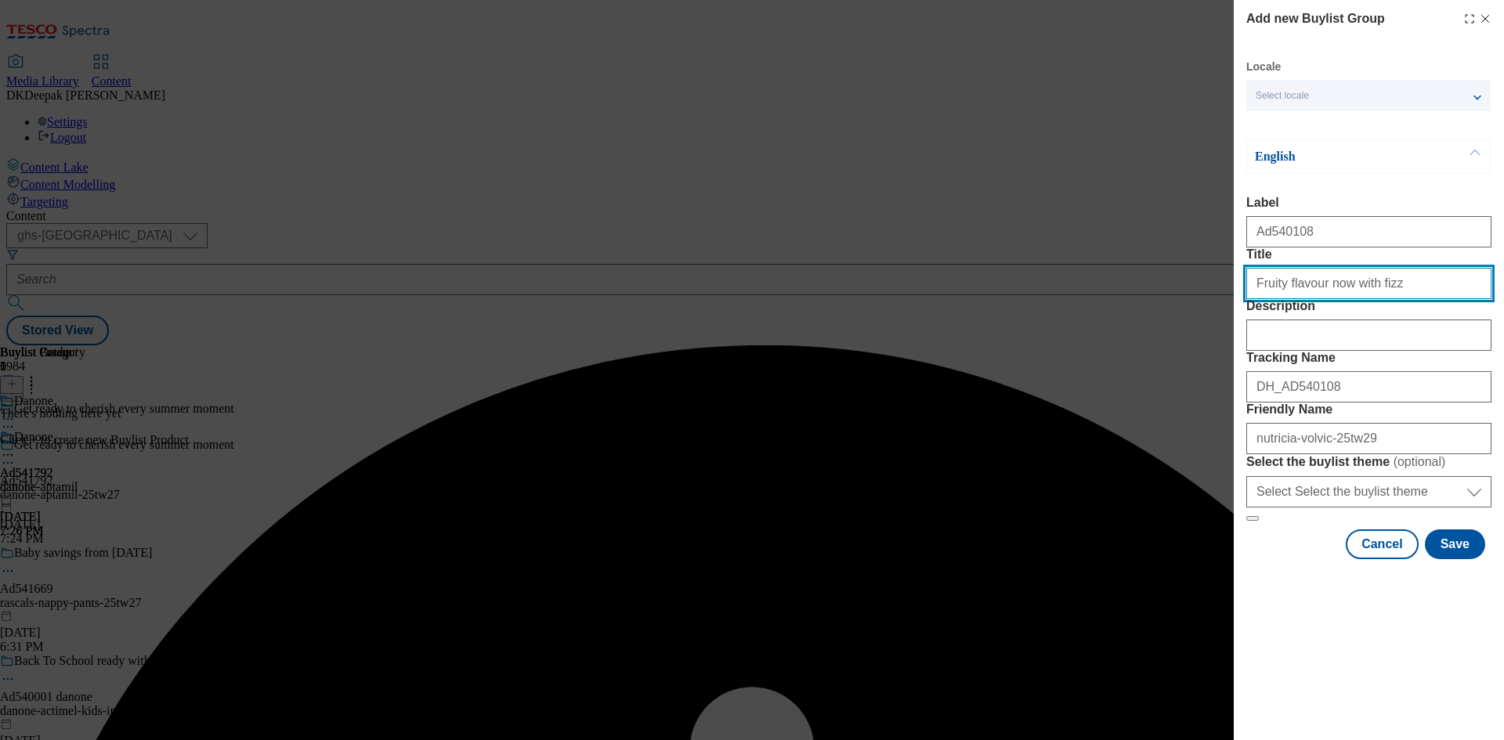
click at [1405, 299] on input "Fruity flavour now with fizz" at bounding box center [1369, 283] width 245 height 31
type input "Fruity flavour now with fizz"
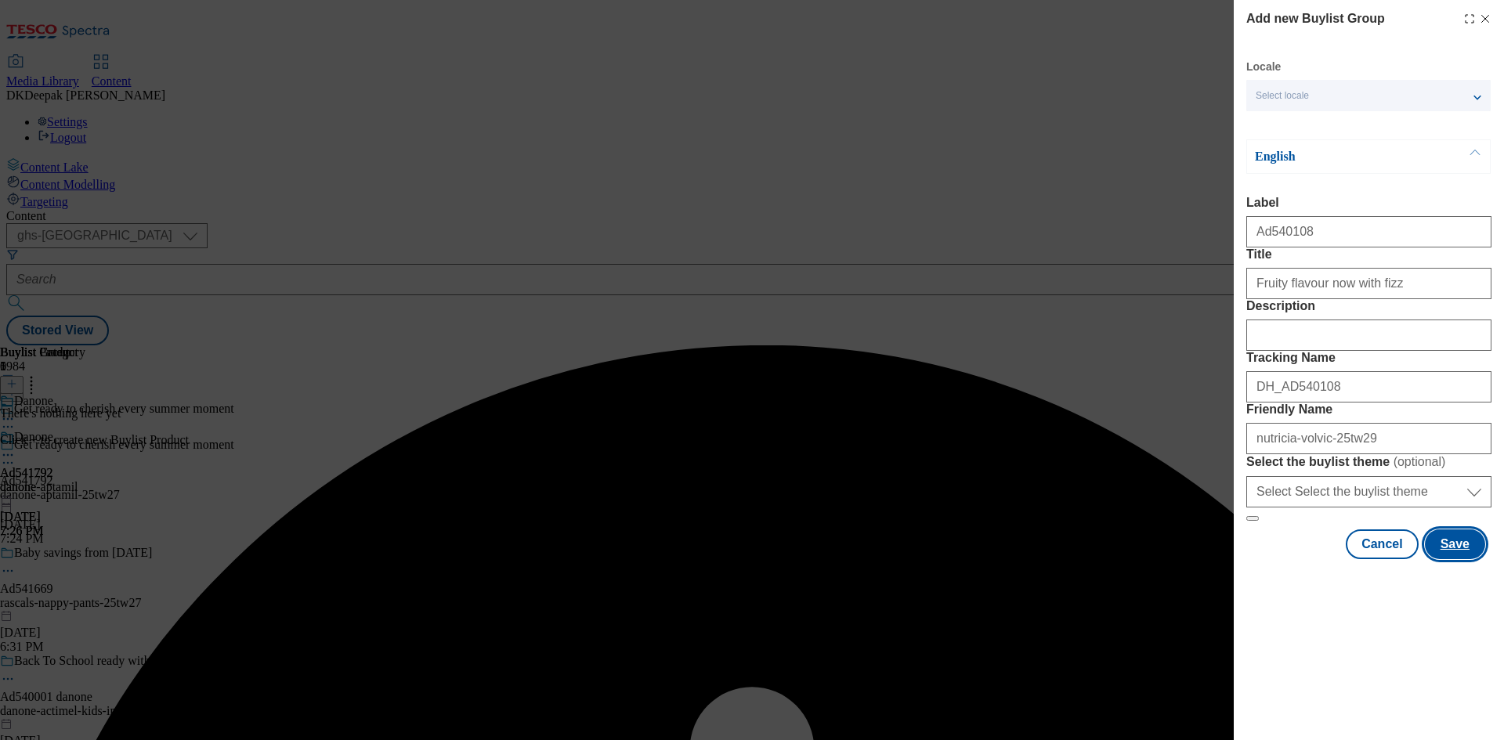
click at [1477, 559] on button "Save" at bounding box center [1455, 545] width 60 height 30
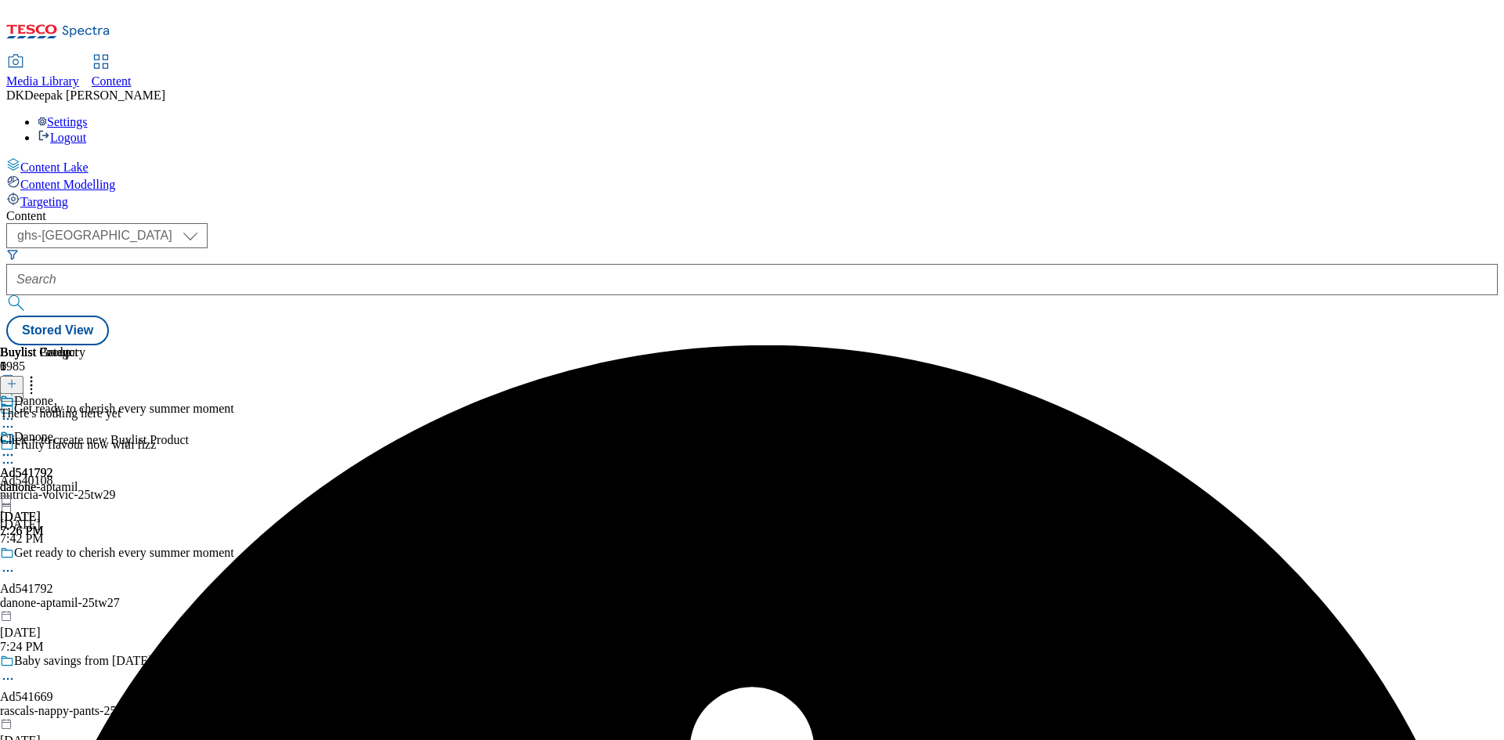
click at [234, 488] on div "nutricia-volvic-25tw29" at bounding box center [117, 495] width 234 height 14
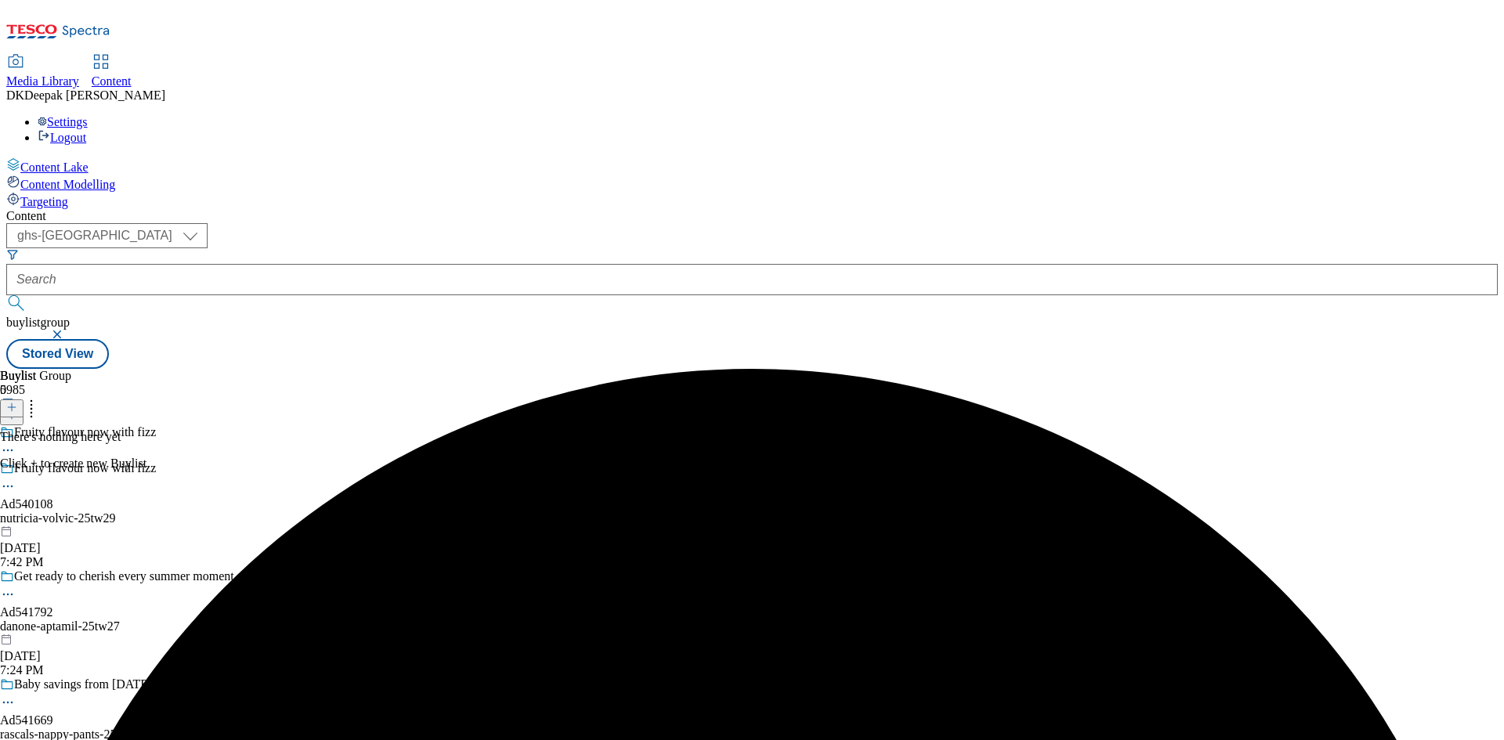
click at [17, 402] on icon at bounding box center [11, 407] width 11 height 11
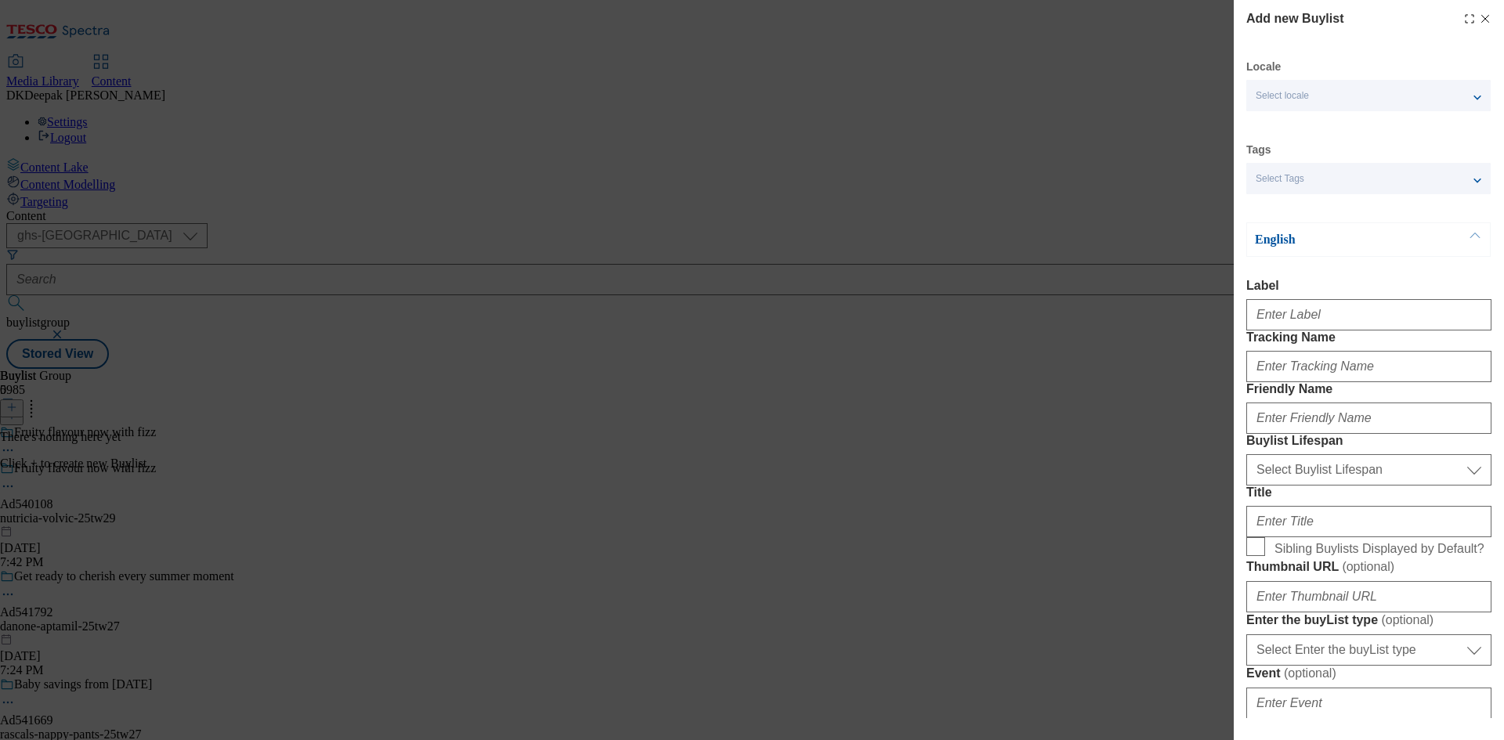
click at [920, 496] on div "Add new Buylist Locale Select locale English Welsh Tags Select Tags fnf marketp…" at bounding box center [752, 370] width 1504 height 740
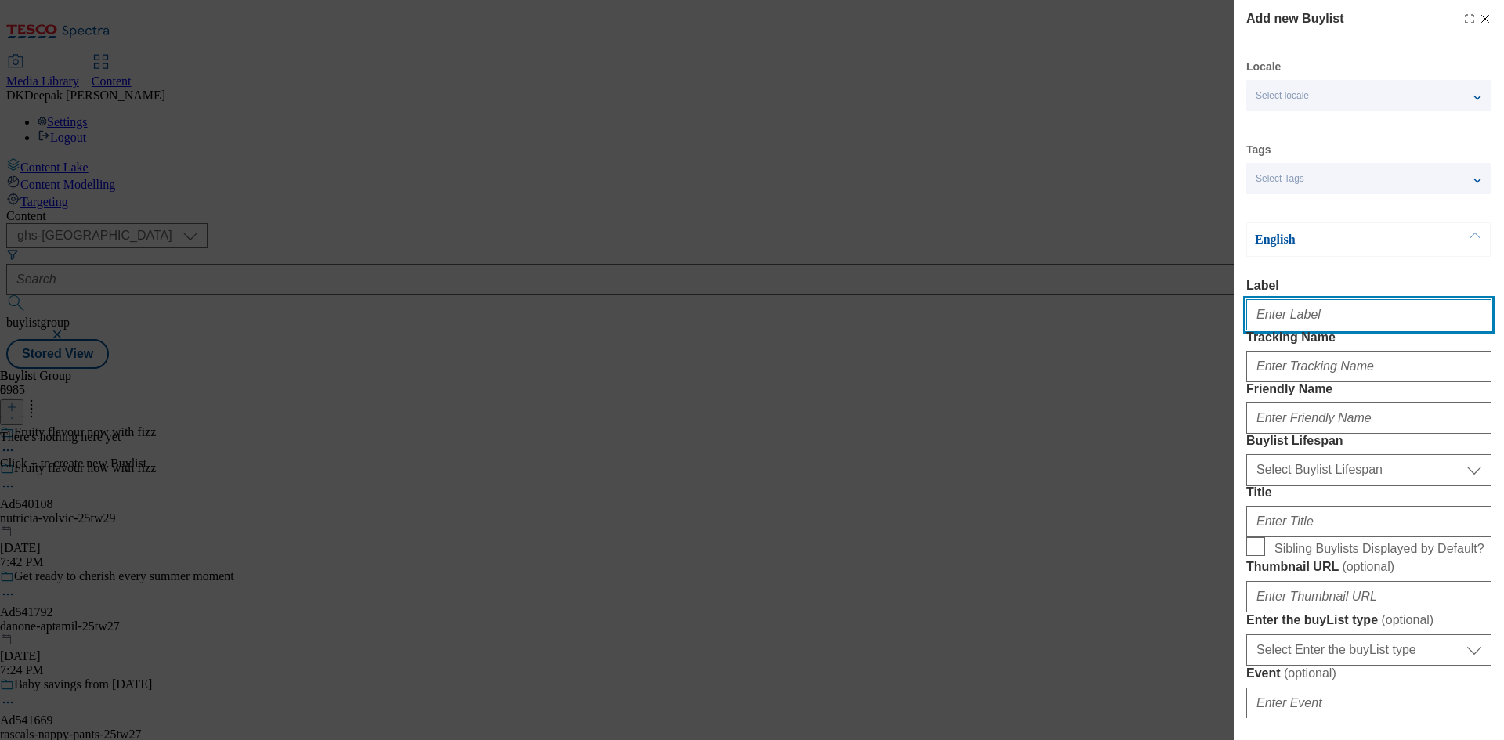
click at [1283, 313] on input "Label" at bounding box center [1369, 314] width 245 height 31
paste input "Ad540108"
type input "Ad540108"
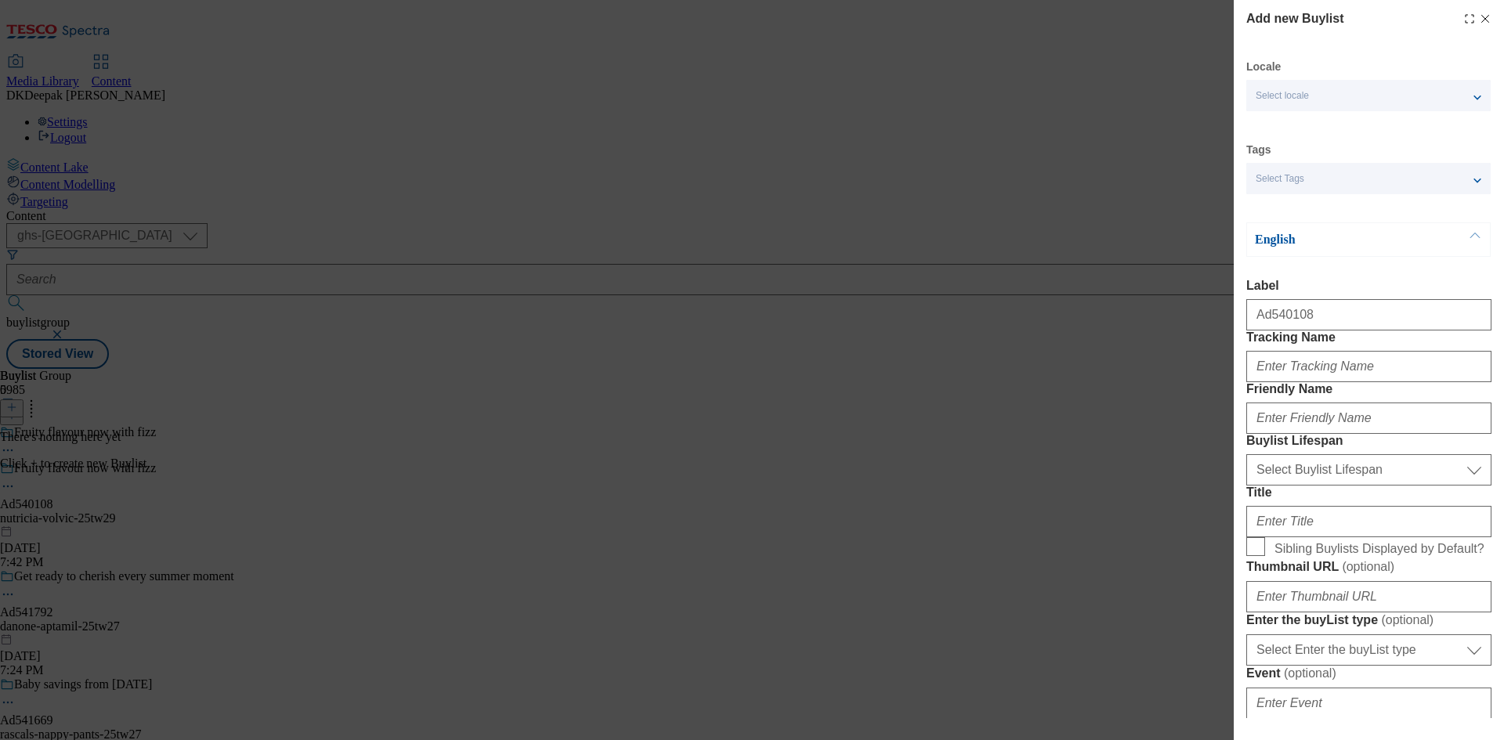
click at [910, 583] on div "Add new Buylist Locale Select locale English Welsh Tags Select Tags fnf marketp…" at bounding box center [752, 370] width 1504 height 740
click at [1266, 382] on input "Tracking Name" at bounding box center [1369, 366] width 245 height 31
paste input "nutricia-volvic"
drag, startPoint x: 1309, startPoint y: 404, endPoint x: 1289, endPoint y: 406, distance: 19.7
click at [1289, 382] on input "nutricia-volvic" at bounding box center [1369, 366] width 245 height 31
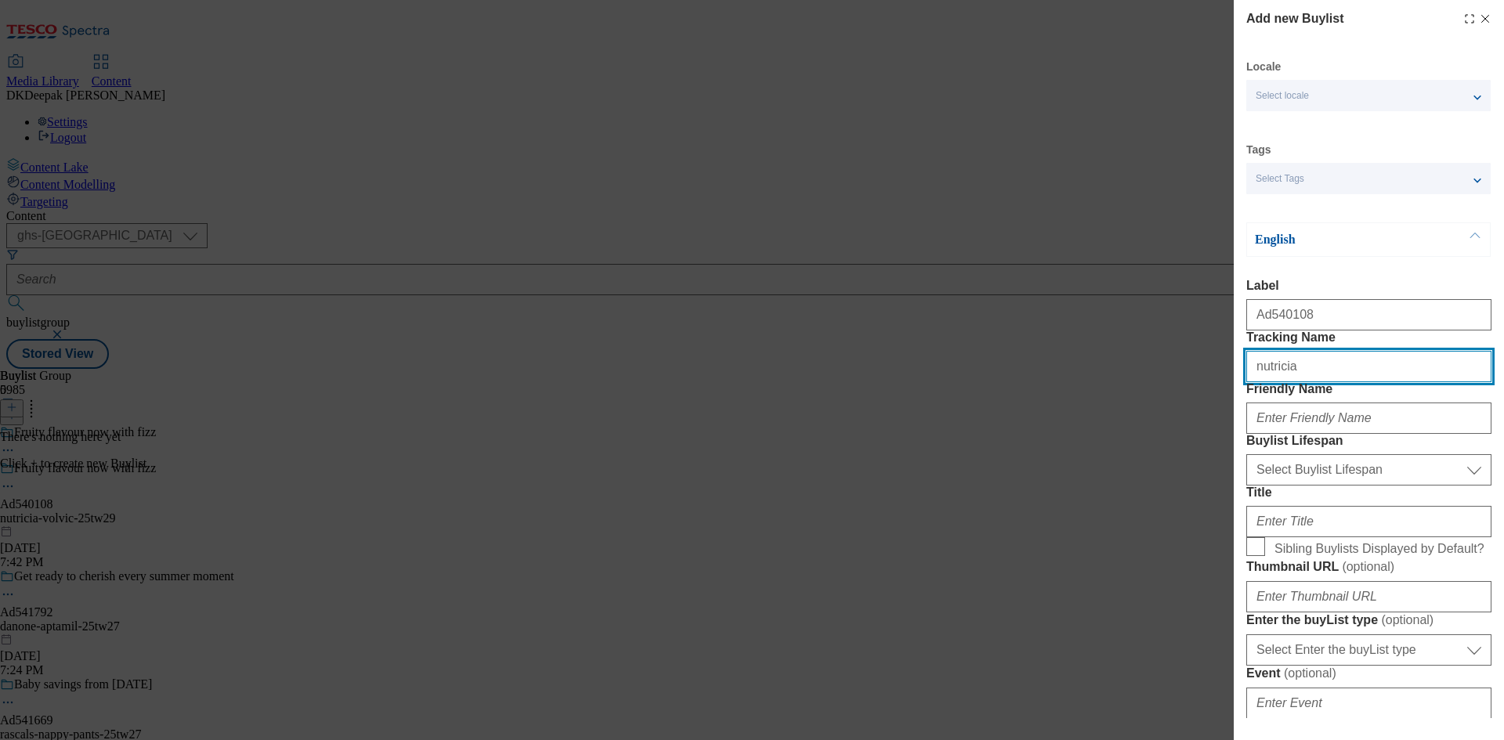
type input "nutricia"
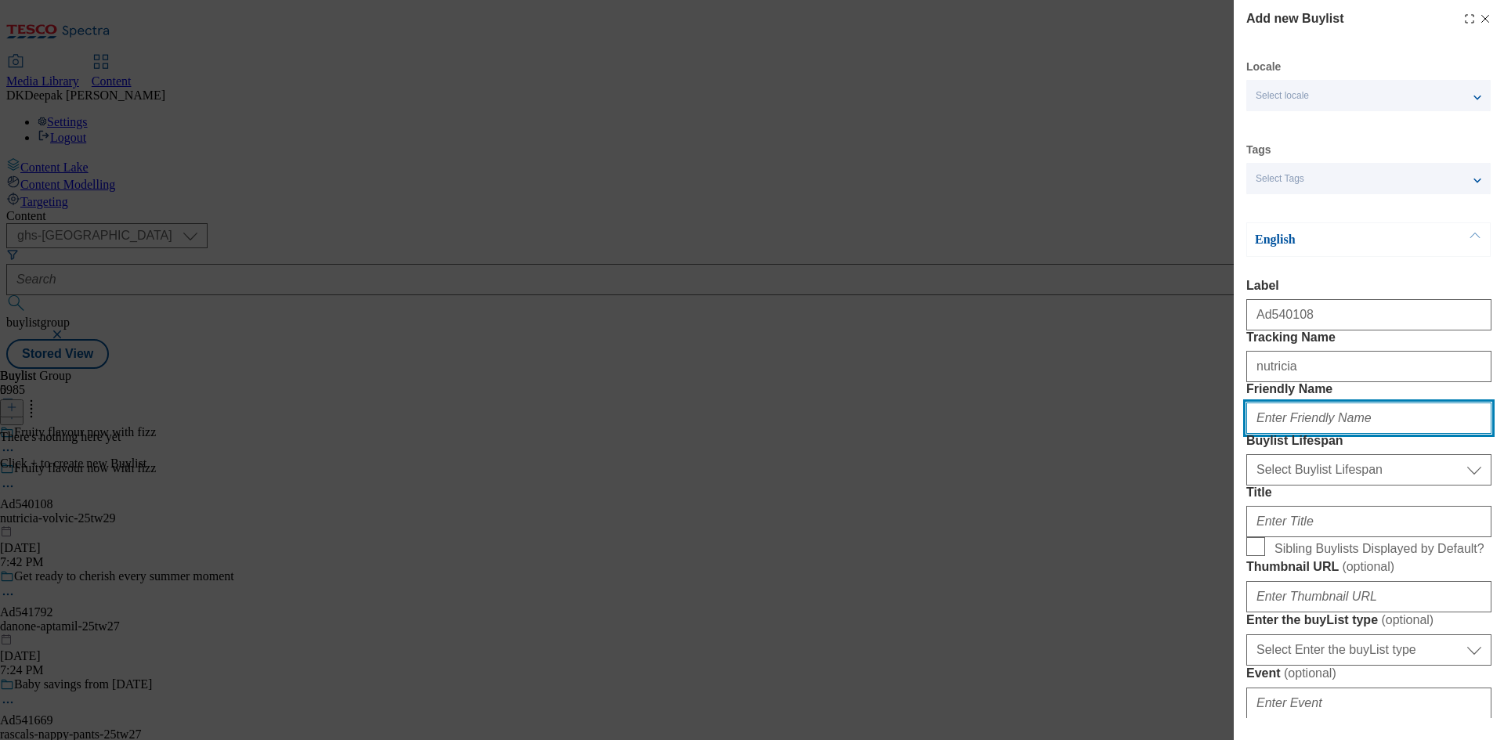
click at [1287, 434] on input "Friendly Name" at bounding box center [1369, 418] width 245 height 31
paste input "nutricia-volvic"
drag, startPoint x: 1321, startPoint y: 477, endPoint x: 1290, endPoint y: 480, distance: 31.4
click at [1290, 434] on input "nutricia-volvic" at bounding box center [1369, 418] width 245 height 31
type input "nutricia"
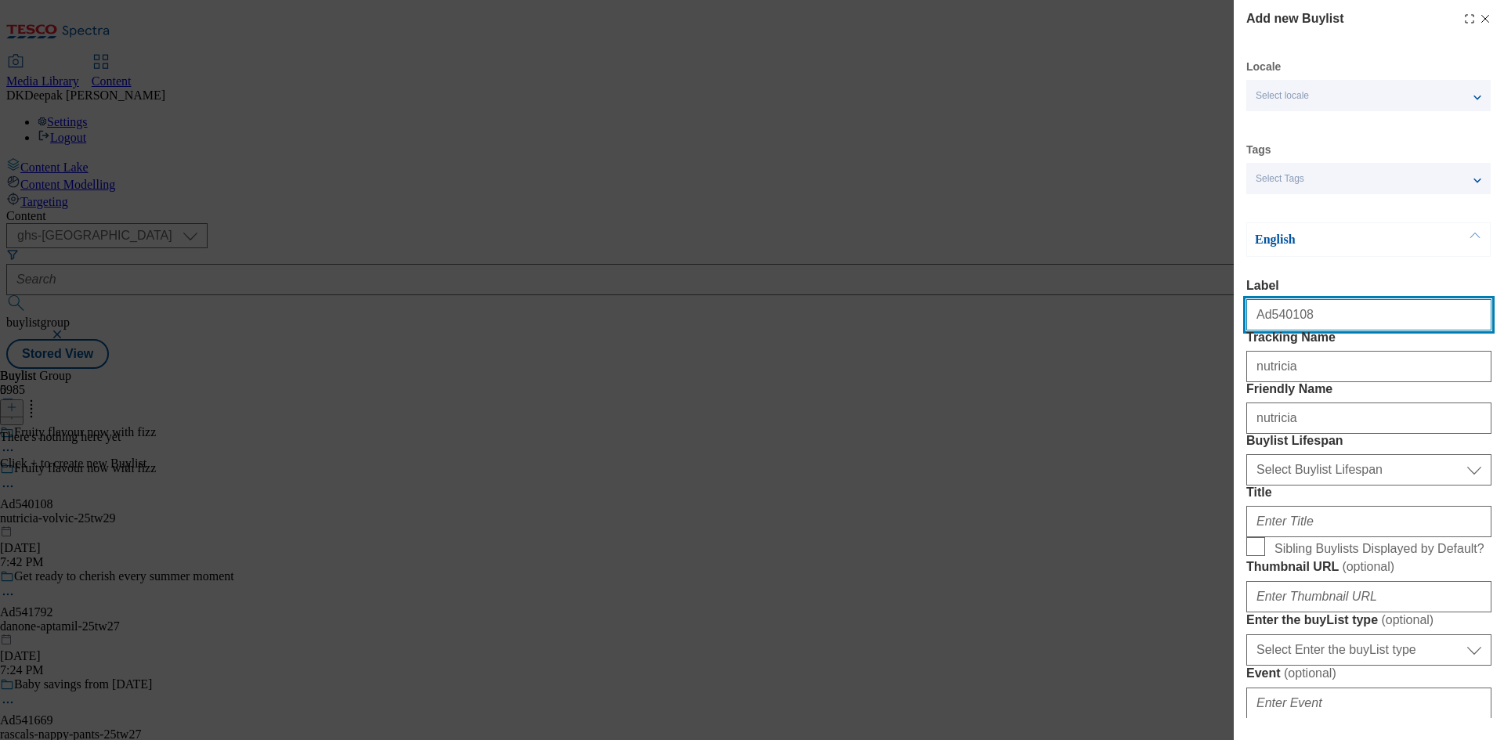
drag, startPoint x: 1324, startPoint y: 323, endPoint x: 1230, endPoint y: 319, distance: 94.1
click at [1229, 319] on div "Add new Buylist Locale Select locale English Welsh Tags Select Tags fnf marketp…" at bounding box center [752, 370] width 1504 height 740
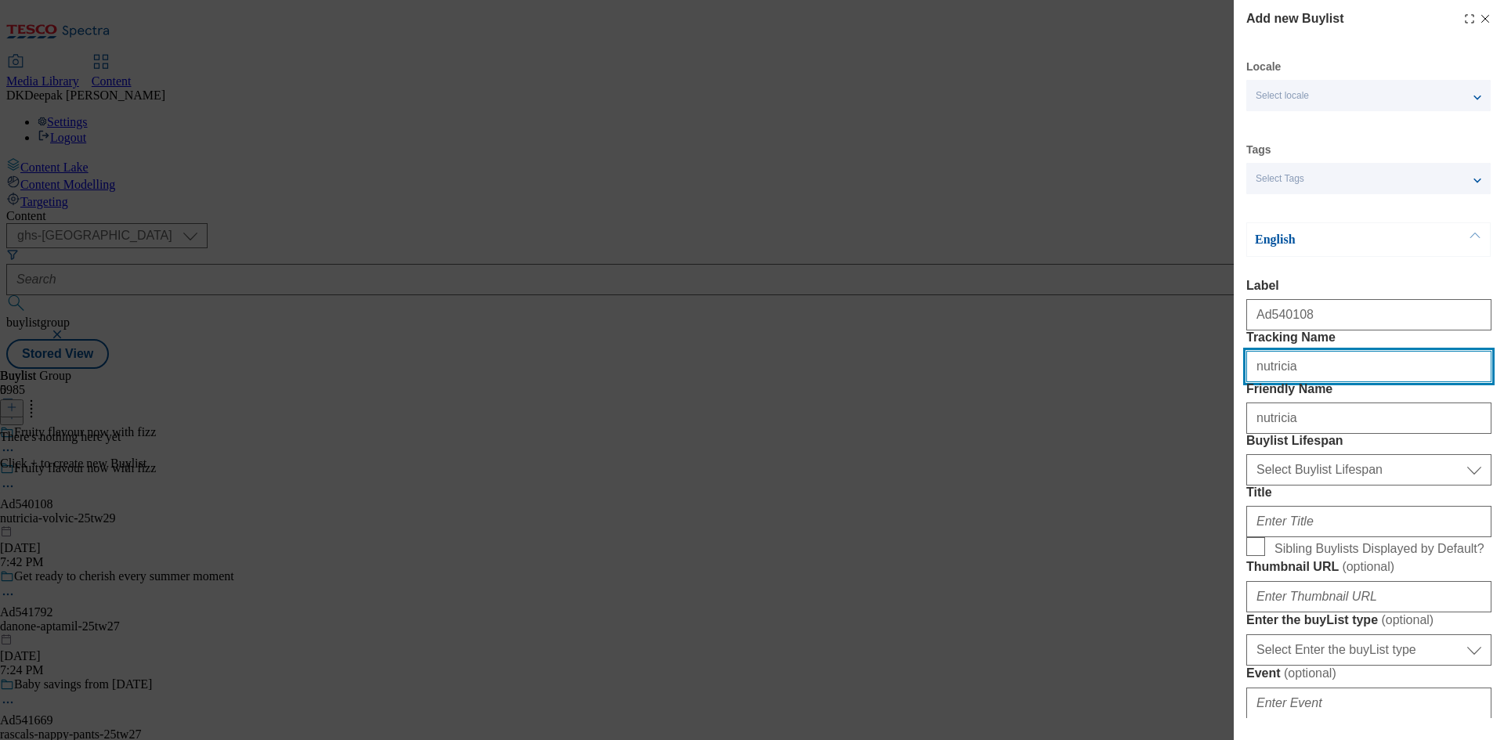
drag, startPoint x: 1315, startPoint y: 400, endPoint x: 1153, endPoint y: 401, distance: 162.2
click at [1153, 401] on div "Add new Buylist Locale Select locale English Welsh Tags Select Tags fnf marketp…" at bounding box center [752, 370] width 1504 height 740
paste input "Ad540108"
type input "DH_AD540108"
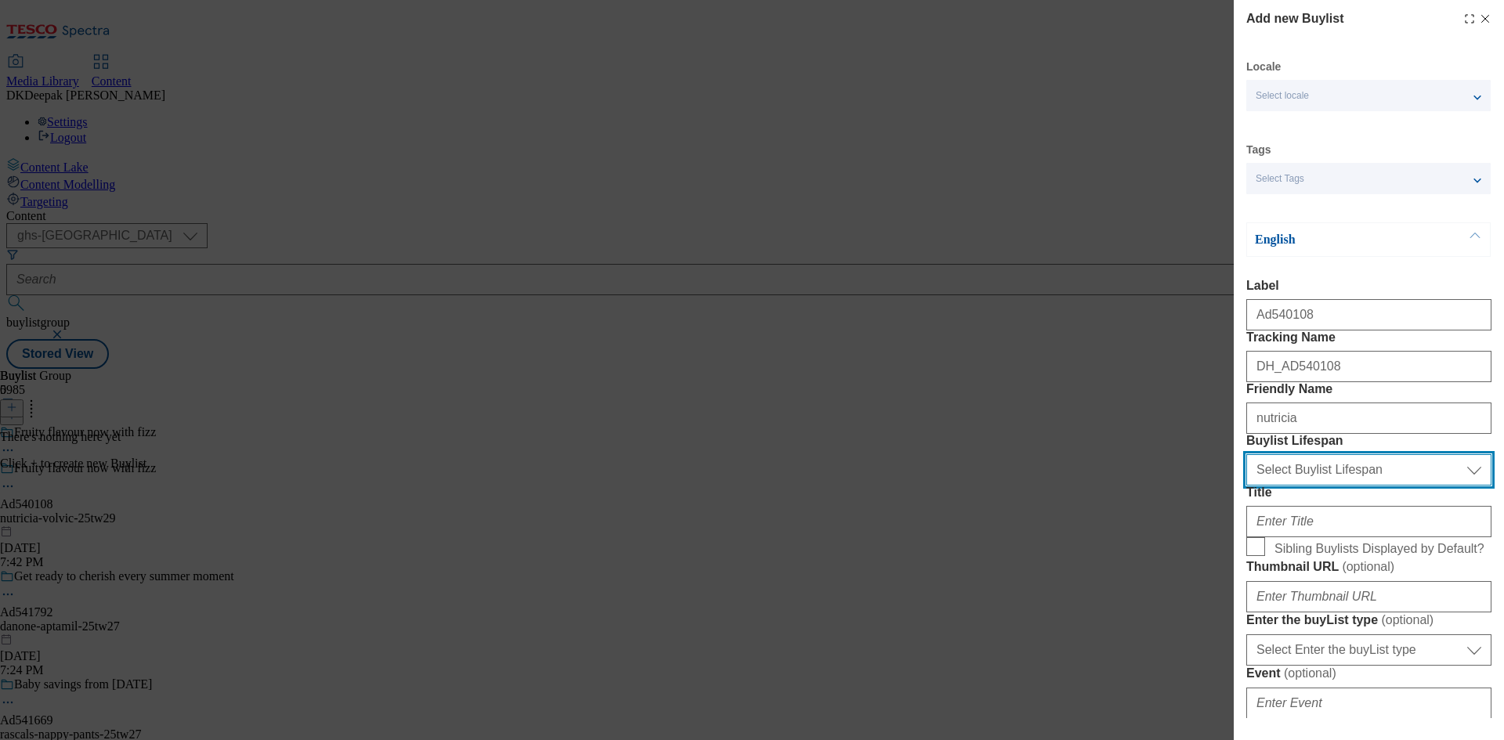
click at [1290, 486] on select "Select Buylist Lifespan evergreen seasonal tactical" at bounding box center [1369, 469] width 245 height 31
select select "tactical"
click at [1247, 486] on select "Select Buylist Lifespan evergreen seasonal tactical" at bounding box center [1369, 469] width 245 height 31
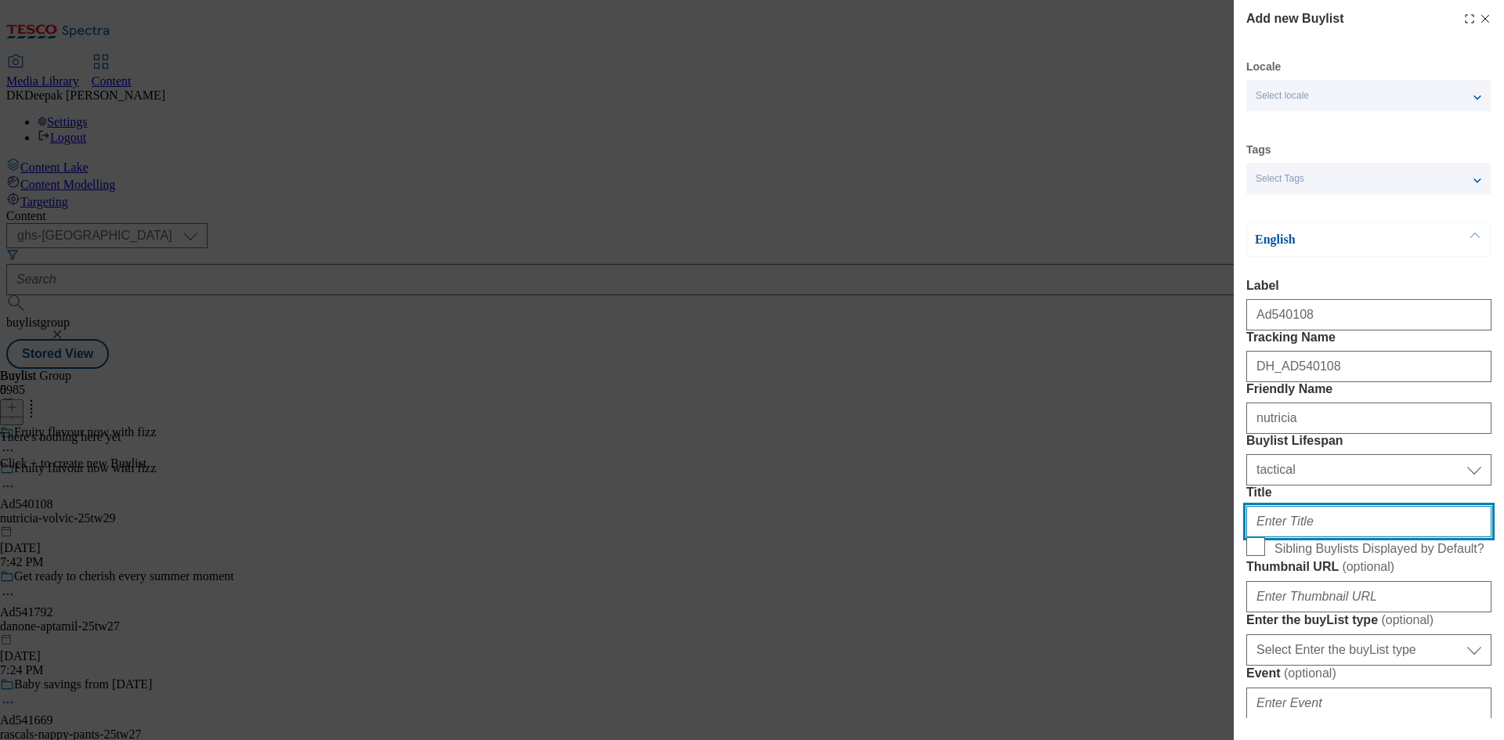
click at [1296, 538] on input "Title" at bounding box center [1369, 521] width 245 height 31
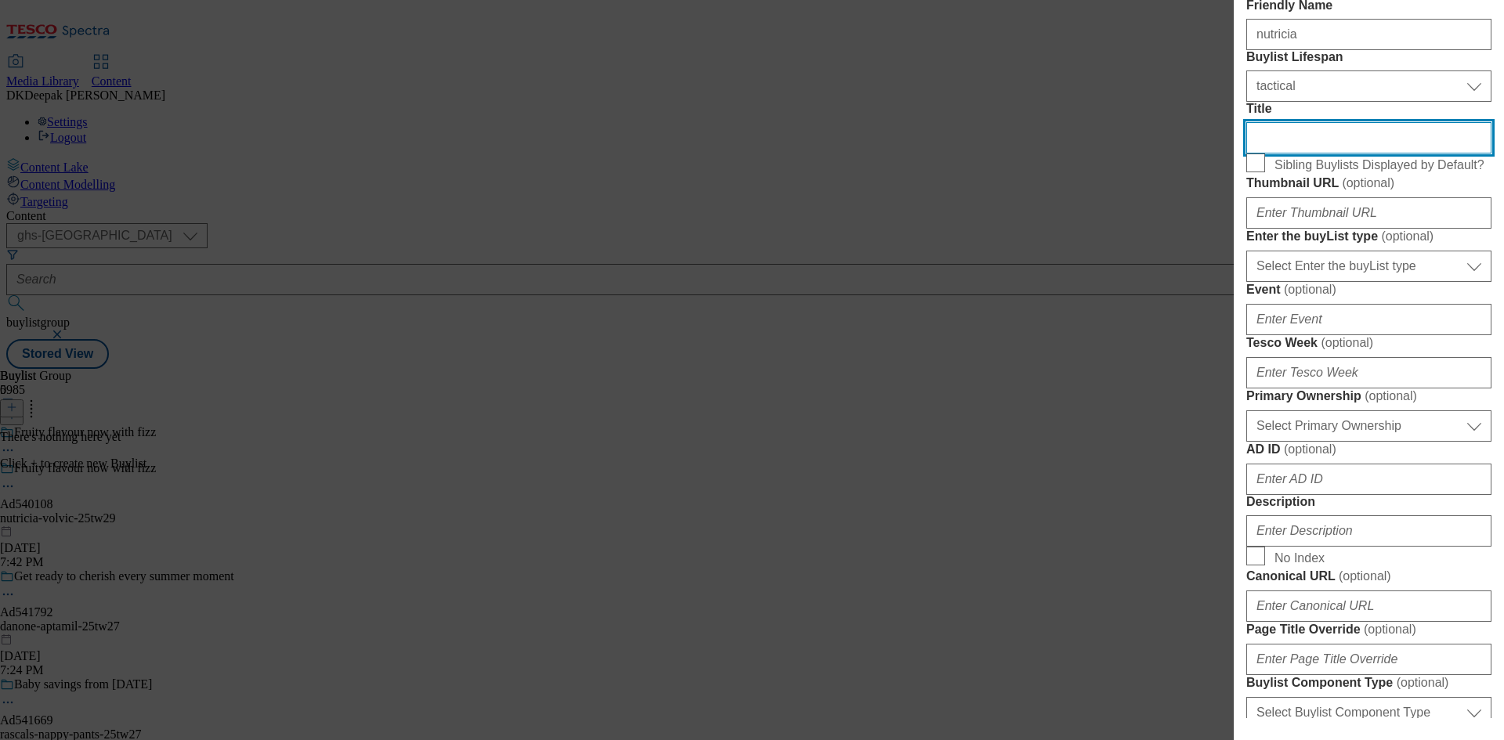
scroll to position [392, 0]
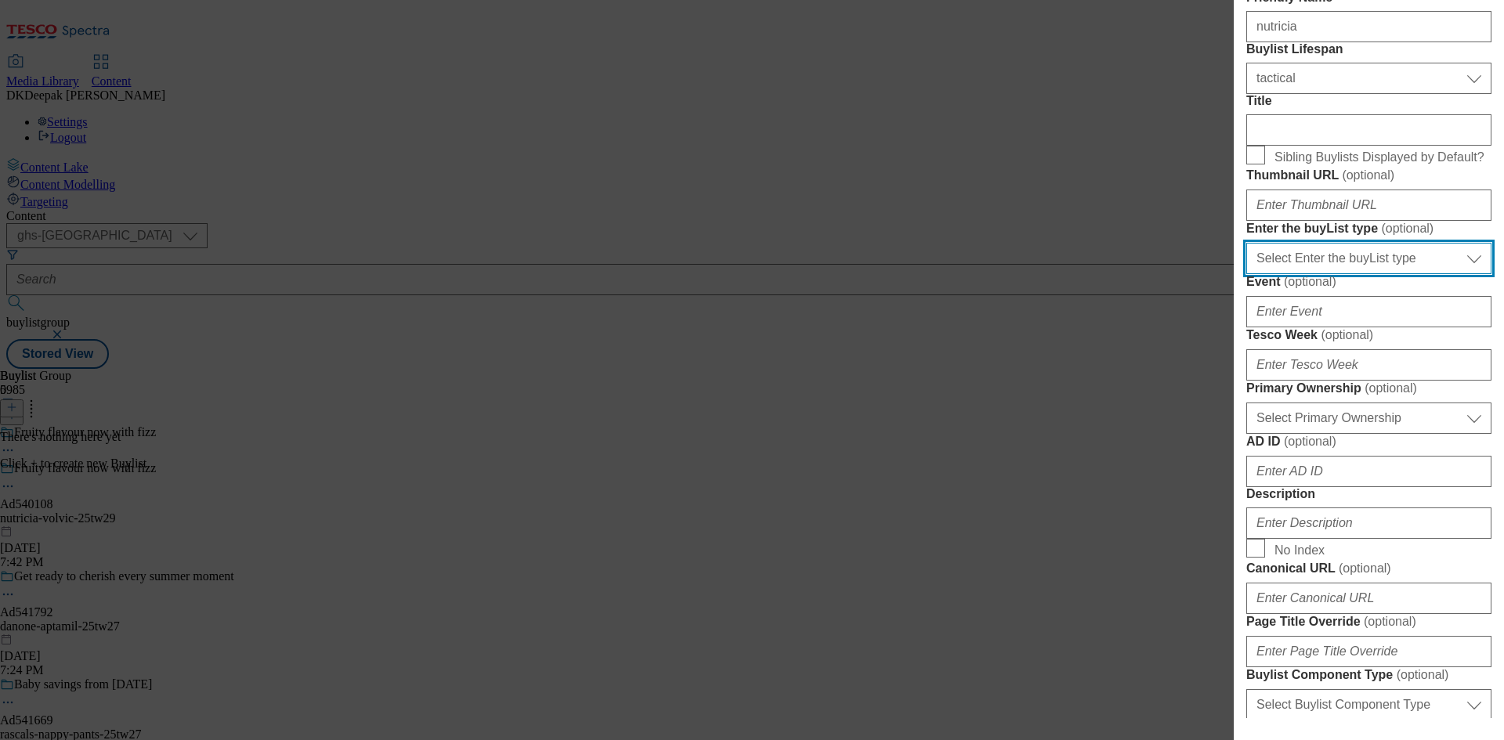
click at [1325, 274] on select "Select Enter the buyList type event supplier funded long term >4 weeks supplier…" at bounding box center [1369, 258] width 245 height 31
select select "supplier funded short term 1-3 weeks"
click at [1247, 274] on select "Select Enter the buyList type event supplier funded long term >4 weeks supplier…" at bounding box center [1369, 258] width 245 height 31
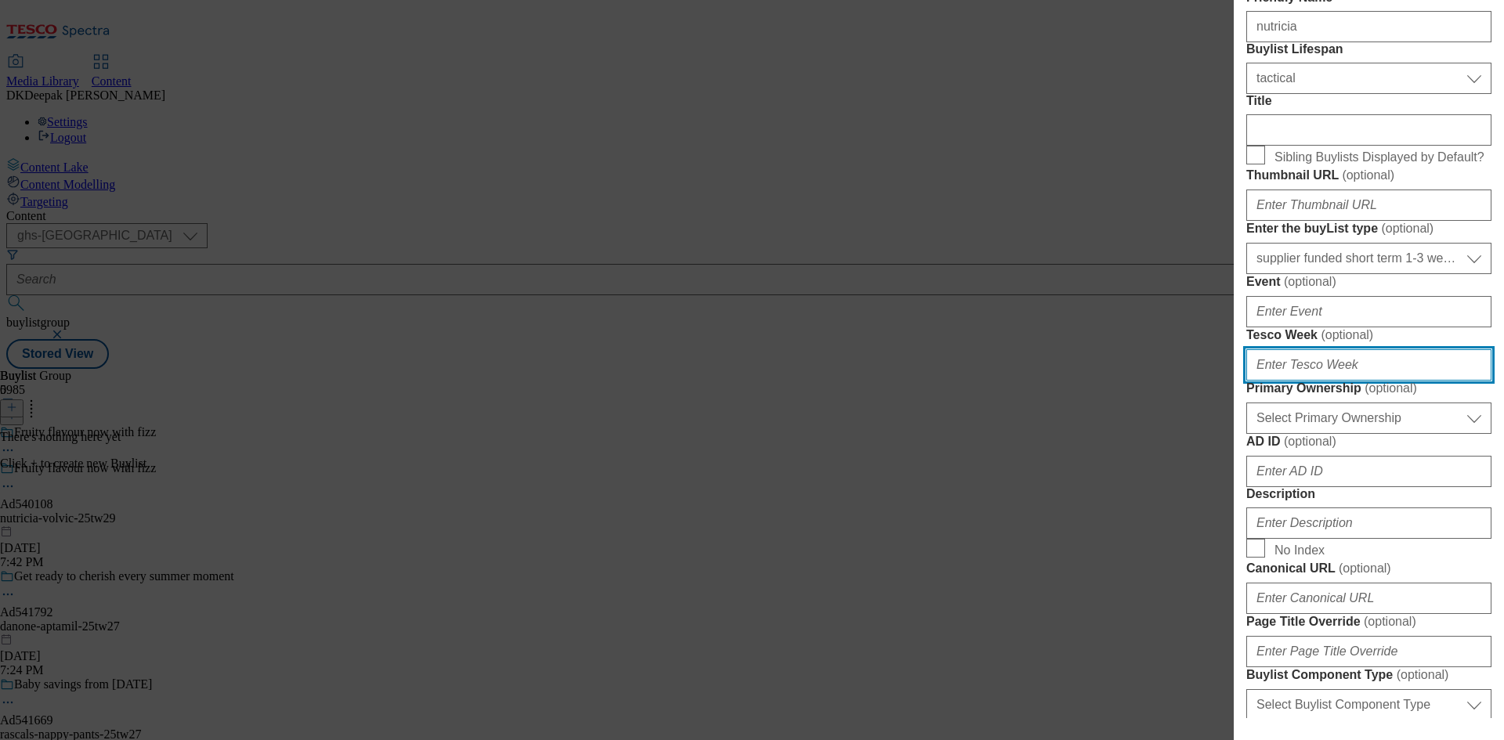
click at [1307, 381] on input "Tesco Week ( optional )" at bounding box center [1369, 364] width 245 height 31
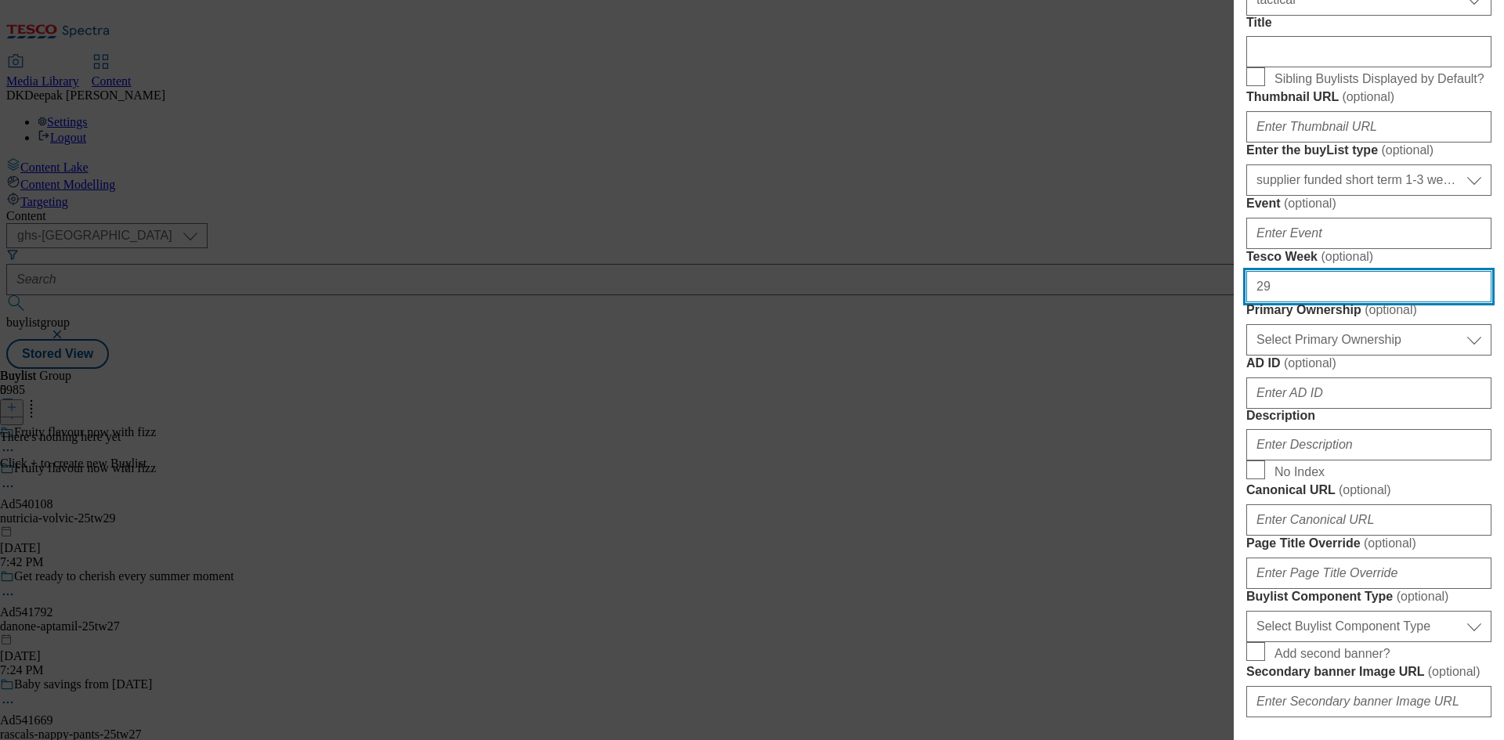
type input "29"
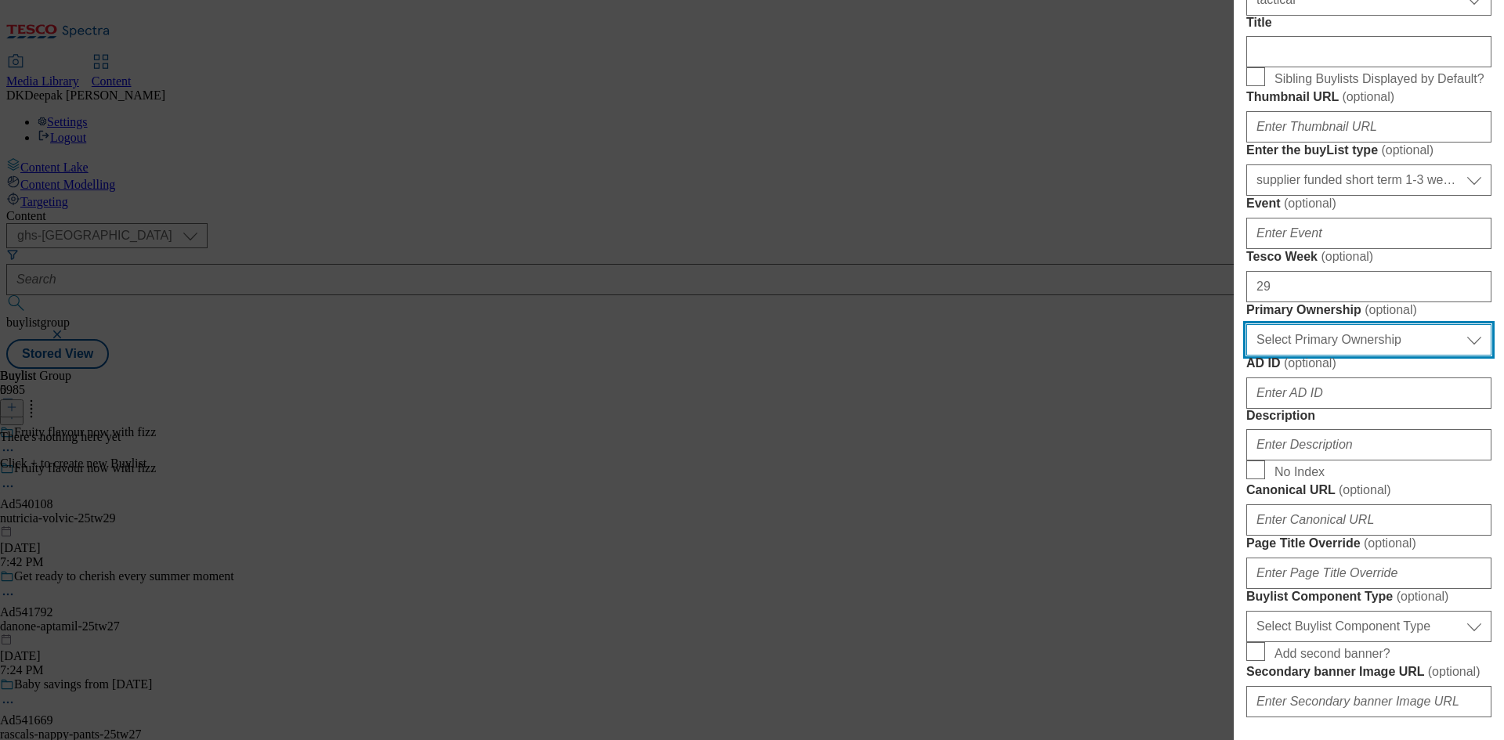
click at [1350, 356] on select "Select Primary Ownership tesco dunnhumby" at bounding box center [1369, 339] width 245 height 31
select select "dunnhumby"
click at [1247, 356] on select "Select Primary Ownership tesco dunnhumby" at bounding box center [1369, 339] width 245 height 31
drag, startPoint x: 929, startPoint y: 588, endPoint x: 956, endPoint y: 588, distance: 27.4
click at [929, 588] on div "Add new Buylist Locale Select locale English Welsh Tags Select Tags fnf marketp…" at bounding box center [752, 370] width 1504 height 740
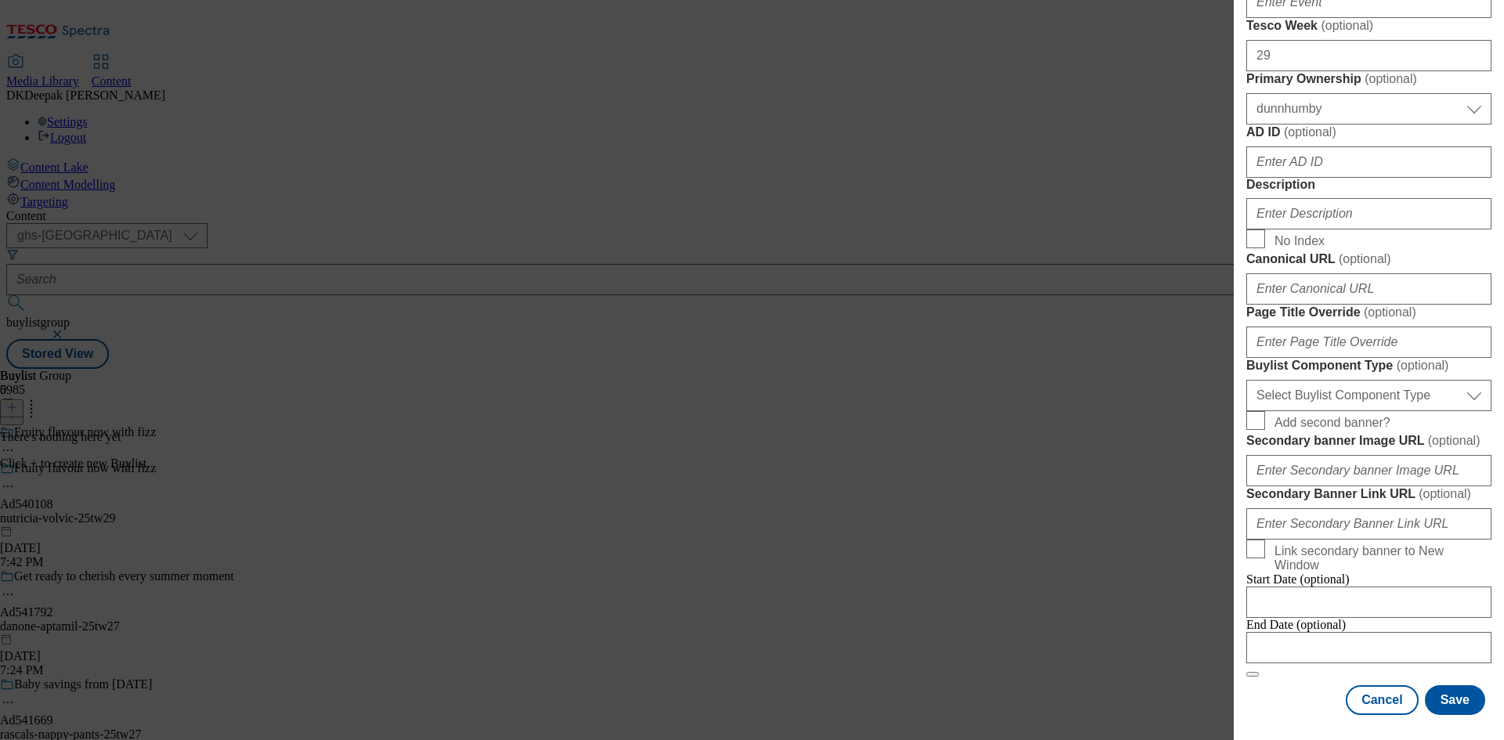
scroll to position [705, 0]
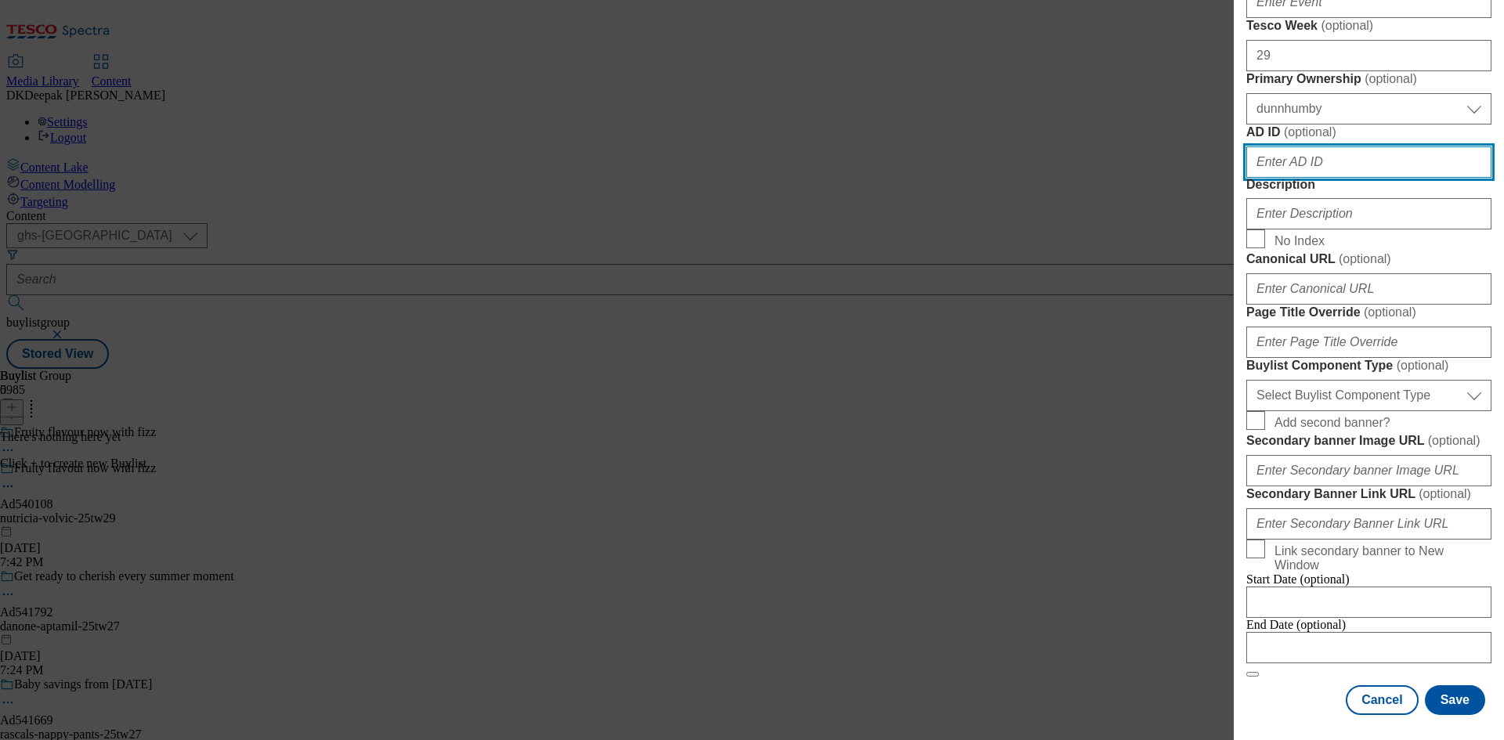
click at [1318, 178] on input "AD ID ( optional )" at bounding box center [1369, 162] width 245 height 31
paste input "Ad540108"
drag, startPoint x: 1266, startPoint y: 446, endPoint x: 1247, endPoint y: 446, distance: 19.6
click at [1247, 178] on input "Ad540108" at bounding box center [1369, 162] width 245 height 31
type input "540108"
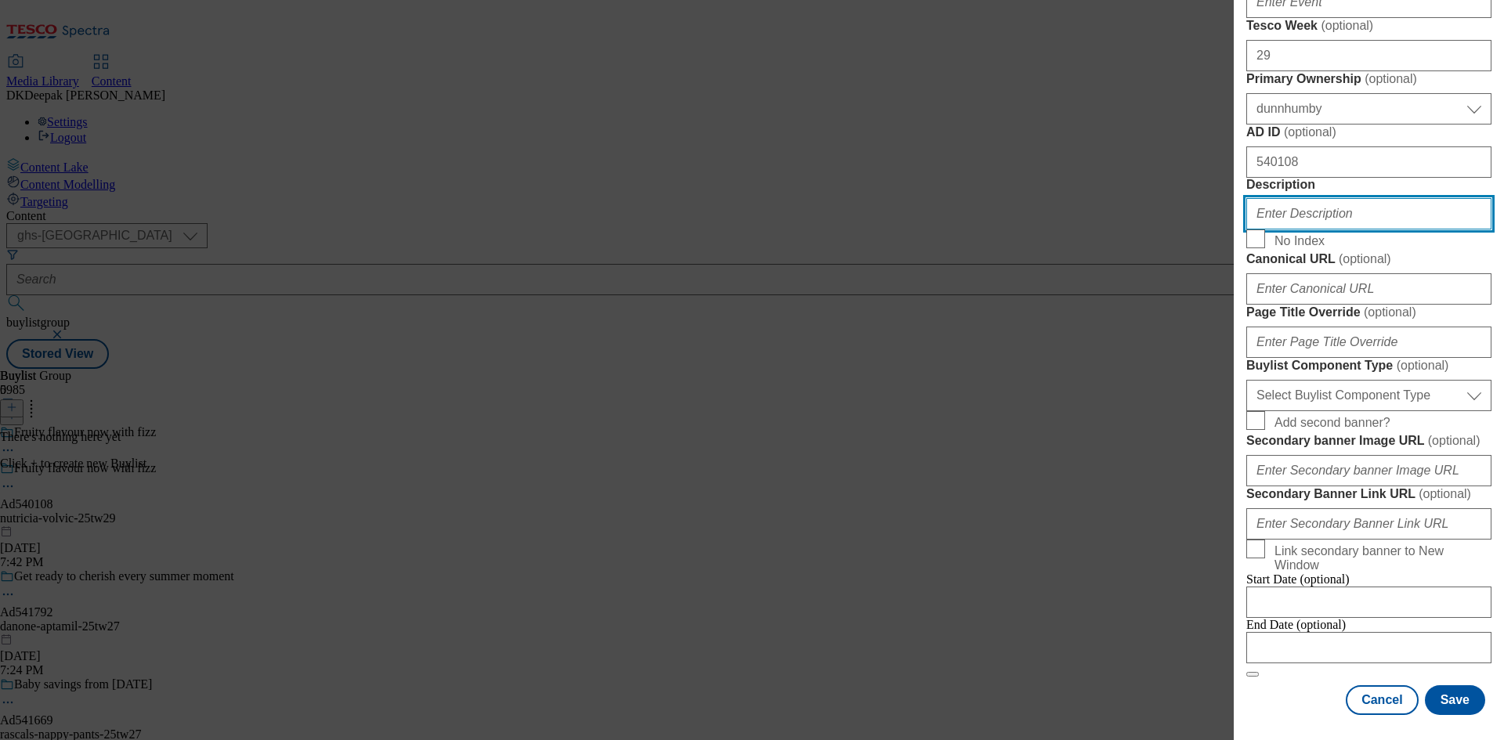
click at [1341, 230] on input "Description" at bounding box center [1369, 213] width 245 height 31
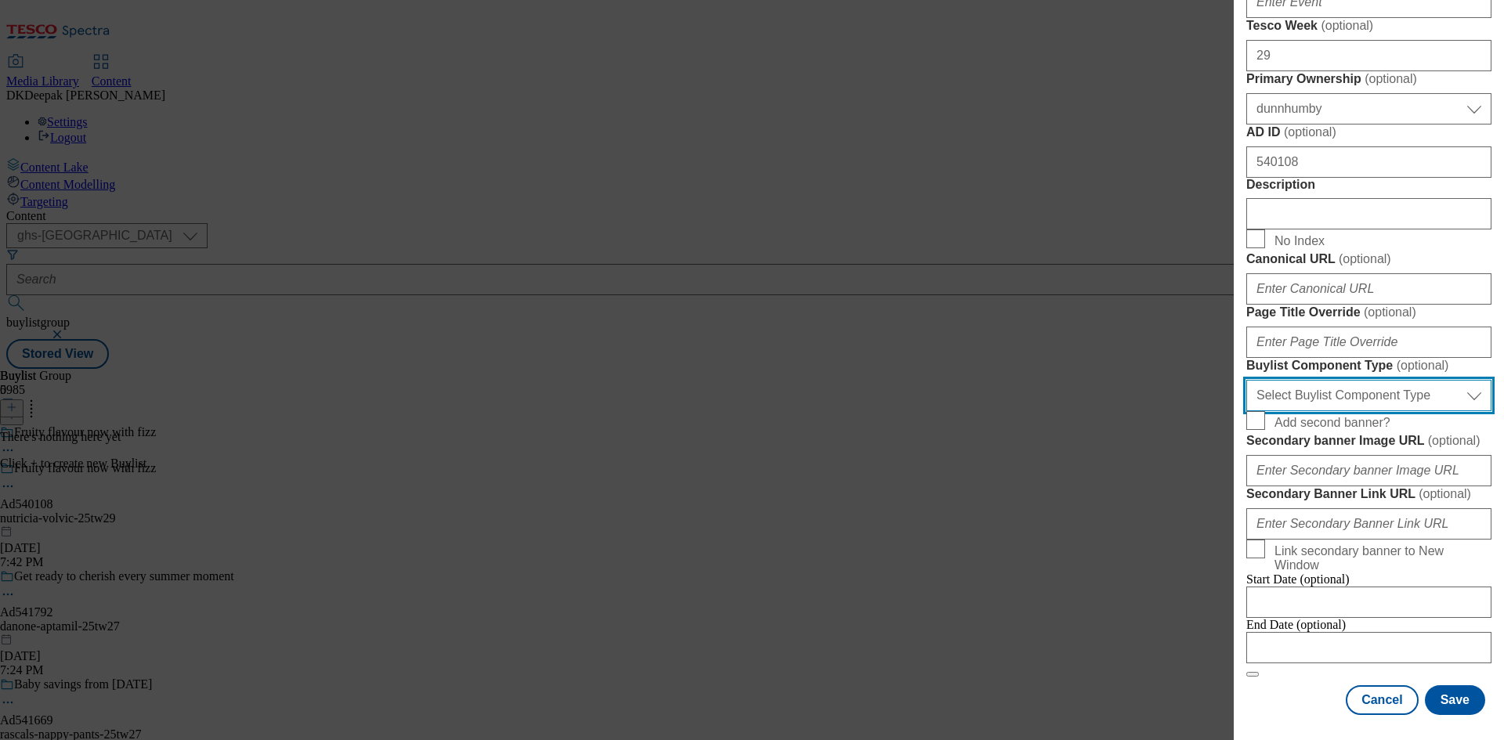
click at [1349, 411] on select "Select Buylist Component Type Banner Competition Header Meal" at bounding box center [1369, 395] width 245 height 31
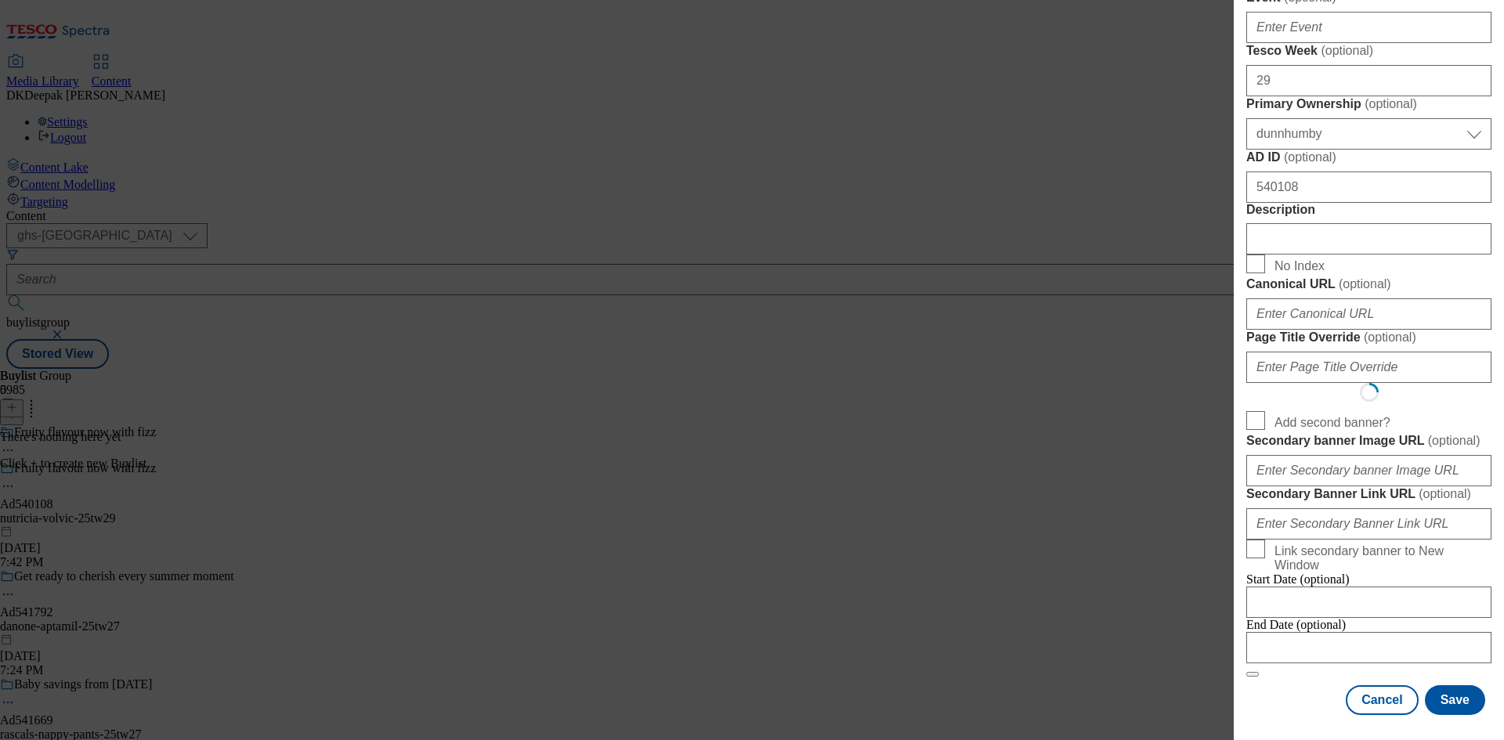
select select "Banner"
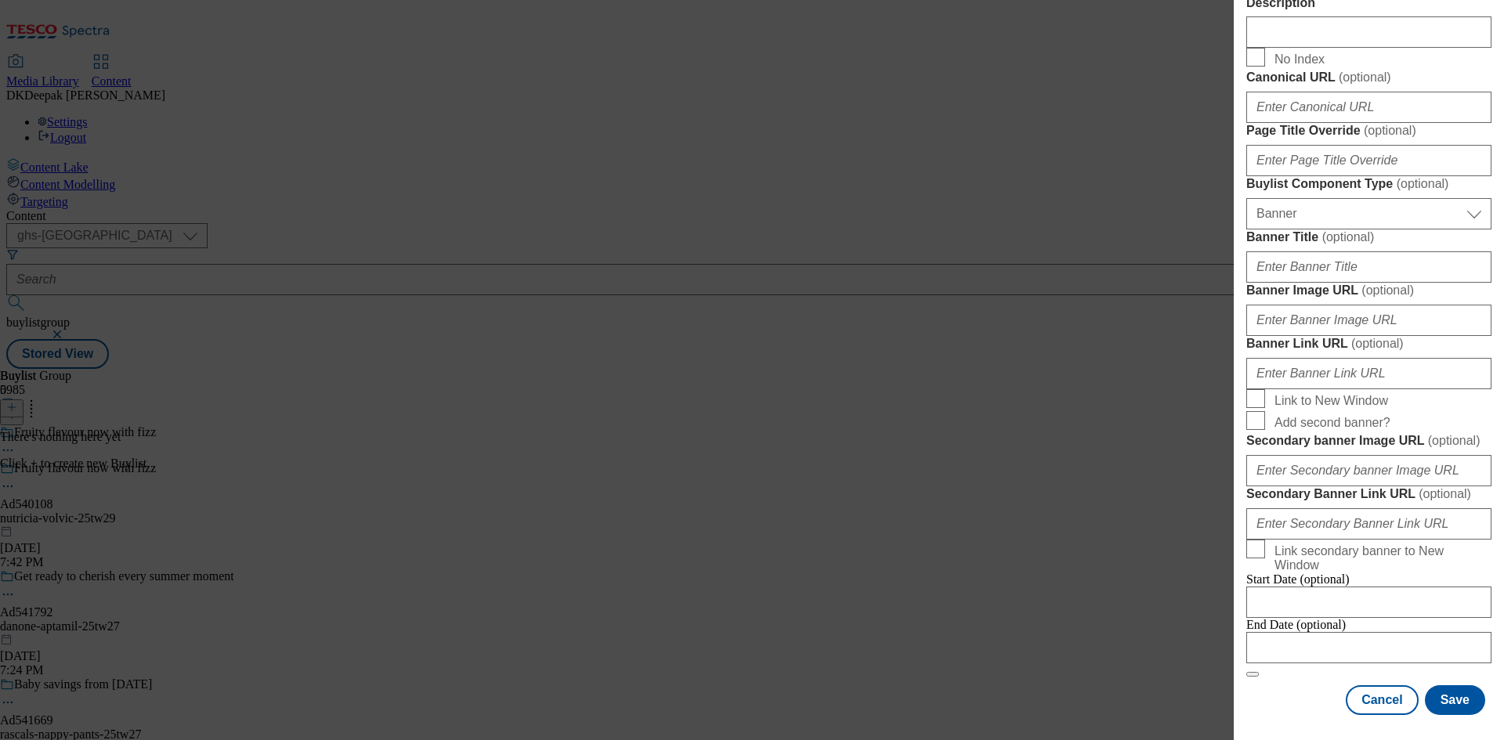
scroll to position [1553, 0]
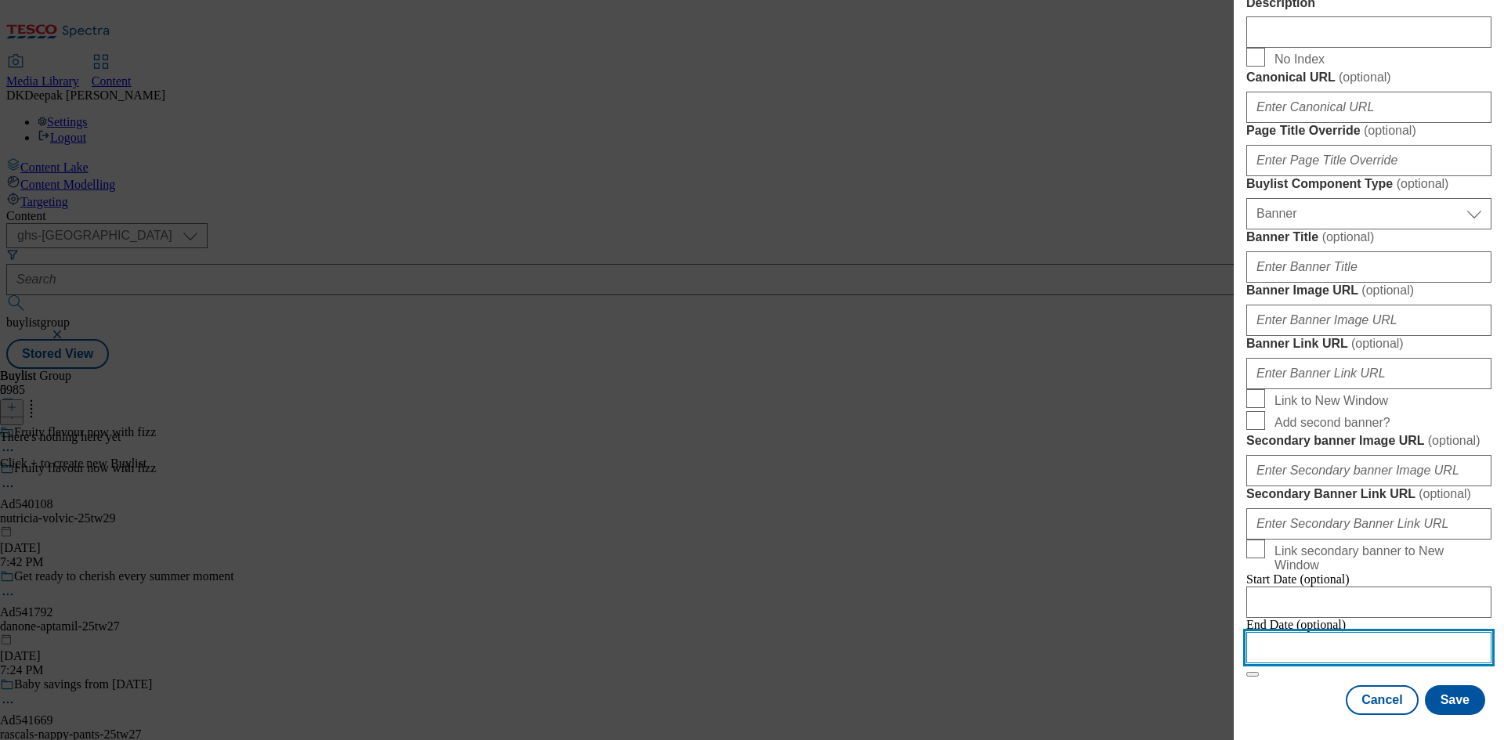
click at [1338, 638] on input "Modal" at bounding box center [1369, 647] width 245 height 31
select select "2025"
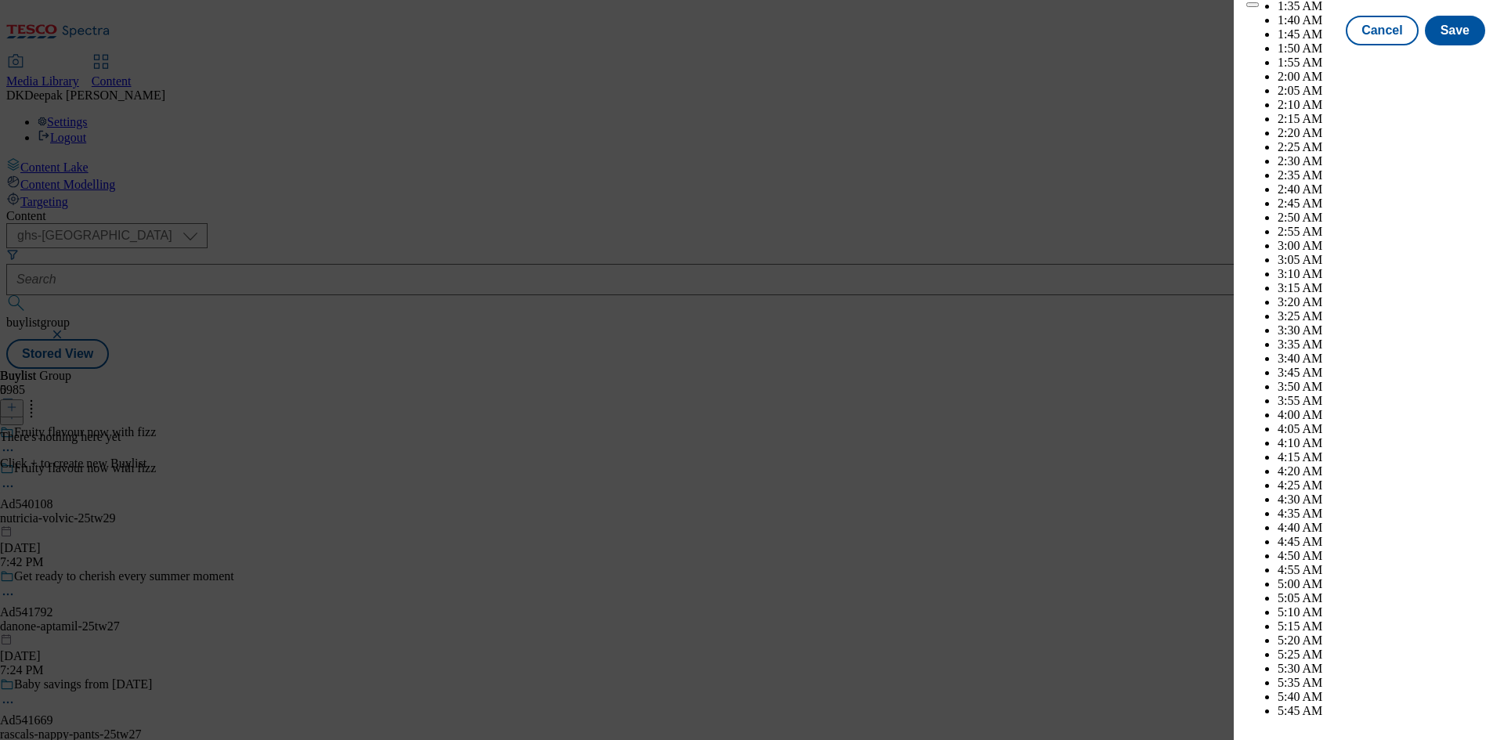
scroll to position [6834, 0]
select select "December"
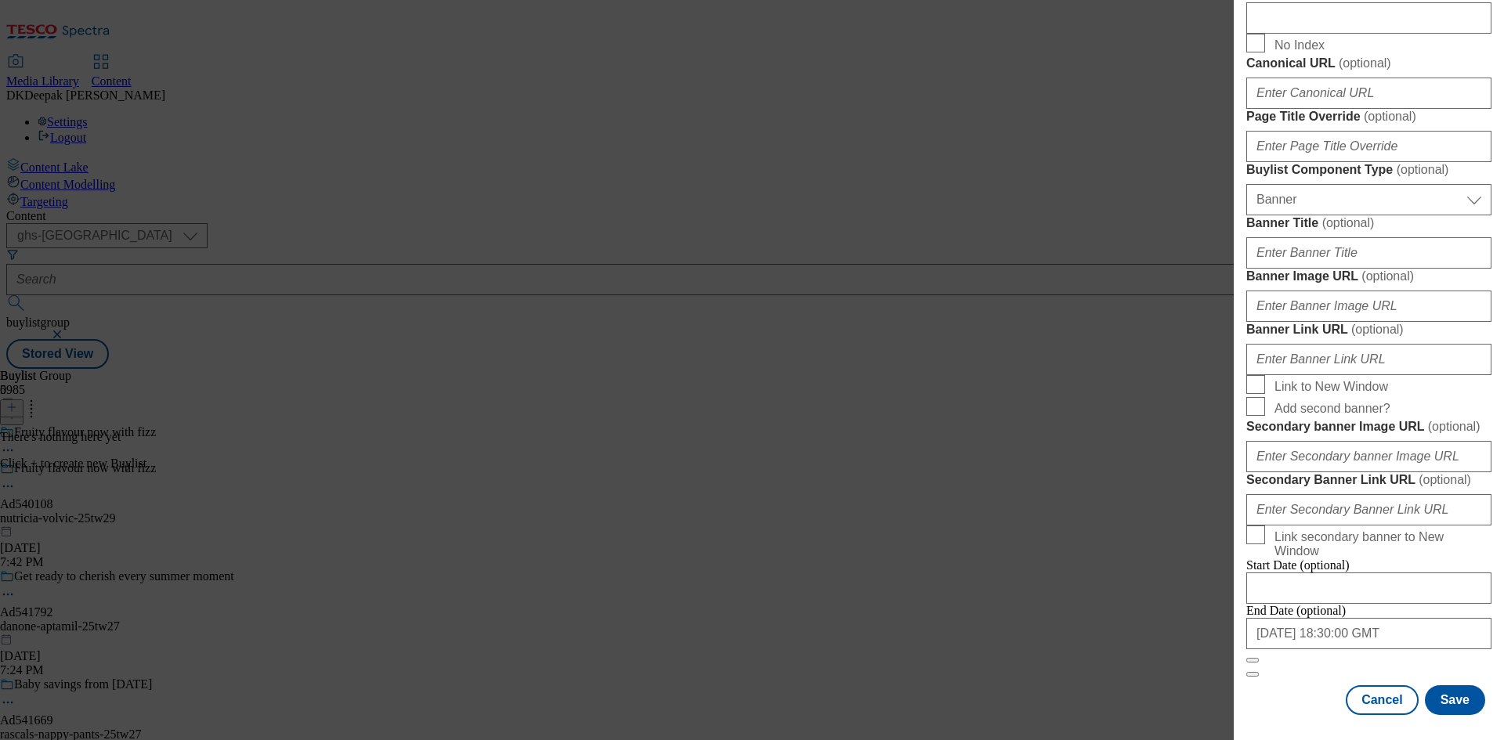
click at [1423, 677] on form "Label Ad540108 Tracking Name DH_AD540108 Friendly Name nutricia Buylist Lifespa…" at bounding box center [1369, 30] width 245 height 1296
click at [1443, 704] on button "Save" at bounding box center [1455, 701] width 60 height 30
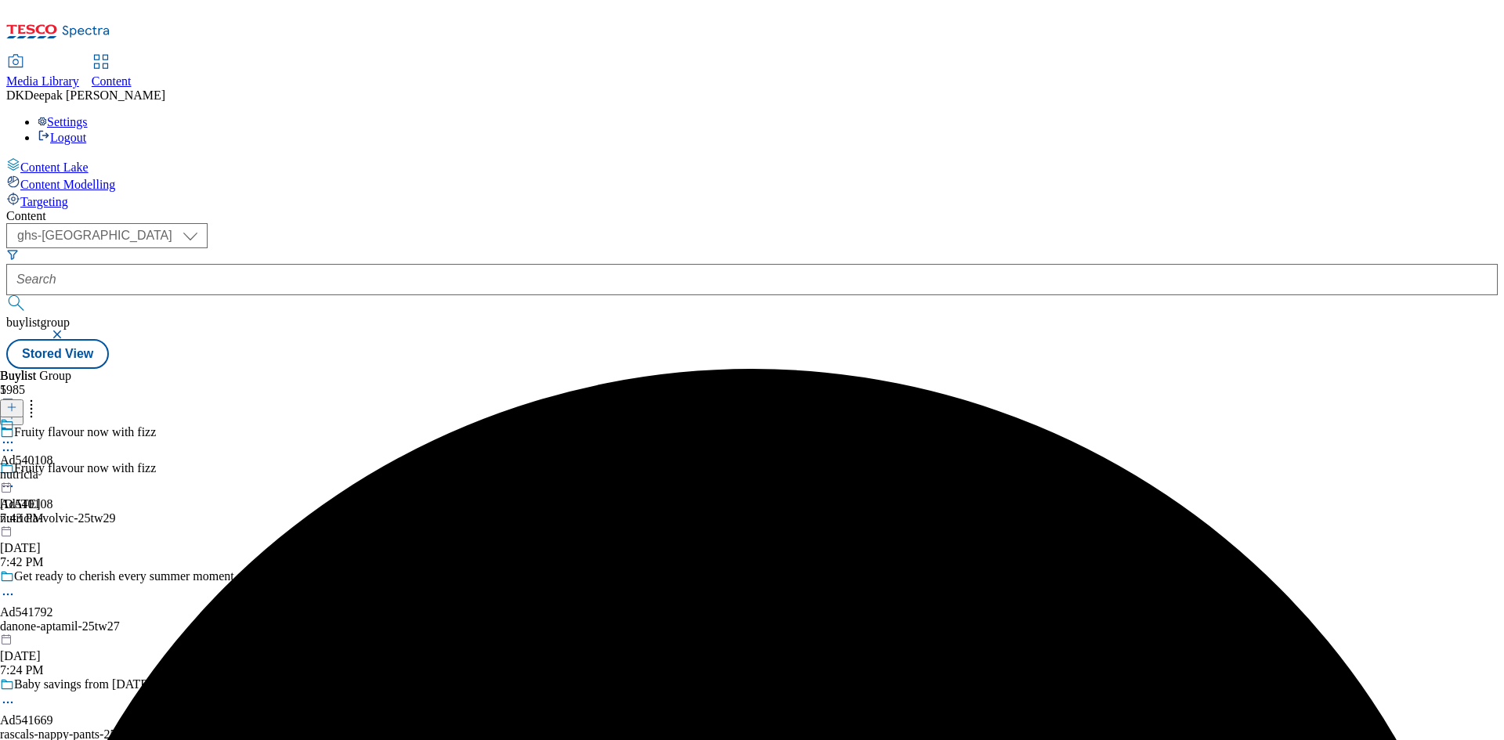
click at [53, 418] on div "Ad540108 nutricia Aug 18, 2025 7:43 PM" at bounding box center [26, 472] width 53 height 108
click at [17, 402] on icon at bounding box center [11, 407] width 11 height 11
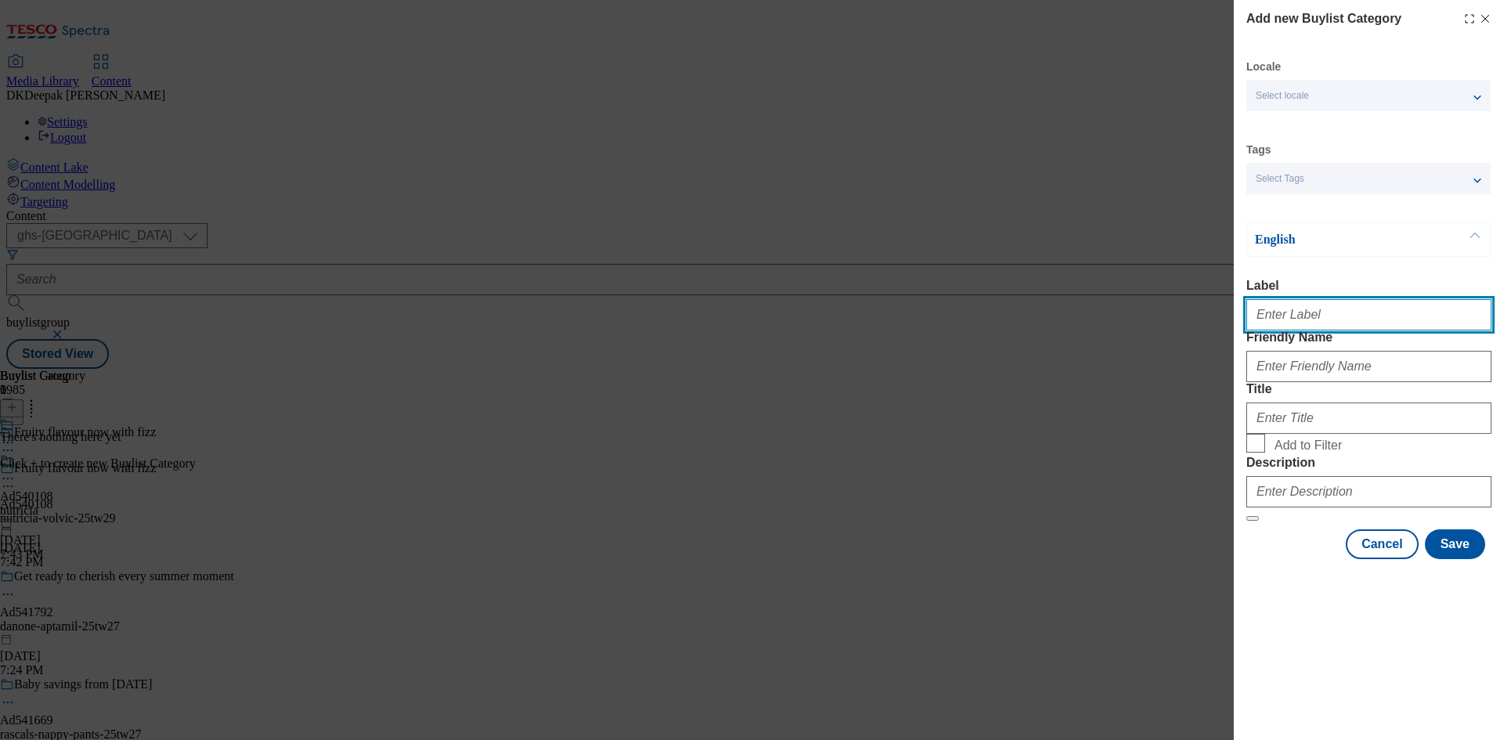
click at [1339, 309] on input "Label" at bounding box center [1369, 314] width 245 height 31
paste input "Ad540108"
type input "Ad540108"
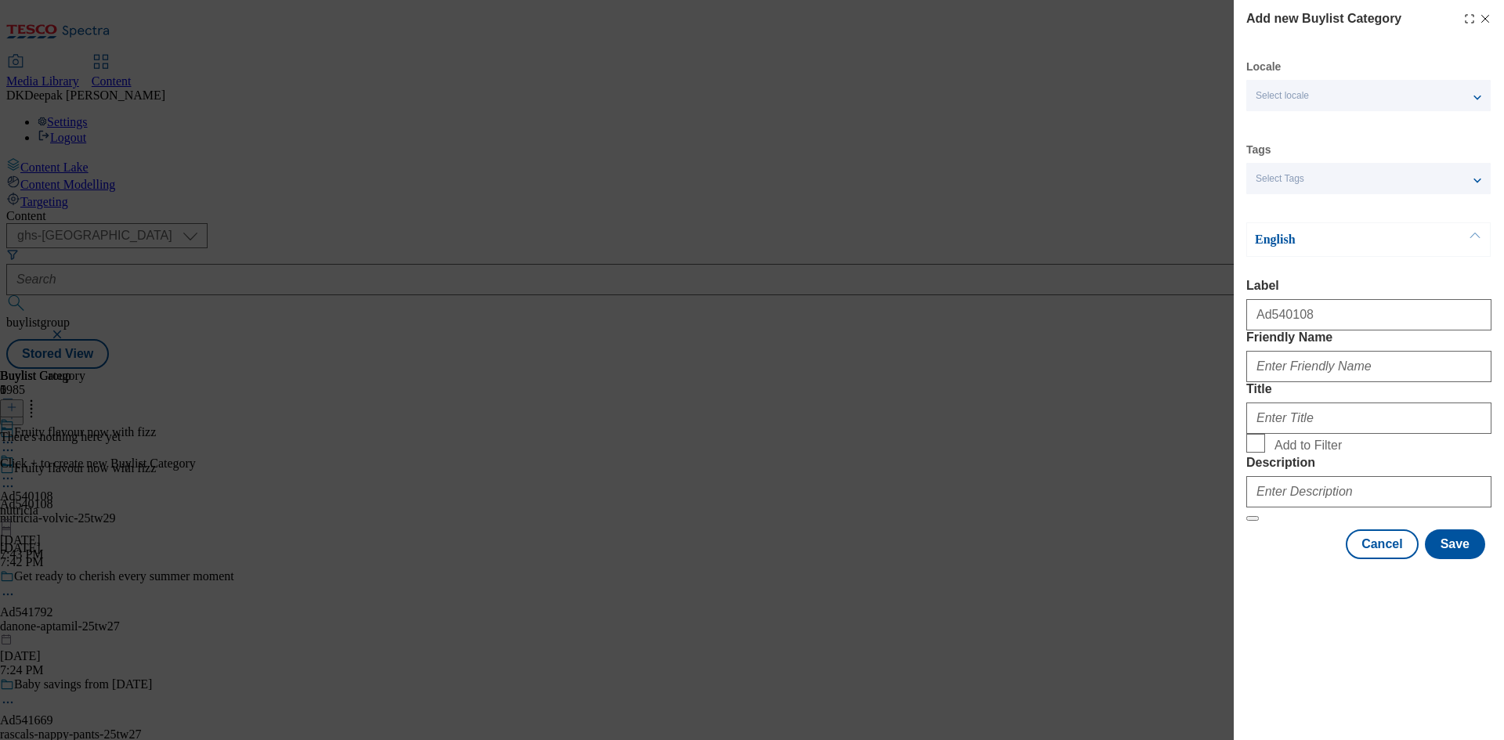
click at [958, 622] on div "Add new Buylist Category Locale Select locale English Welsh Tags Select Tags fn…" at bounding box center [752, 370] width 1504 height 740
click at [1310, 382] on input "Friendly Name" at bounding box center [1369, 366] width 245 height 31
paste input "nutricia-volvic"
type input "nutricia-volvic"
click at [1292, 434] on input "Title" at bounding box center [1369, 418] width 245 height 31
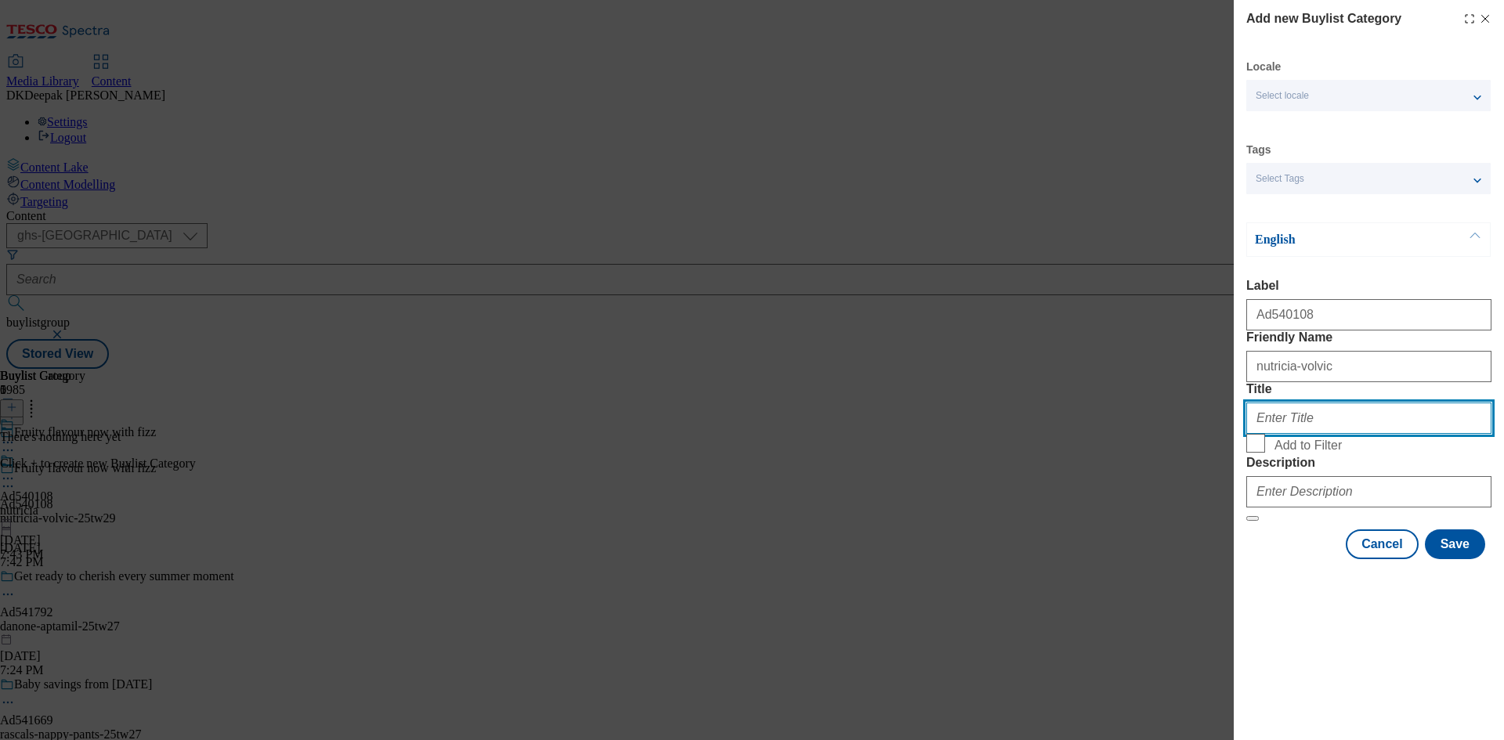
paste input "nutricia-volvic"
drag, startPoint x: 1301, startPoint y: 484, endPoint x: 1289, endPoint y: 482, distance: 12.8
click at [1289, 434] on input "nutricia-volvic" at bounding box center [1369, 418] width 245 height 31
click at [1334, 434] on input "nutricia-volvic" at bounding box center [1369, 418] width 245 height 31
click at [1290, 434] on input "nutricia-volvic" at bounding box center [1369, 418] width 245 height 31
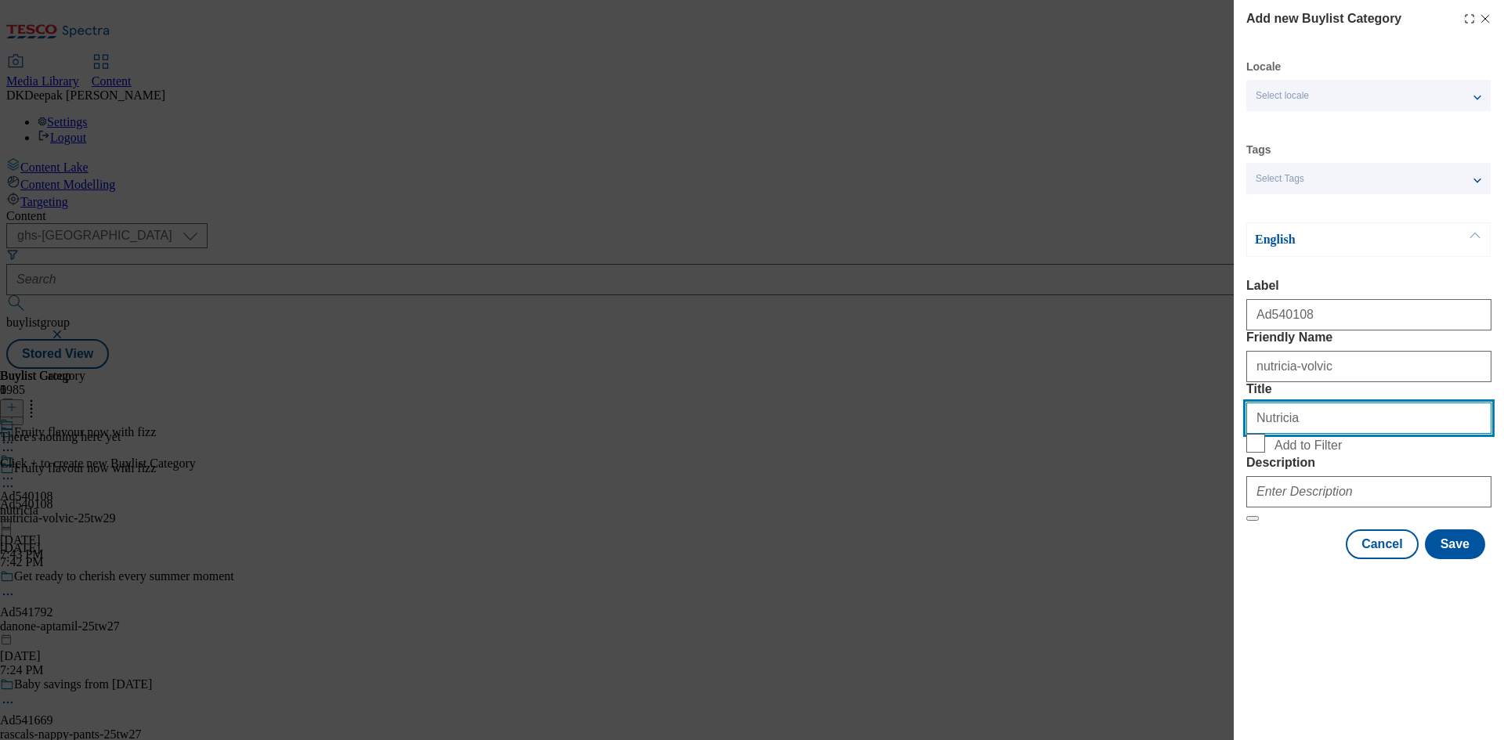
type input "Nutricia"
click at [1316, 508] on div "Modal" at bounding box center [1369, 489] width 245 height 38
click at [1350, 522] on form "Label Ad540108 Friendly Name nutricia-volvic Title Nutricia Add to Filter Descr…" at bounding box center [1369, 400] width 245 height 243
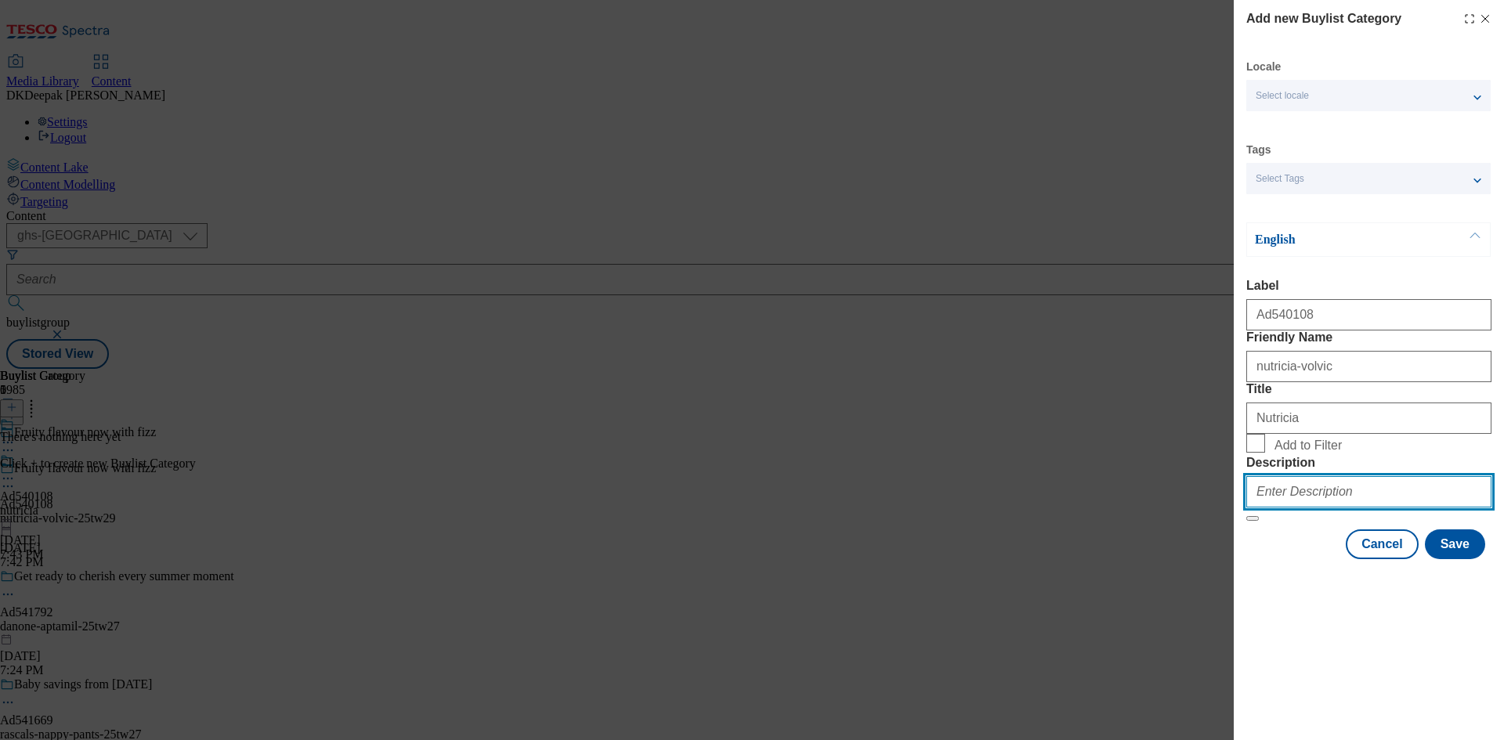
click at [1347, 508] on input "Description" at bounding box center [1369, 491] width 245 height 31
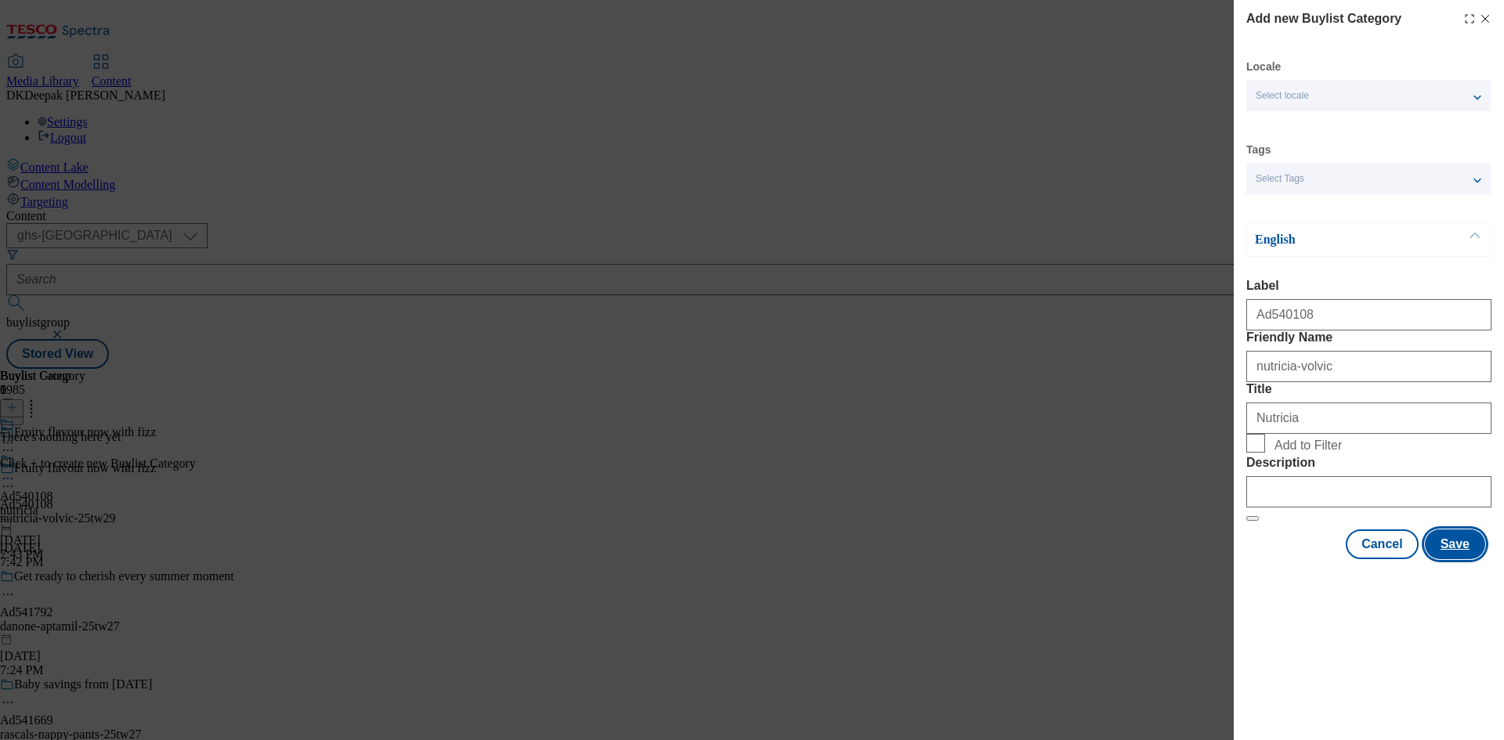
click at [1436, 559] on button "Save" at bounding box center [1455, 545] width 60 height 30
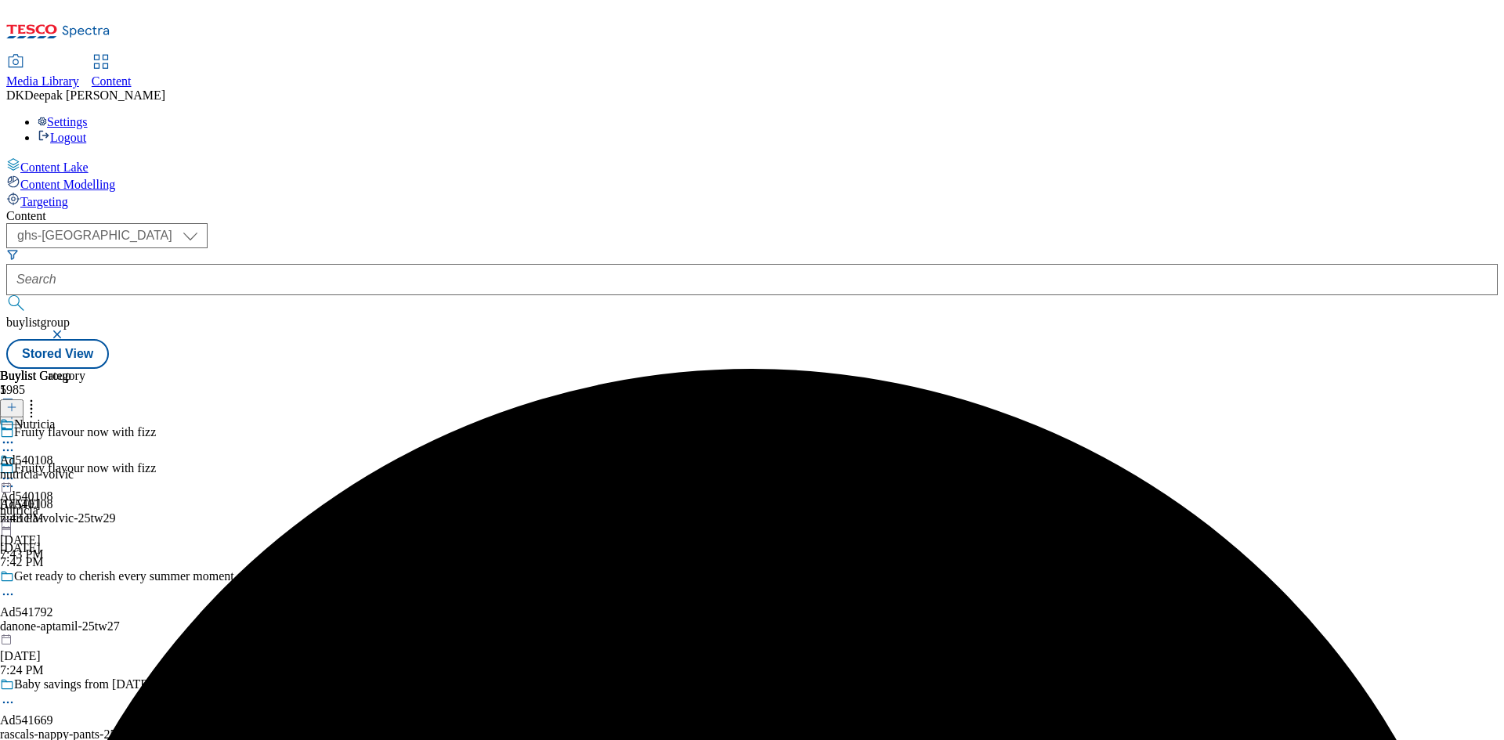
click at [85, 418] on div "Nutricia Ad540108 nutricia-volvic Aug 18, 2025 7:43 PM" at bounding box center [42, 472] width 85 height 108
click at [17, 402] on icon at bounding box center [11, 407] width 11 height 11
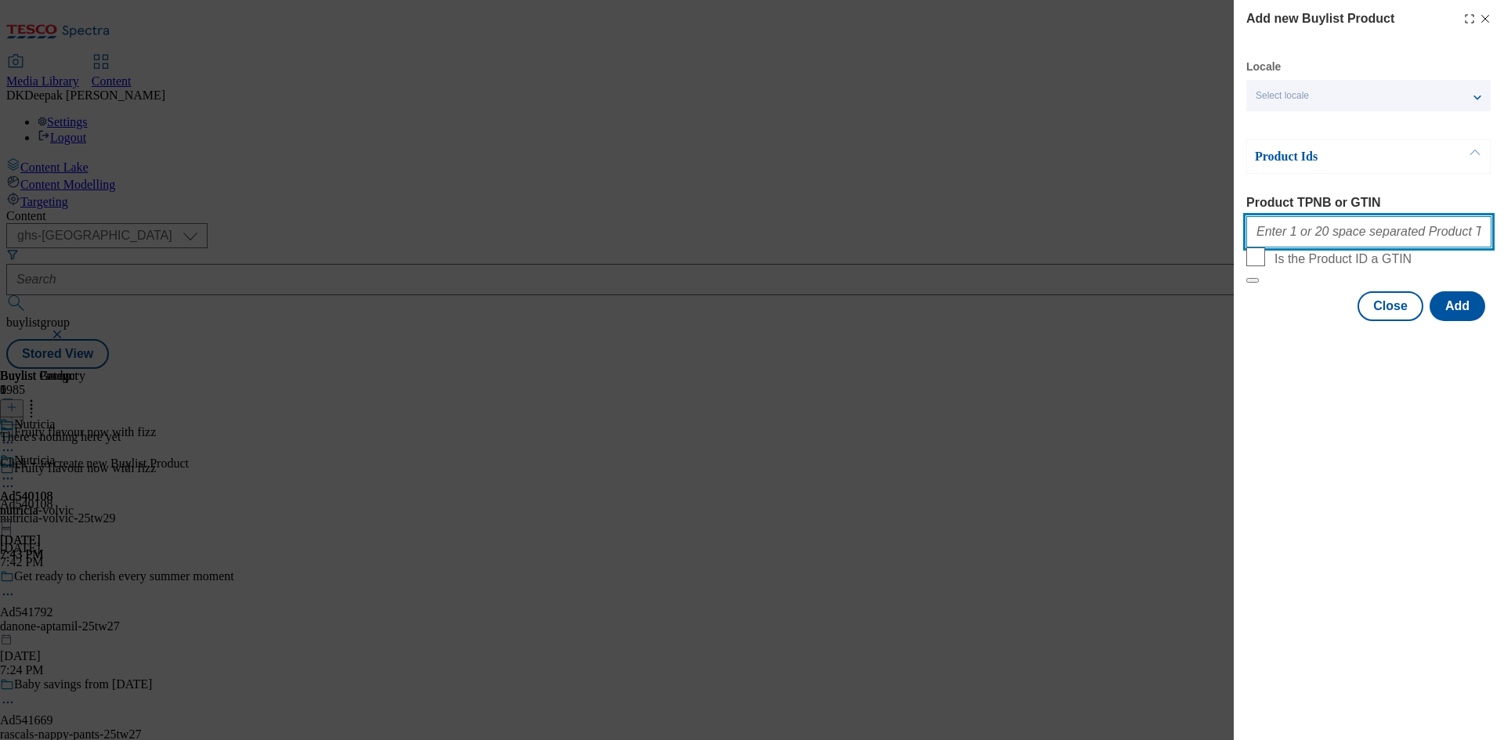
click at [1372, 231] on input "Product TPNB or GTIN" at bounding box center [1369, 231] width 245 height 31
paste input "93097555 93100368 92802956, 93097555 93100368 92802956"
type input "93097555 93100368 92802956, 93097555 93100368 92802956"
click at [1457, 321] on button "Add" at bounding box center [1458, 306] width 56 height 30
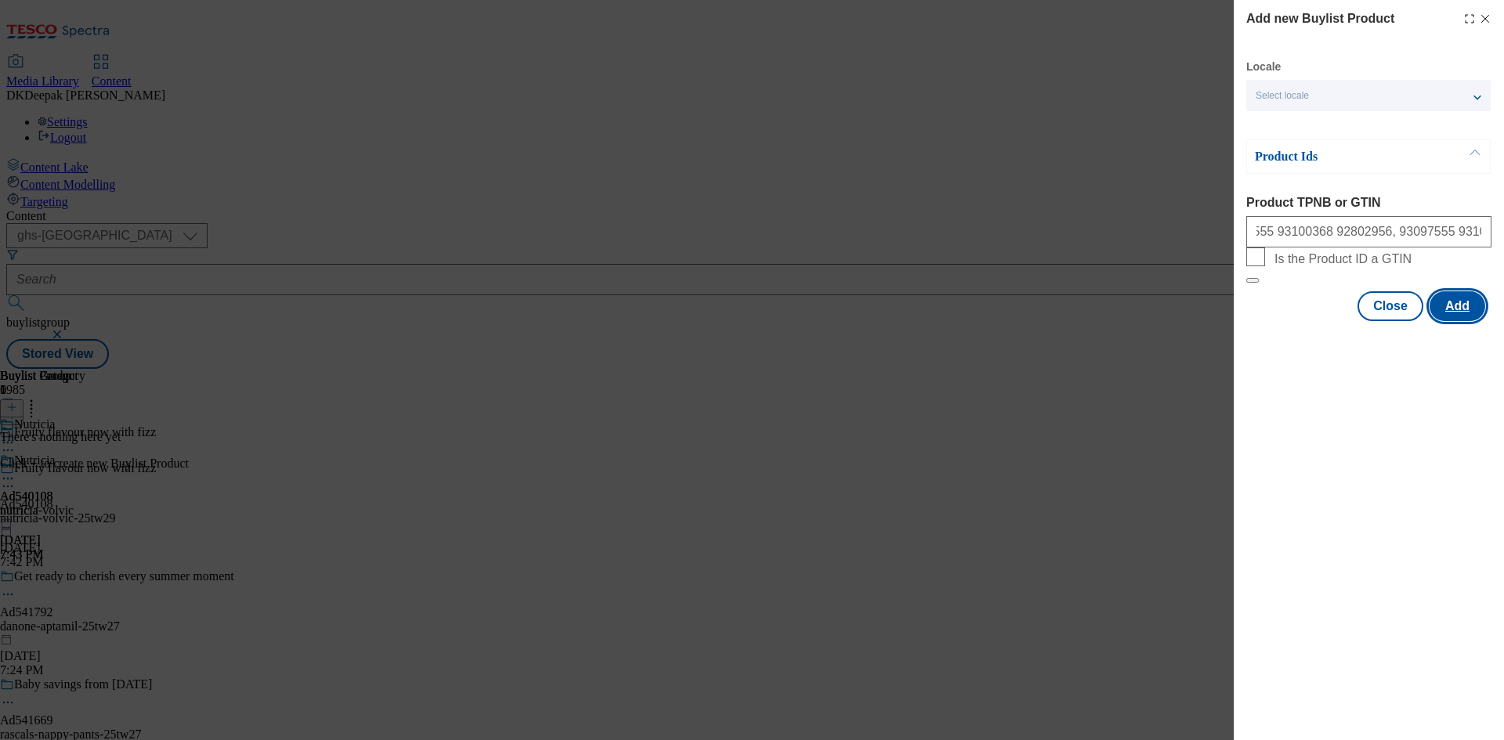
scroll to position [0, 0]
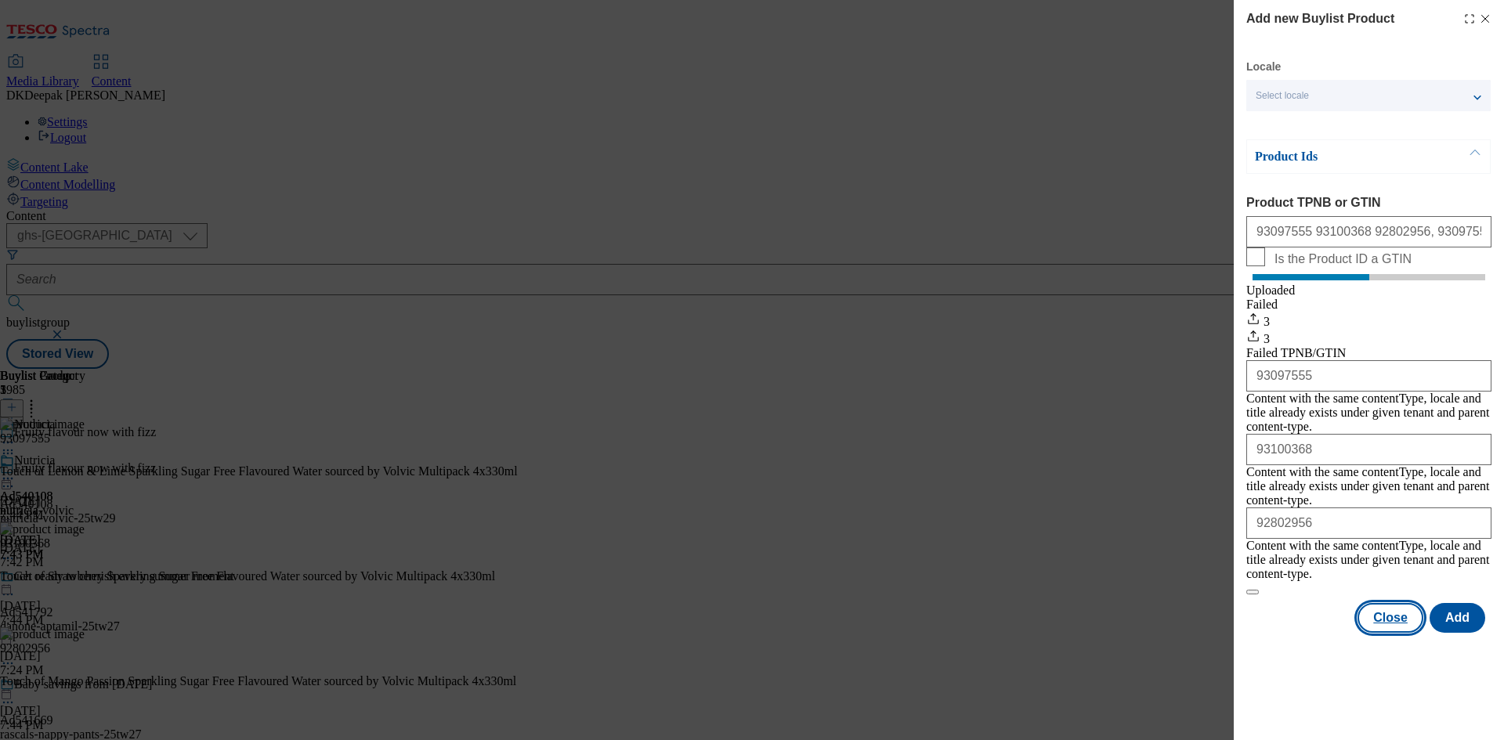
click at [1389, 603] on button "Close" at bounding box center [1391, 618] width 66 height 30
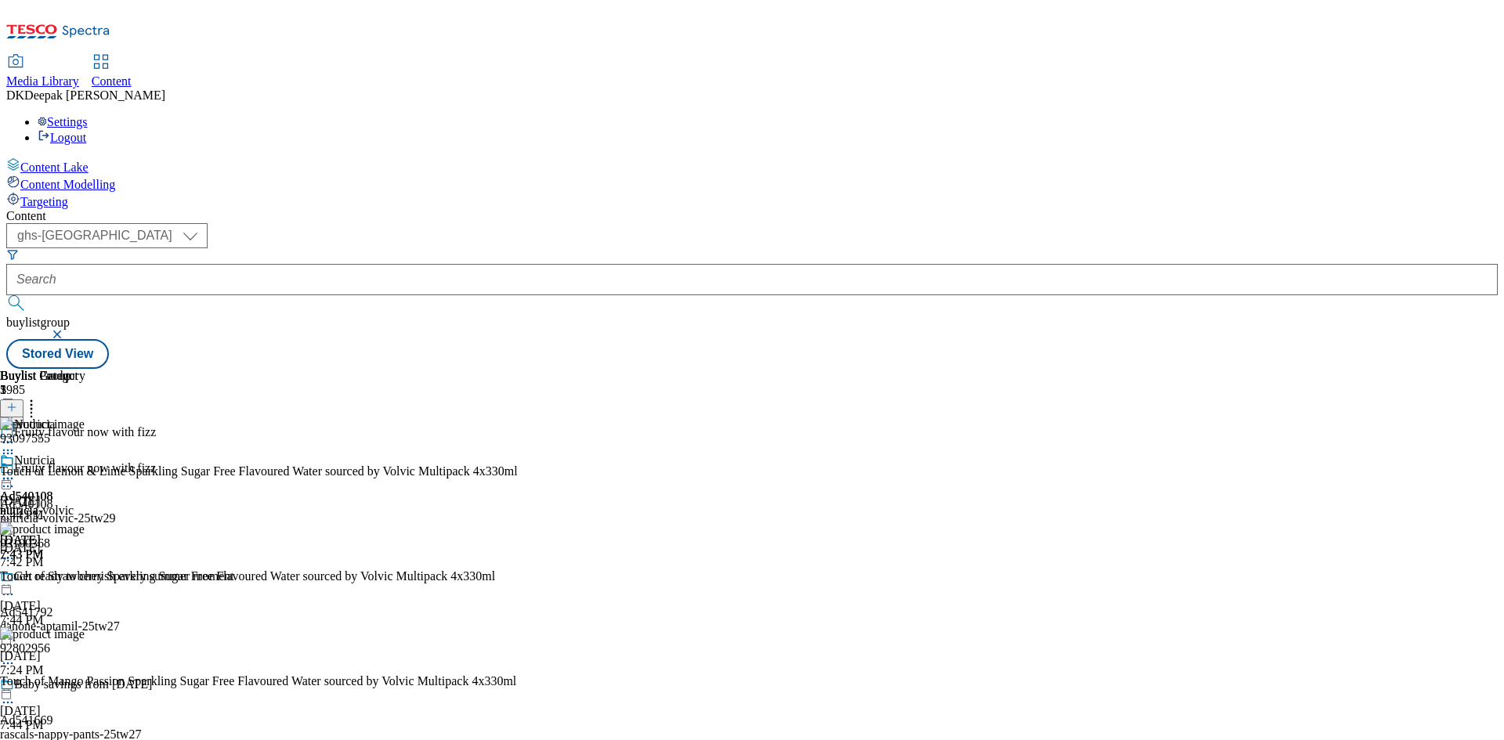
click at [16, 471] on icon at bounding box center [8, 479] width 16 height 16
click at [85, 578] on span "Preview" at bounding box center [67, 584] width 37 height 12
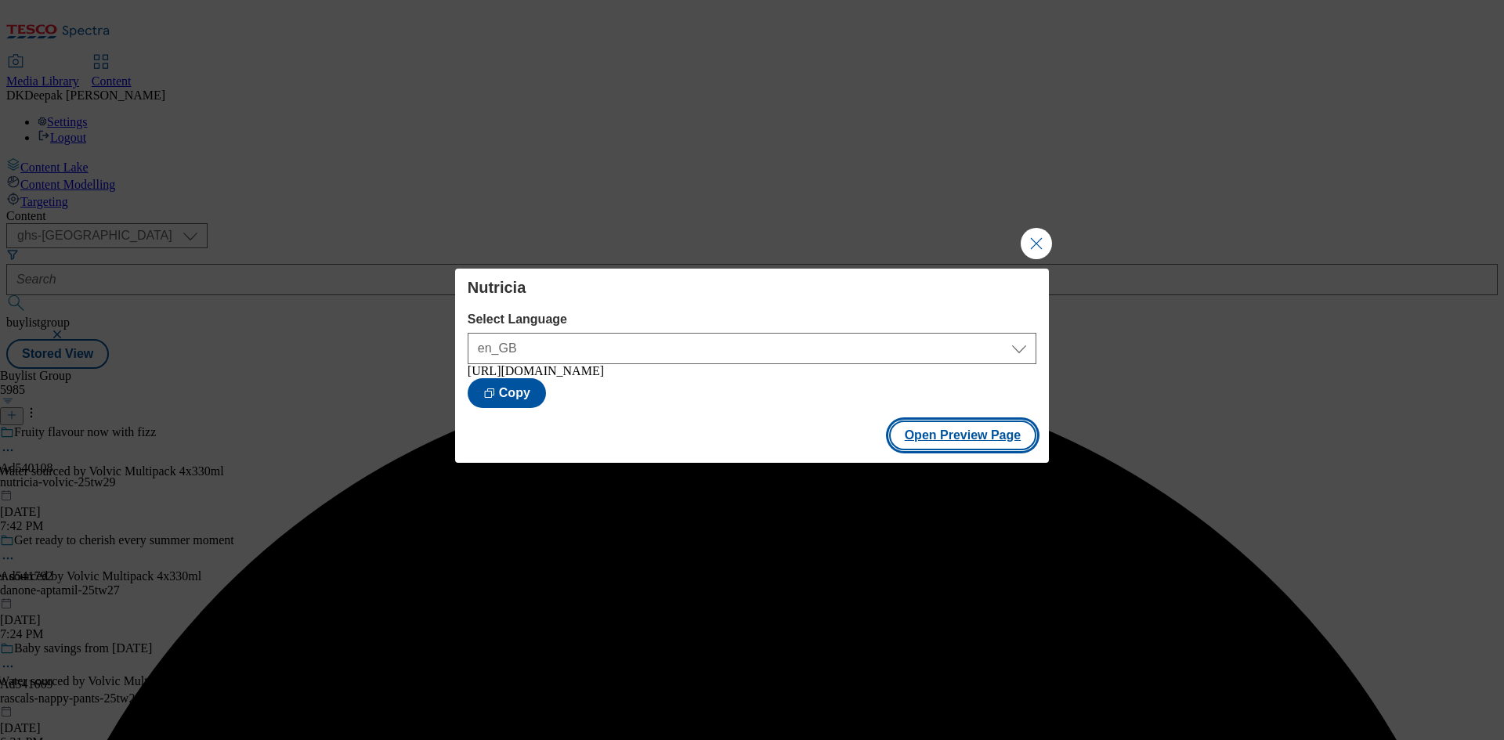
click at [938, 427] on button "Open Preview Page" at bounding box center [963, 436] width 148 height 30
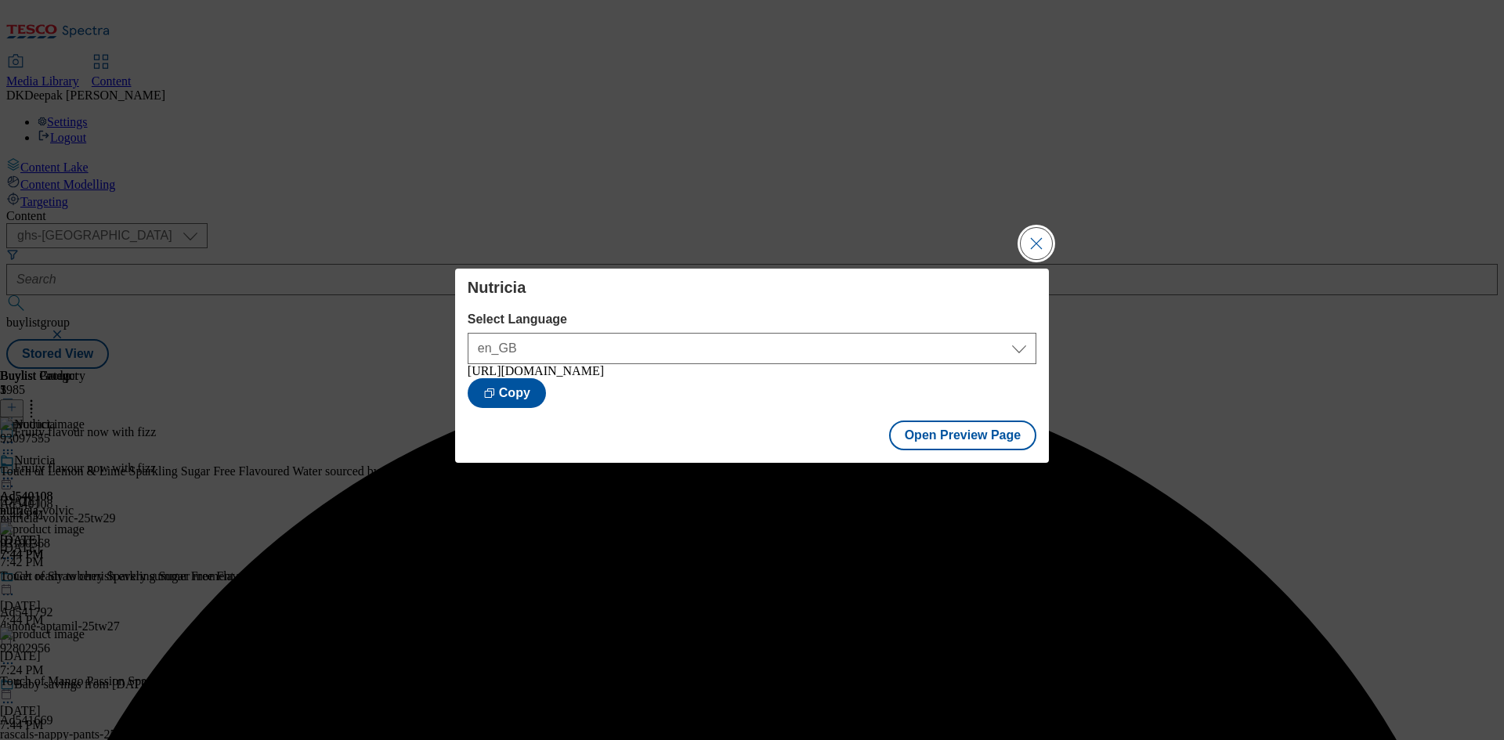
click at [1029, 238] on button "Close Modal" at bounding box center [1036, 243] width 31 height 31
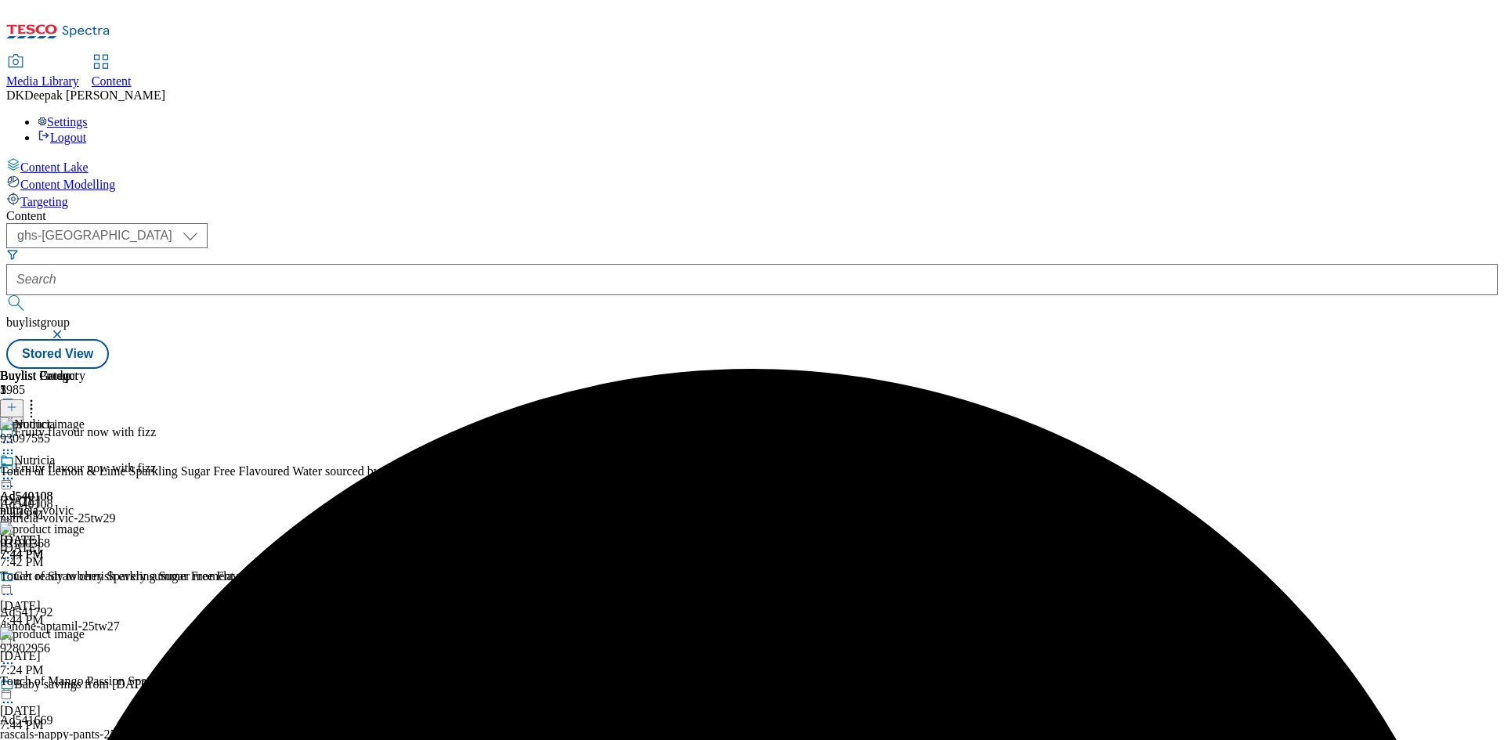
click at [85, 454] on div "Nutricia Ad540108 nutricia-volvic Aug 18, 2025 7:44 PM" at bounding box center [42, 508] width 85 height 108
drag, startPoint x: 1020, startPoint y: 249, endPoint x: 972, endPoint y: 252, distance: 47.9
click at [9, 478] on circle at bounding box center [8, 479] width 2 height 2
click at [73, 502] on button "Edit" at bounding box center [52, 511] width 42 height 18
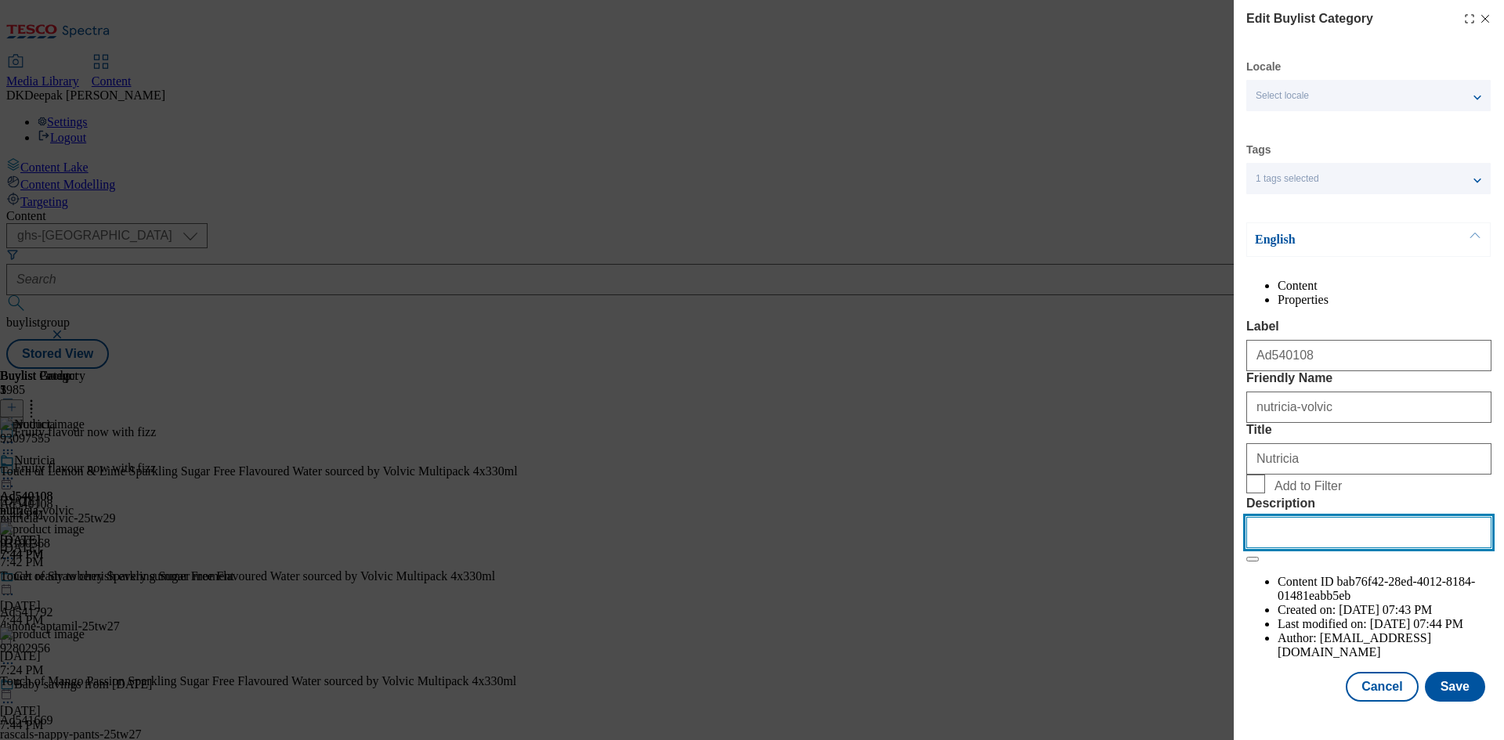
click at [1325, 548] on input "Description" at bounding box center [1369, 532] width 245 height 31
paste input "Volvic Sugar Free Sparkling Water - Touch of Lemon & Lime 4 x 330ml"
type input "Volvic Sugar Free Sparkling Water - Touch of Lemon & Lime 4 x 330ml"
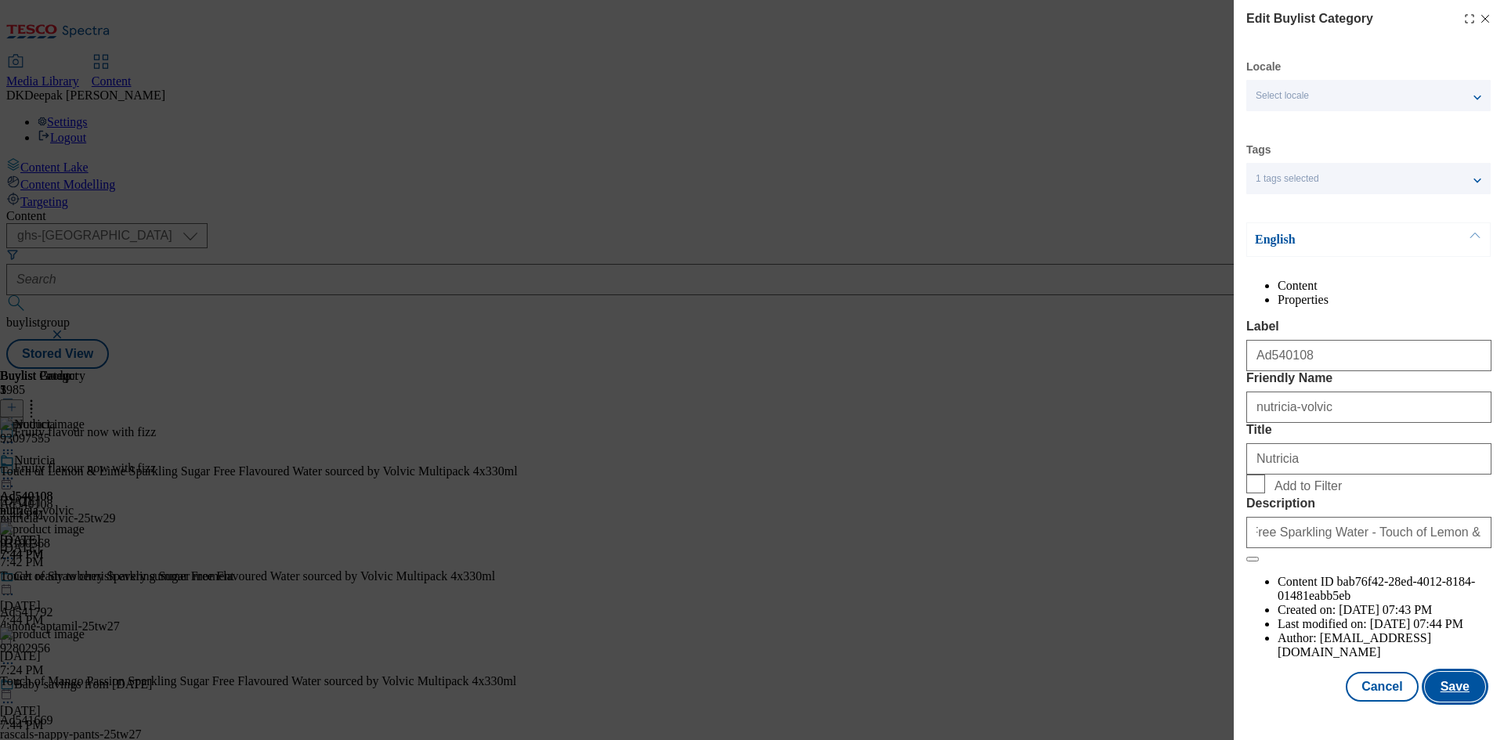
click at [1450, 701] on button "Save" at bounding box center [1455, 687] width 60 height 30
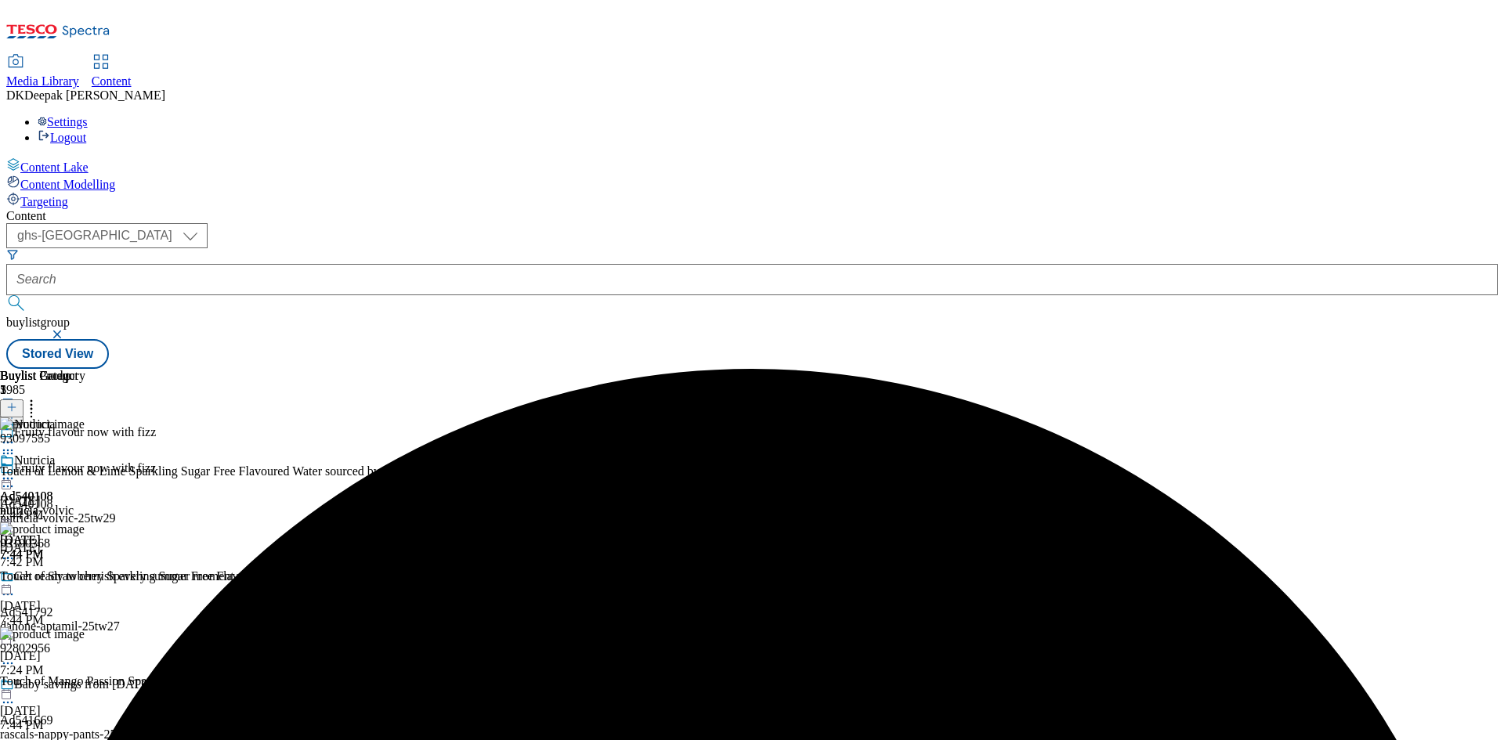
click at [16, 471] on icon at bounding box center [8, 479] width 16 height 16
click at [73, 502] on button "Edit" at bounding box center [52, 511] width 42 height 18
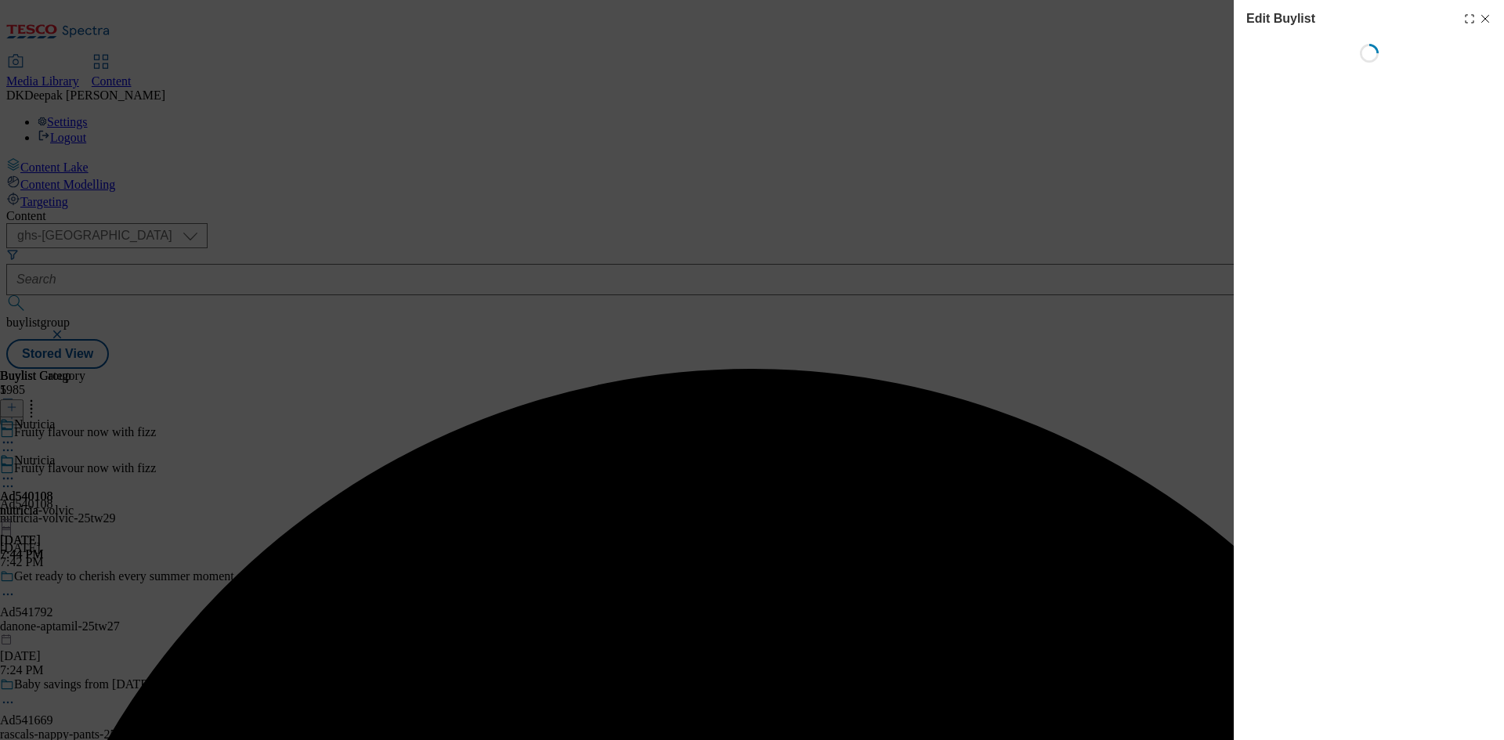
select select "tactical"
select select "supplier funded short term 1-3 weeks"
select select "dunnhumby"
select select "Banner"
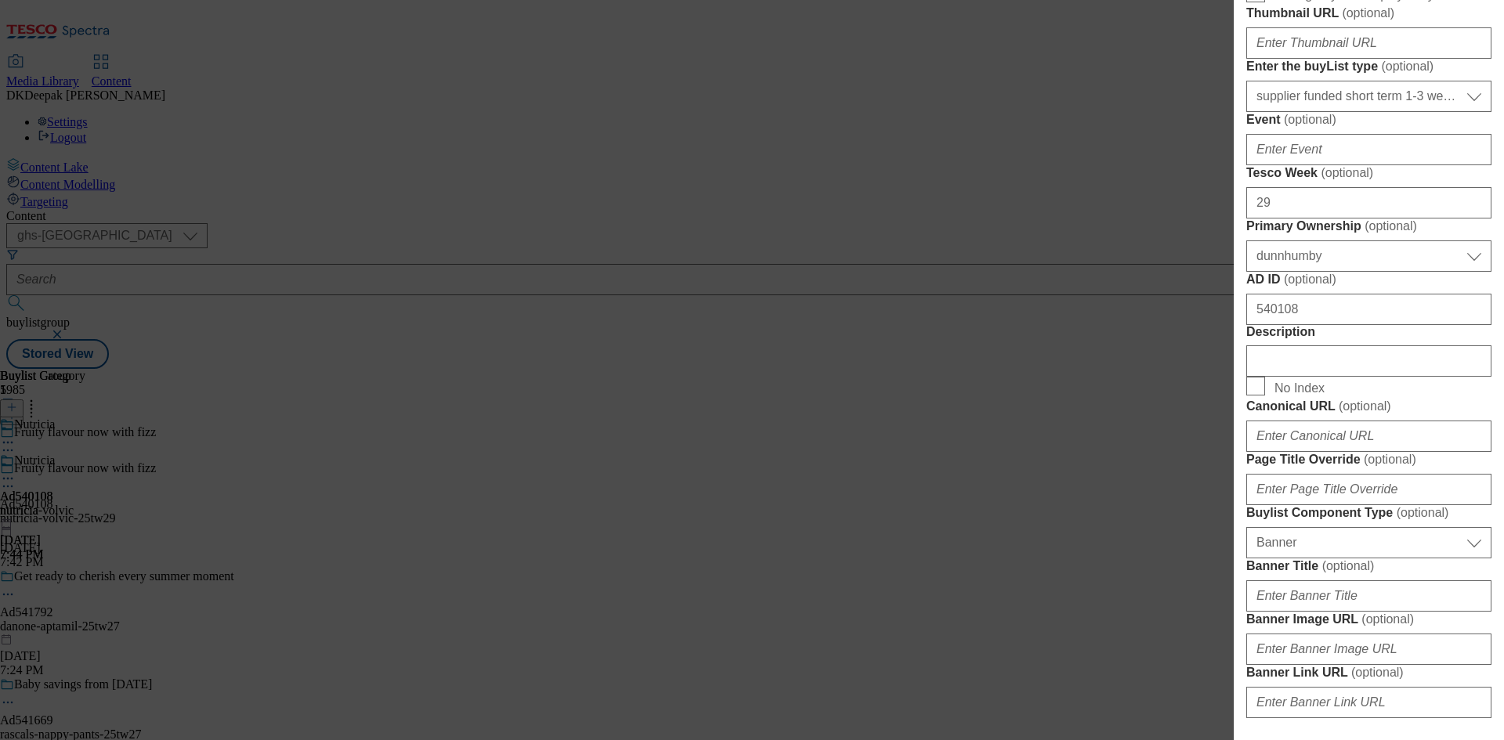
scroll to position [784, 0]
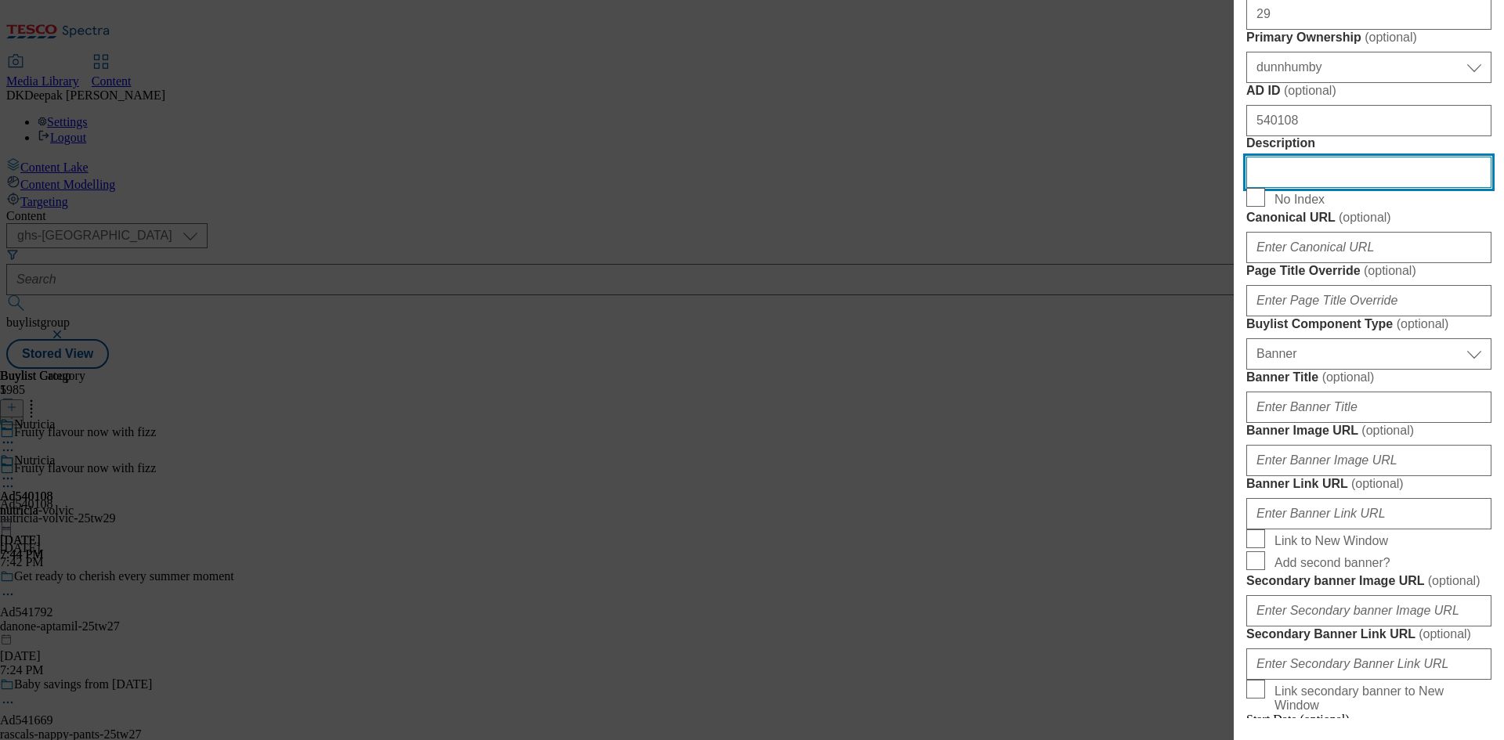
click at [1304, 188] on input "Description" at bounding box center [1369, 172] width 245 height 31
paste input "Volvic Sugar Free Sparkling Water - Touch of Lemon & Lime 4 x 330ml"
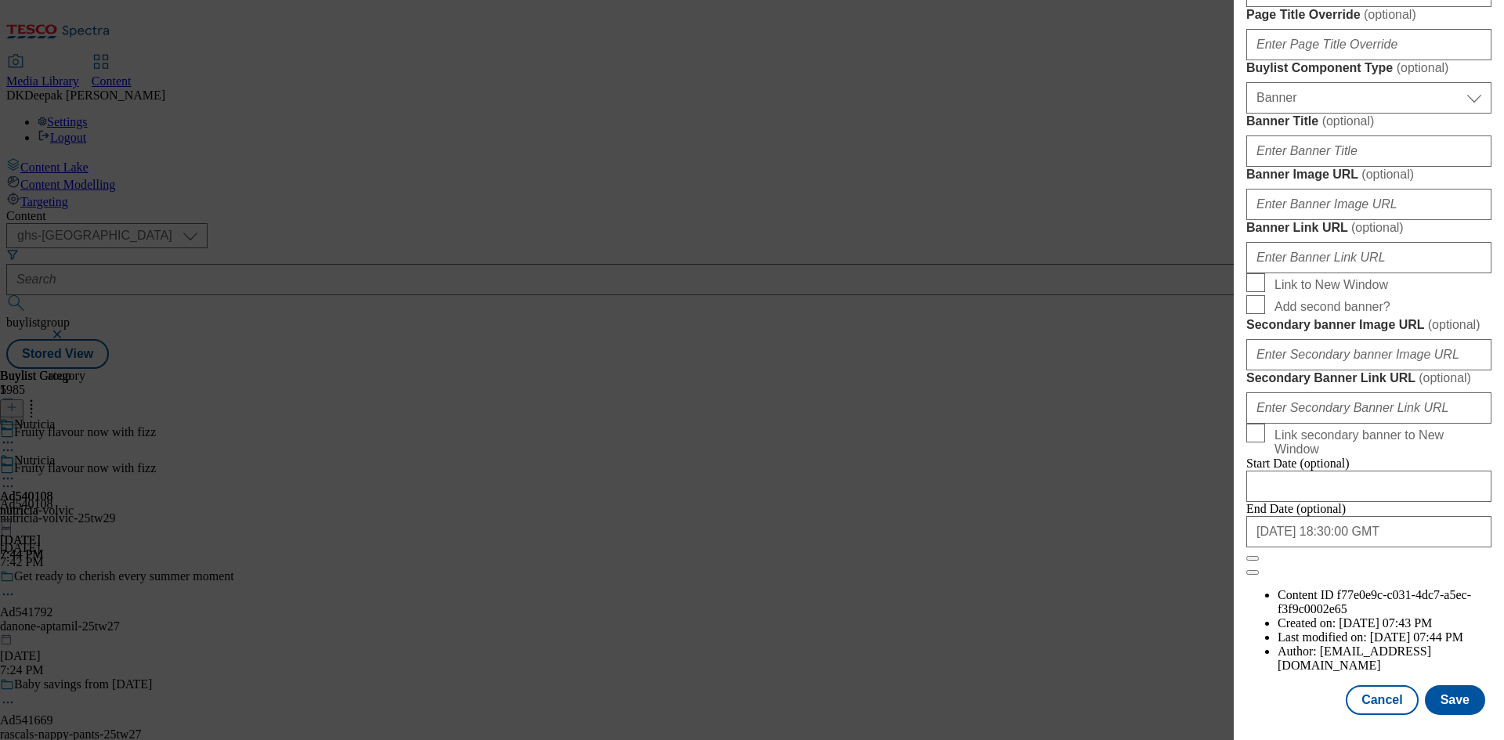
scroll to position [1622, 0]
type input "Volvic Sugar Free Sparkling Water - Touch of Lemon & Lime 4 x 330ml"
click at [1440, 708] on button "Save" at bounding box center [1455, 701] width 60 height 30
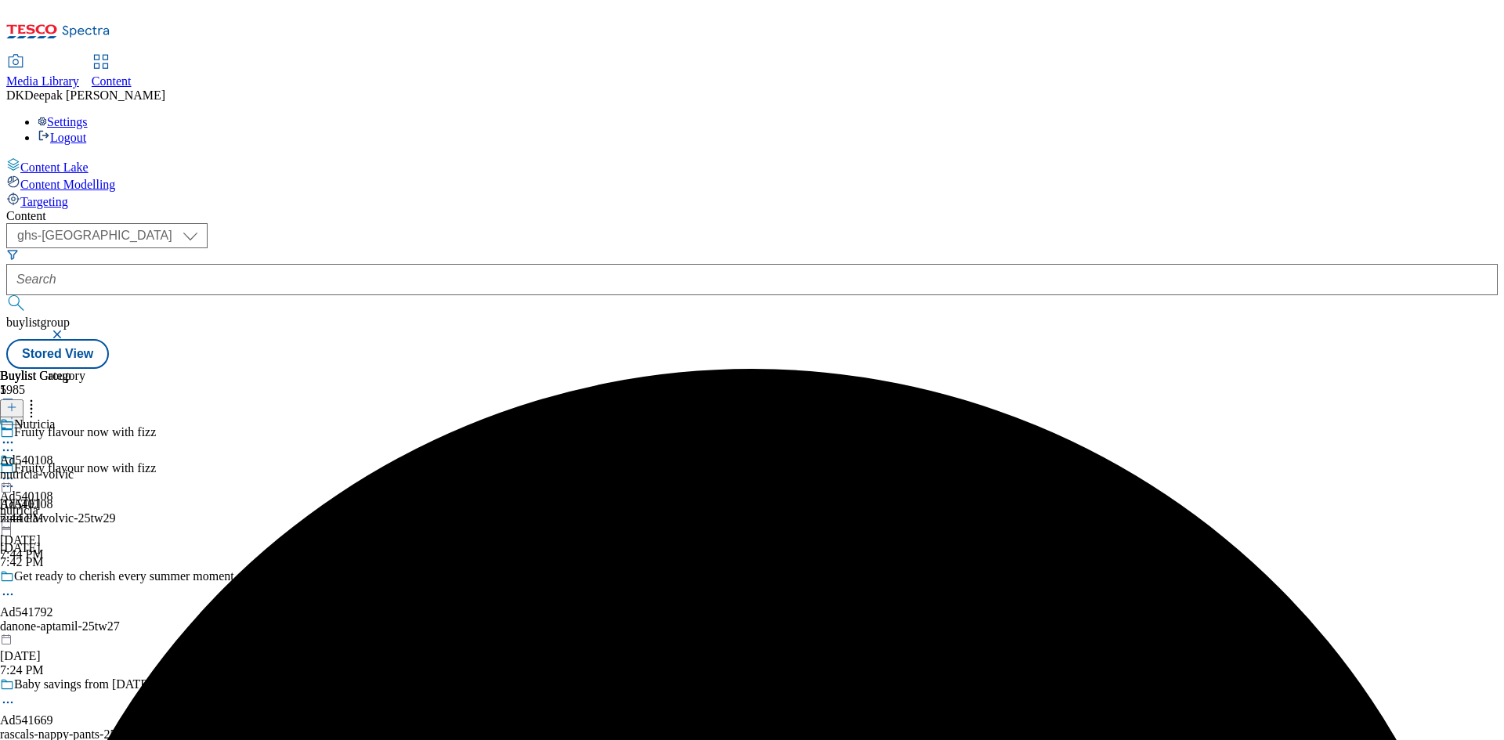
click at [16, 479] on icon at bounding box center [8, 487] width 16 height 16
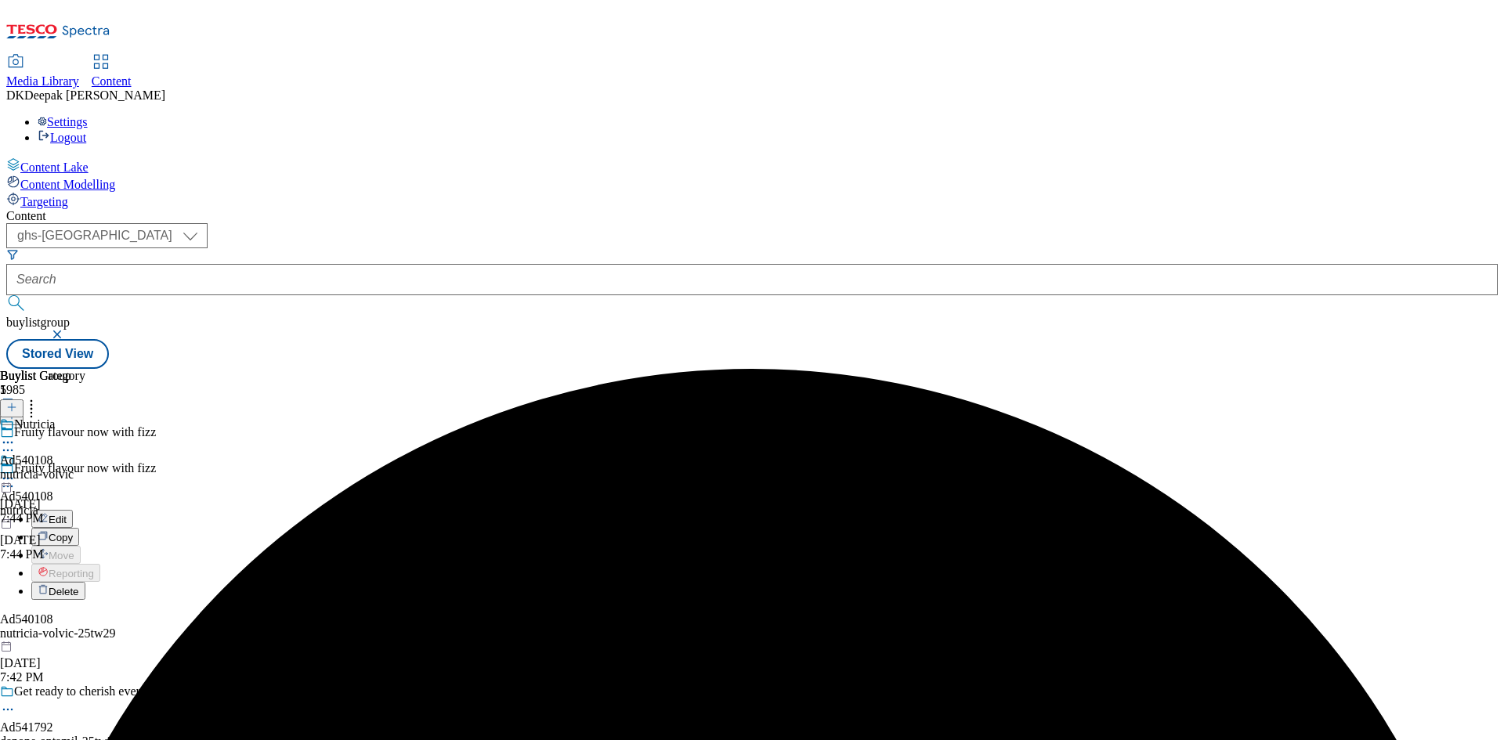
click at [73, 510] on button "Edit" at bounding box center [52, 519] width 42 height 18
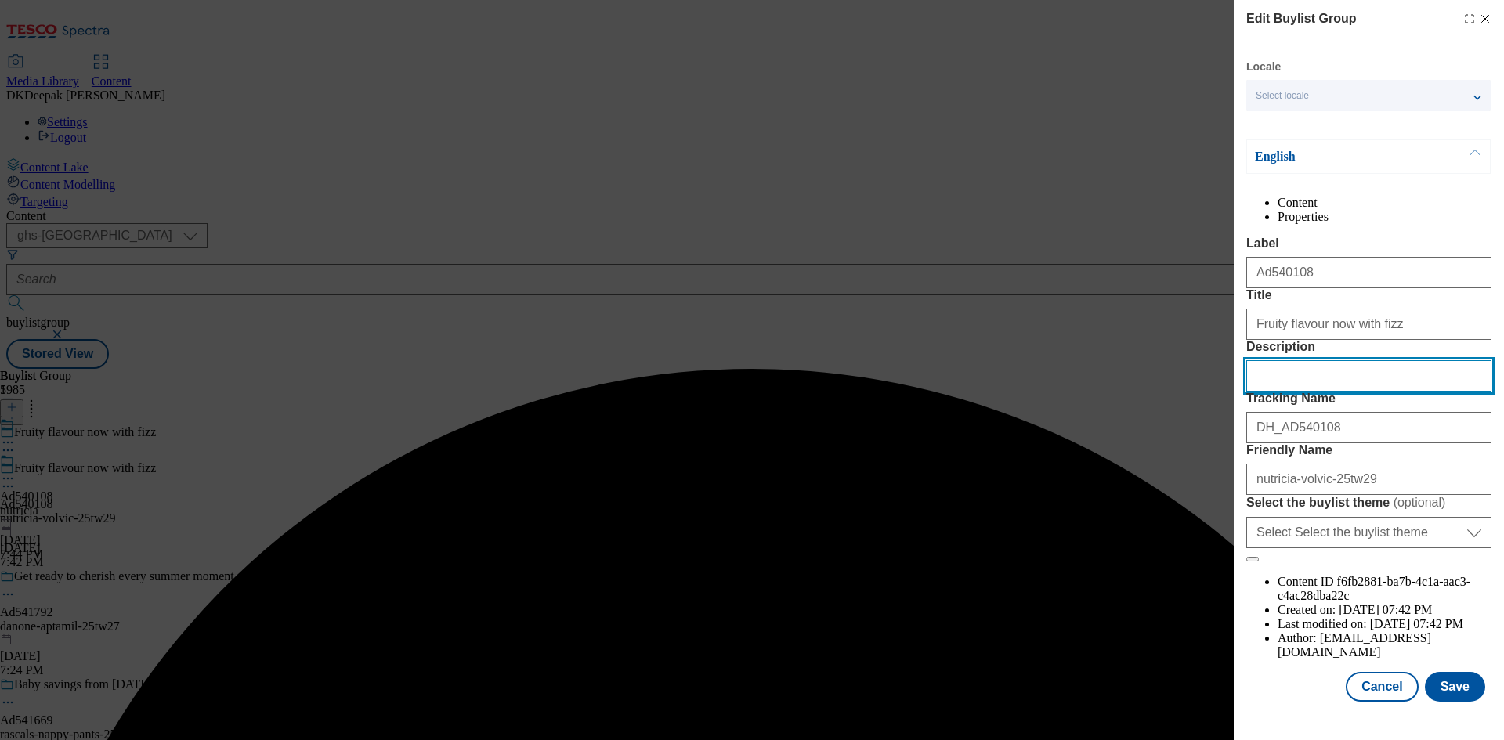
click at [1276, 392] on input "Description" at bounding box center [1369, 375] width 245 height 31
paste input "Volvic Sugar Free Sparkling Water - Touch of Lemon & Lime 4 x 330ml"
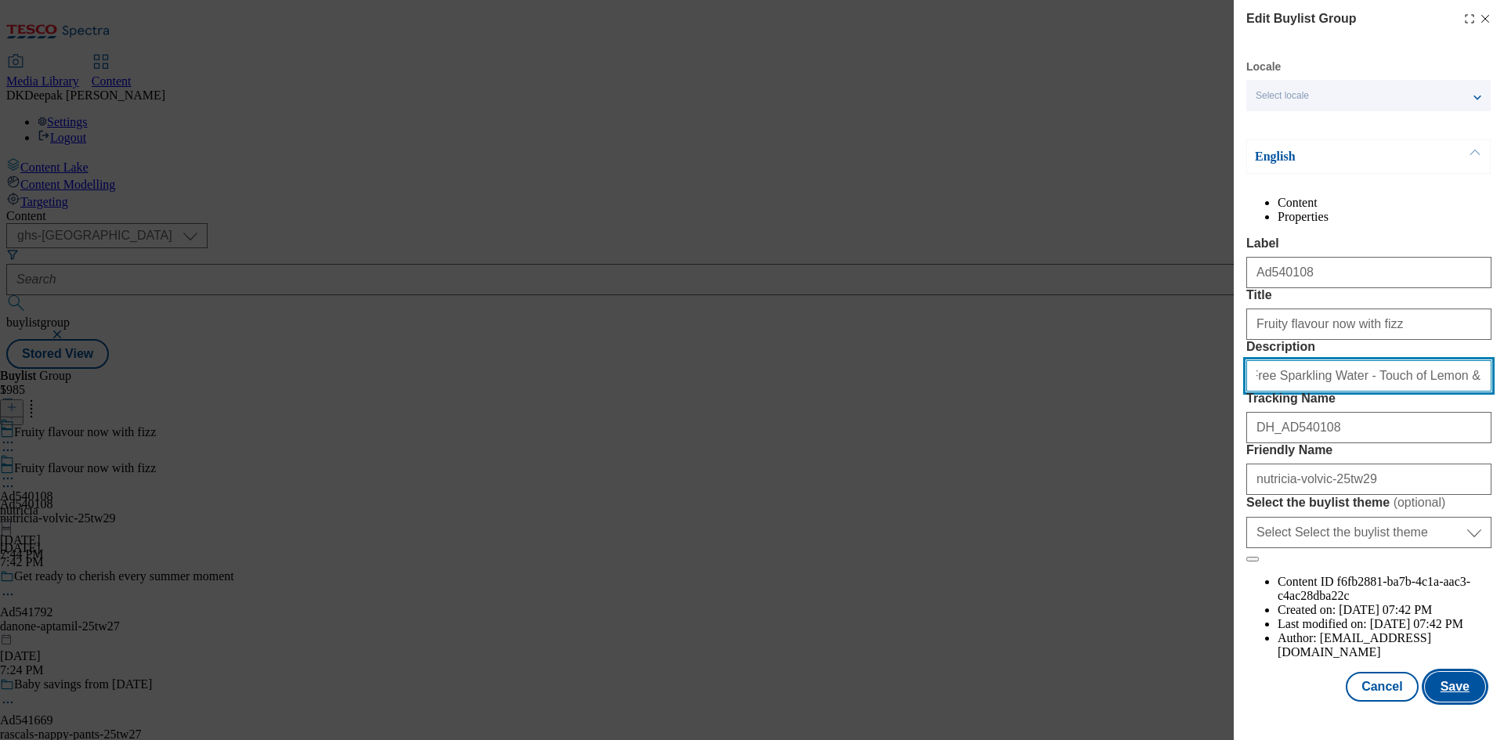
type input "Volvic Sugar Free Sparkling Water - Touch of Lemon & Lime 4 x 330ml"
click at [1450, 702] on button "Save" at bounding box center [1455, 687] width 60 height 30
